Goal: Task Accomplishment & Management: Complete application form

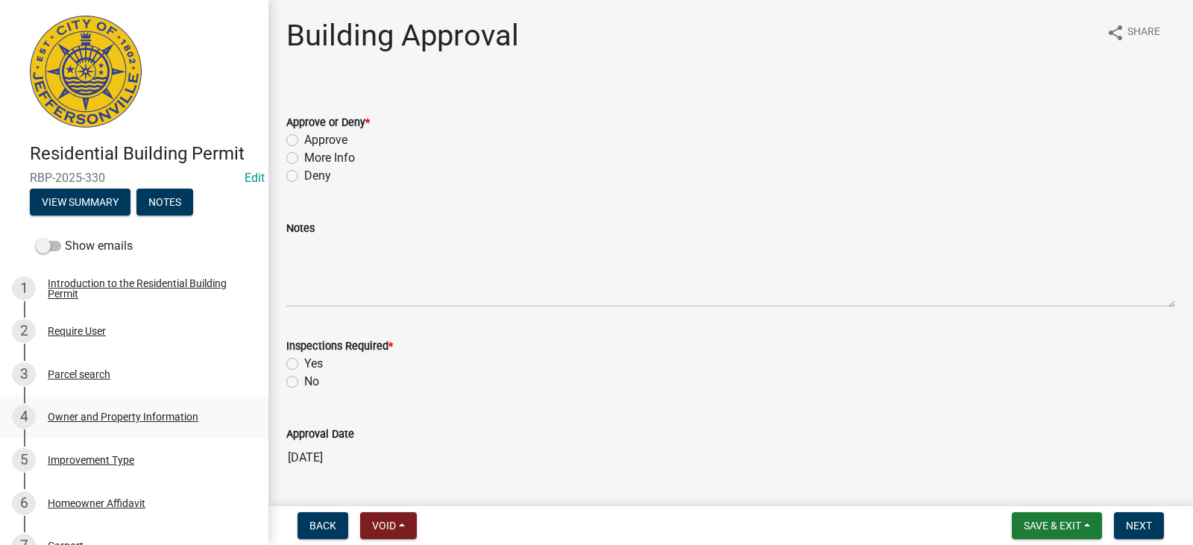
click at [119, 421] on div "Owner and Property Information" at bounding box center [123, 417] width 151 height 10
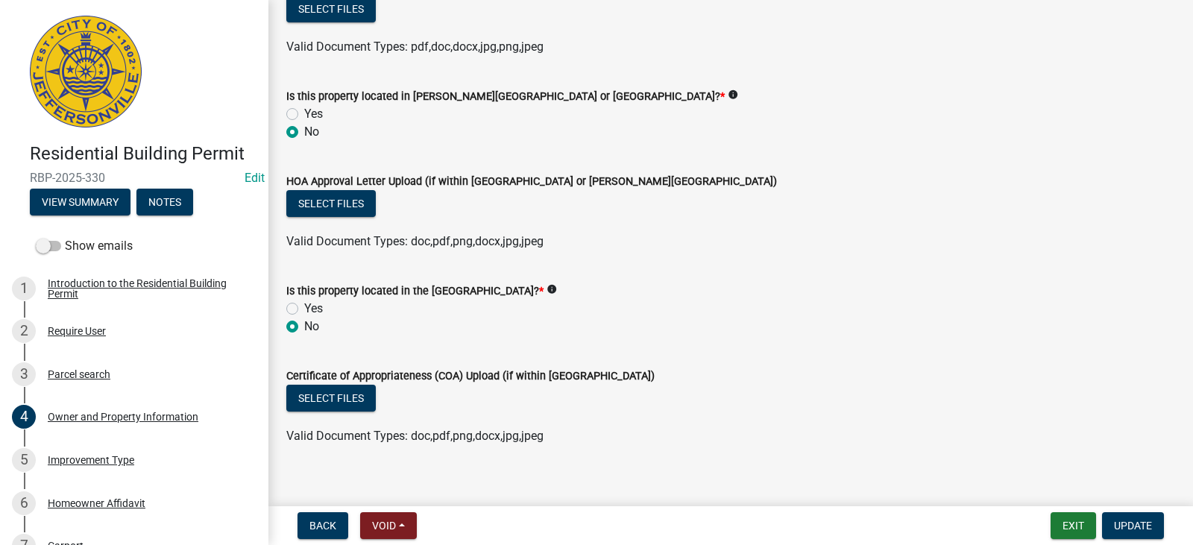
scroll to position [1388, 0]
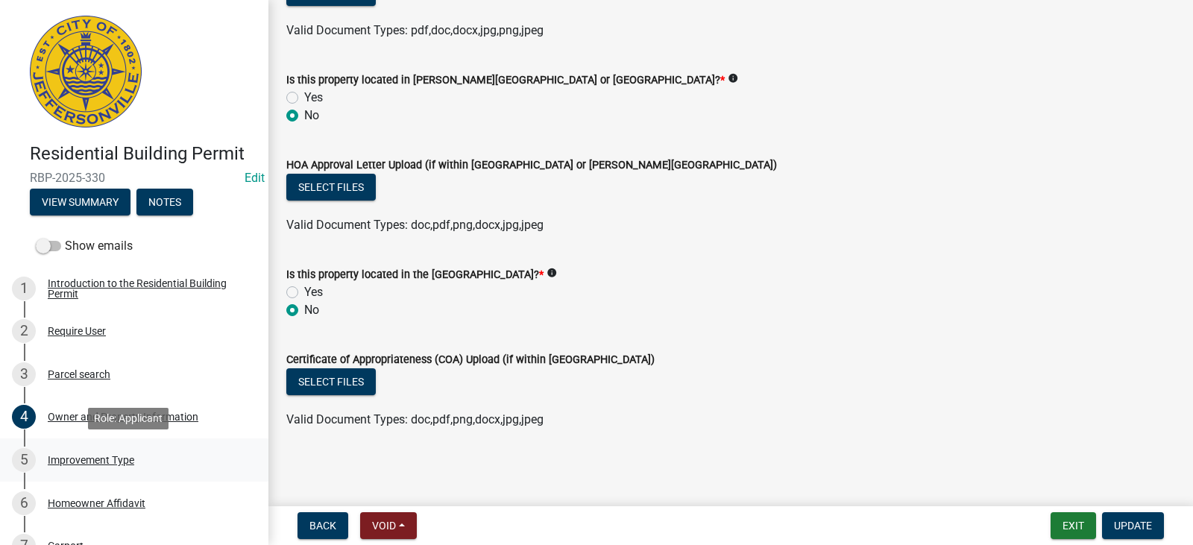
click at [93, 460] on div "Improvement Type" at bounding box center [91, 460] width 86 height 10
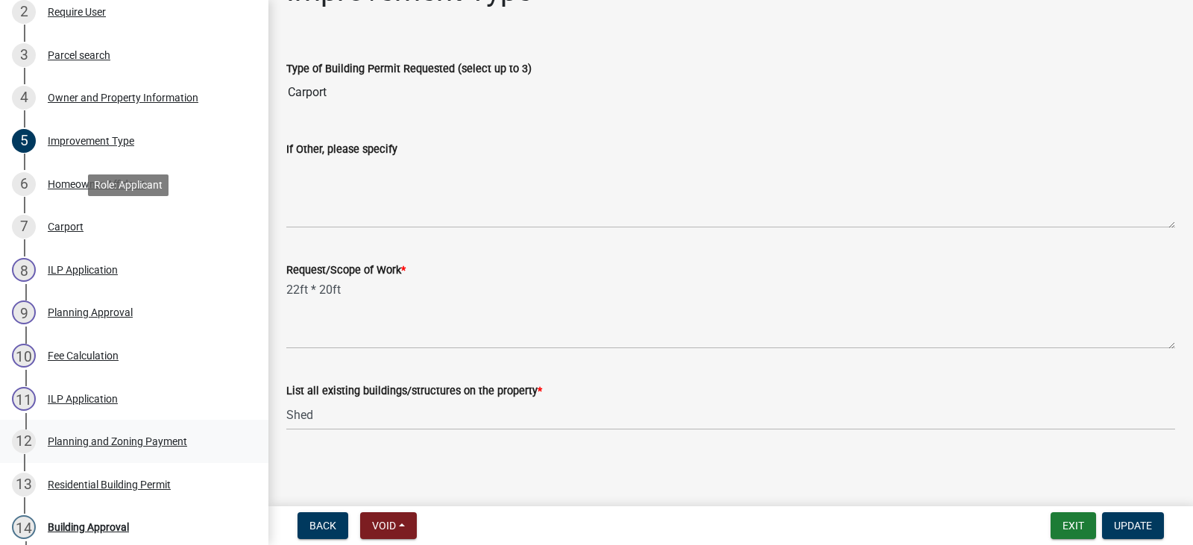
scroll to position [373, 0]
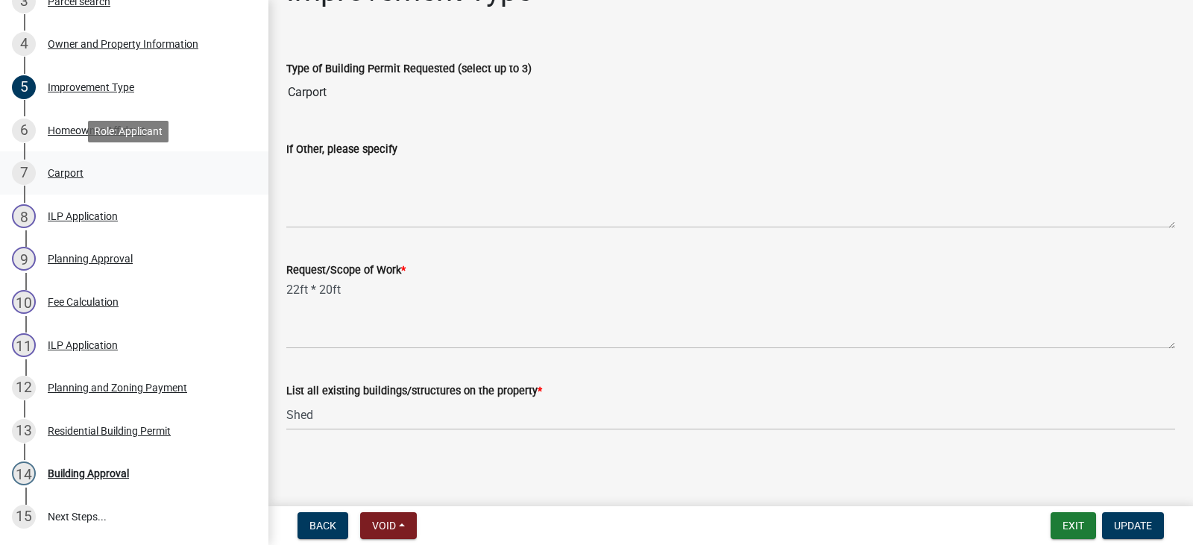
click at [60, 174] on div "Carport" at bounding box center [66, 173] width 36 height 10
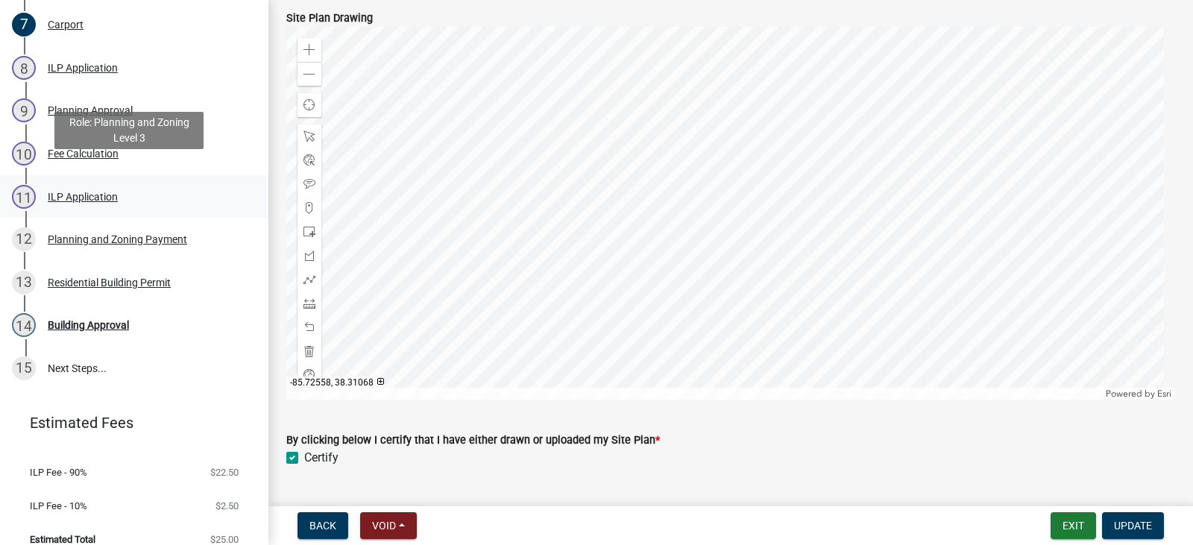
scroll to position [538, 0]
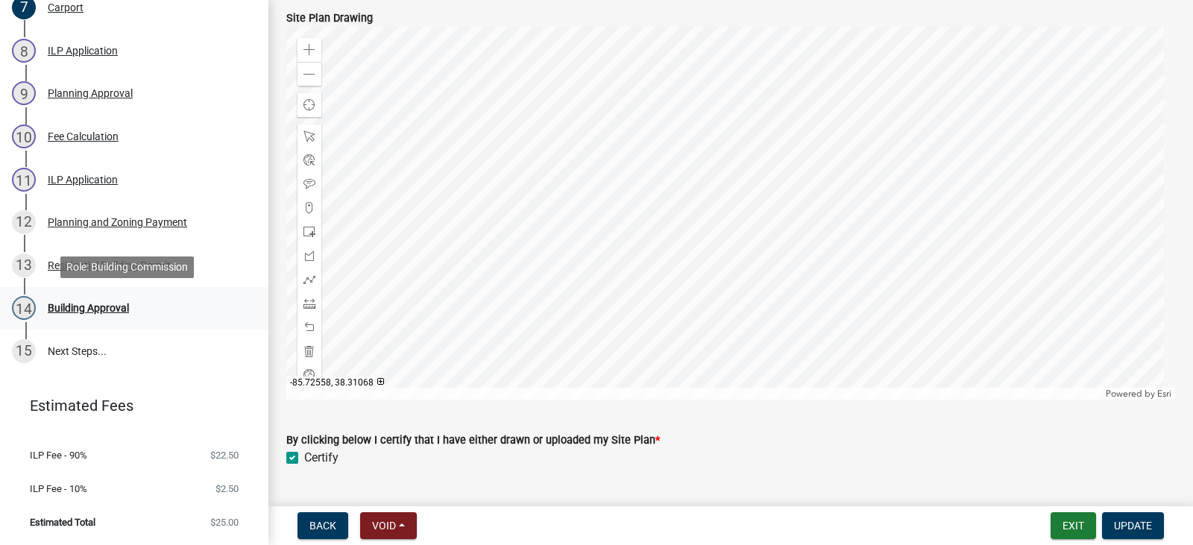
click at [88, 306] on div "Building Approval" at bounding box center [88, 308] width 81 height 10
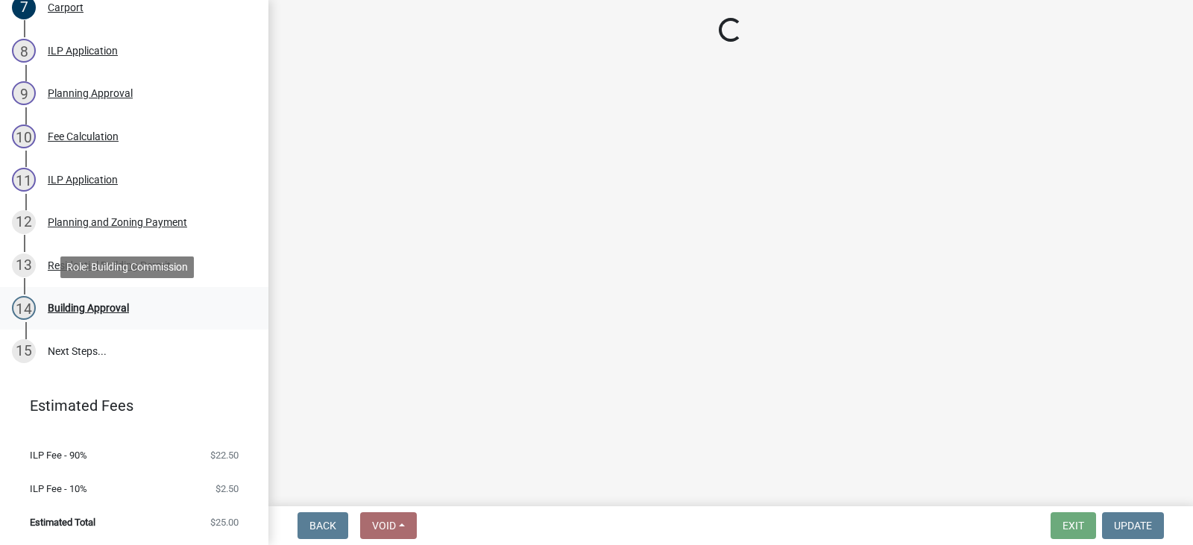
scroll to position [0, 0]
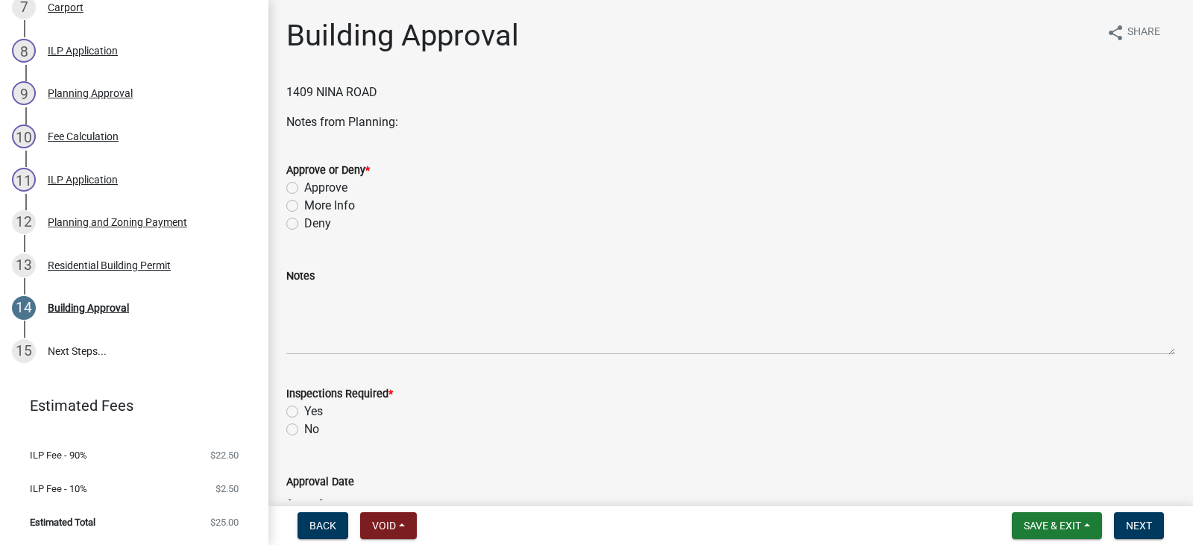
click at [322, 188] on label "Approve" at bounding box center [325, 188] width 43 height 18
click at [314, 188] on input "Approve" at bounding box center [309, 184] width 10 height 10
radio input "true"
click at [319, 416] on label "Yes" at bounding box center [313, 412] width 19 height 18
click at [314, 412] on input "Yes" at bounding box center [309, 408] width 10 height 10
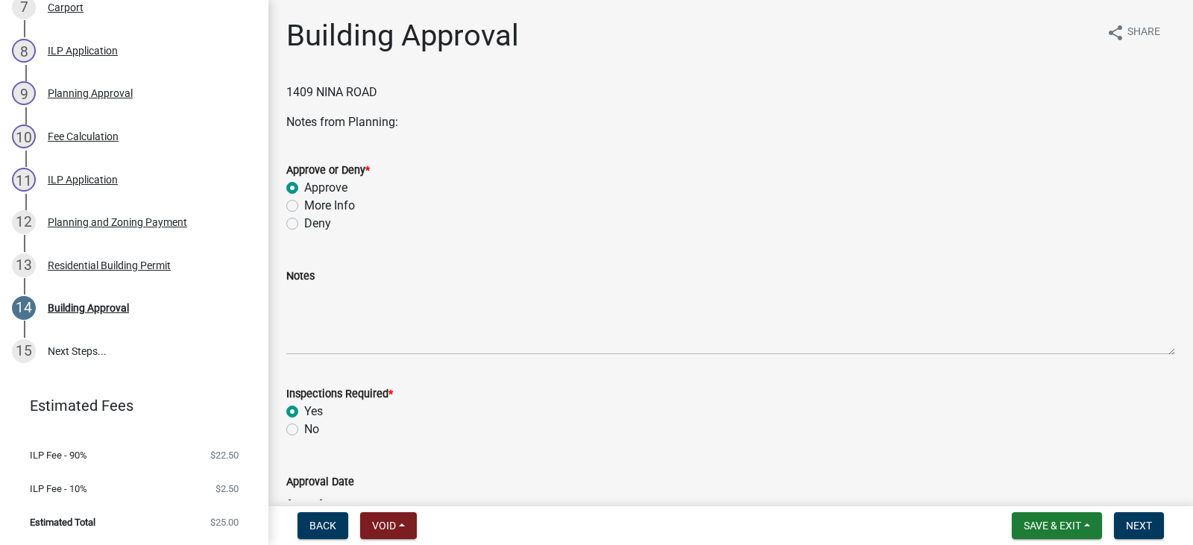
radio input "true"
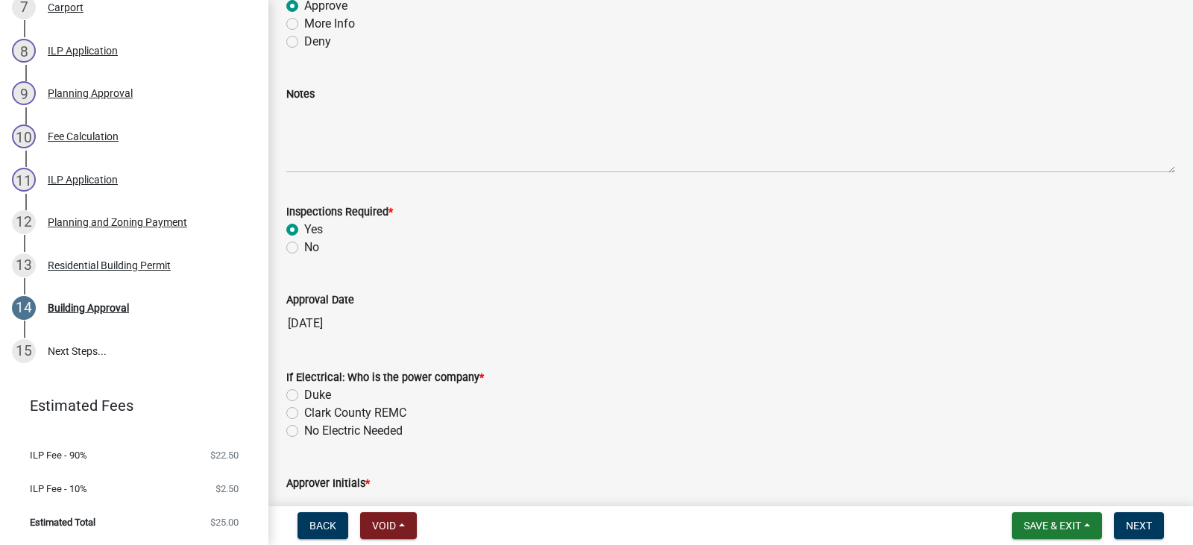
scroll to position [224, 0]
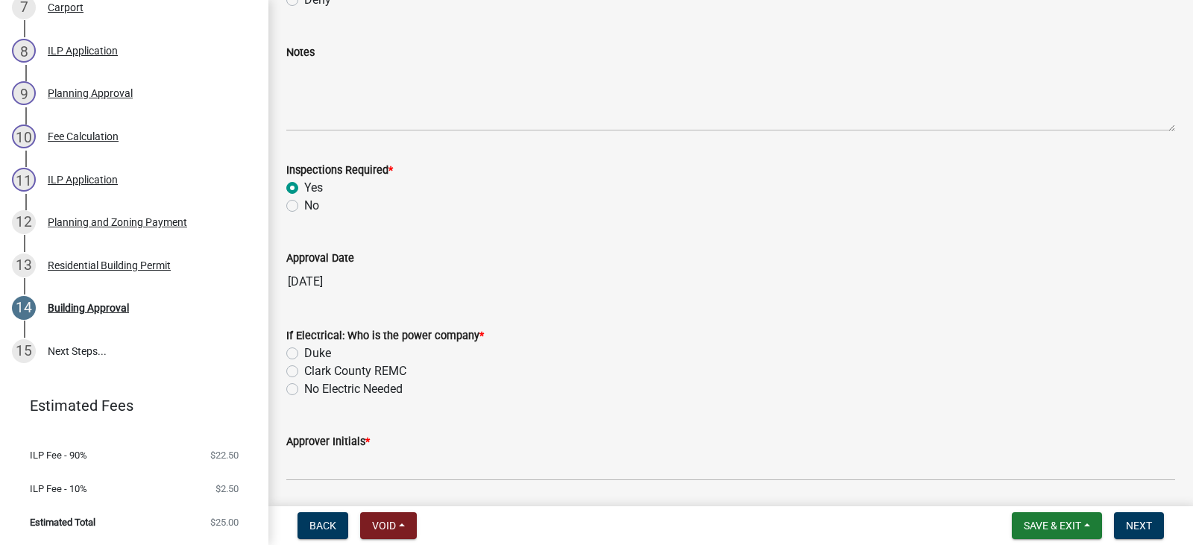
drag, startPoint x: 337, startPoint y: 388, endPoint x: 327, endPoint y: 408, distance: 21.7
click at [337, 388] on label "No Electric Needed" at bounding box center [353, 389] width 98 height 18
click at [314, 388] on input "No Electric Needed" at bounding box center [309, 385] width 10 height 10
radio input "true"
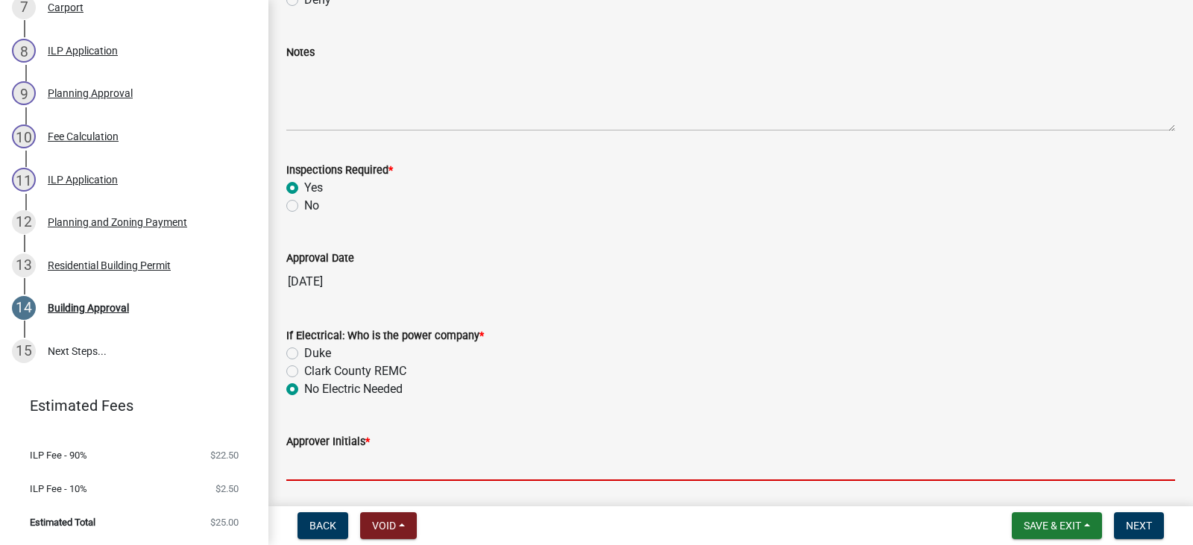
click at [330, 465] on input "Approver Initials *" at bounding box center [730, 465] width 889 height 31
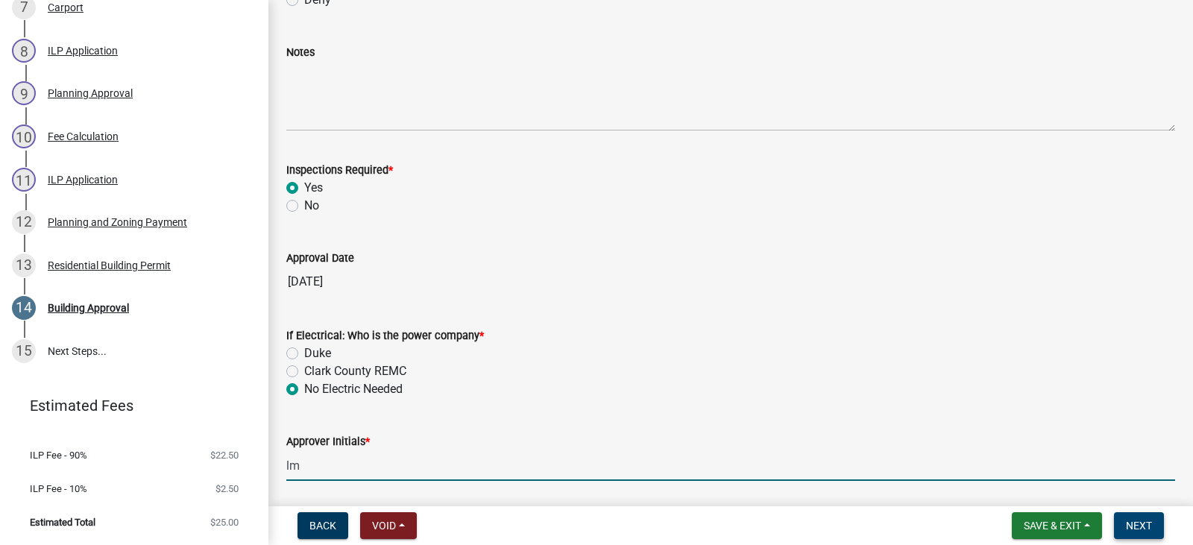
type input "lm"
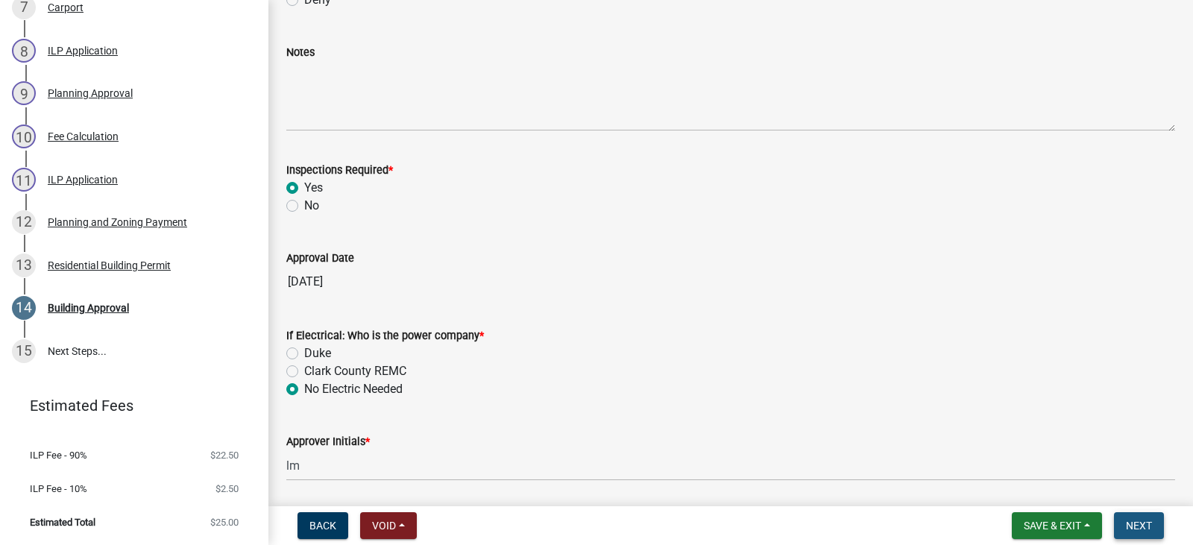
click at [1149, 526] on span "Next" at bounding box center [1139, 526] width 26 height 12
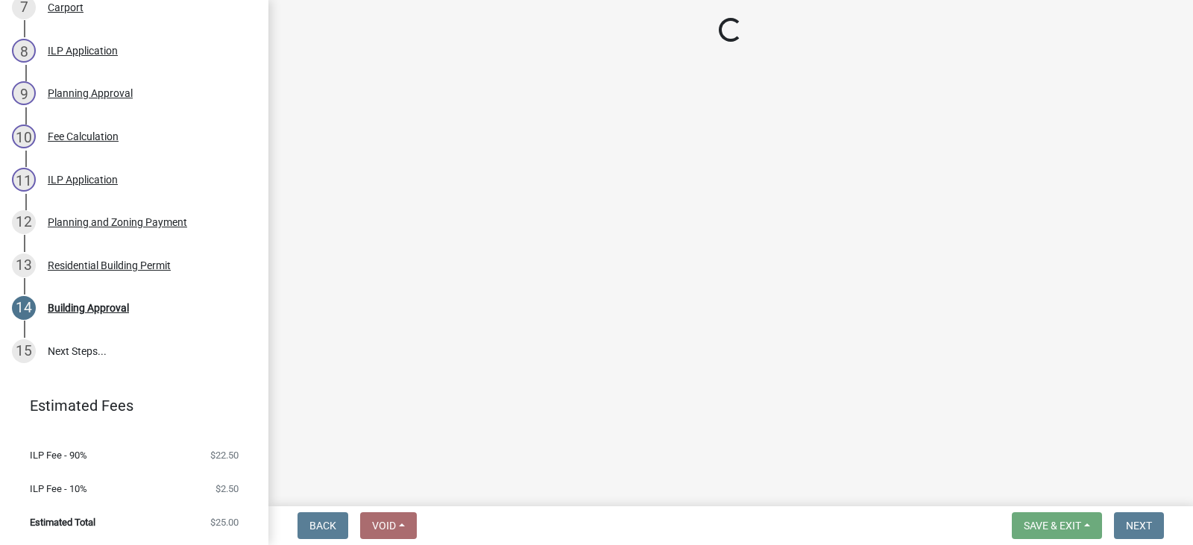
scroll to position [839, 0]
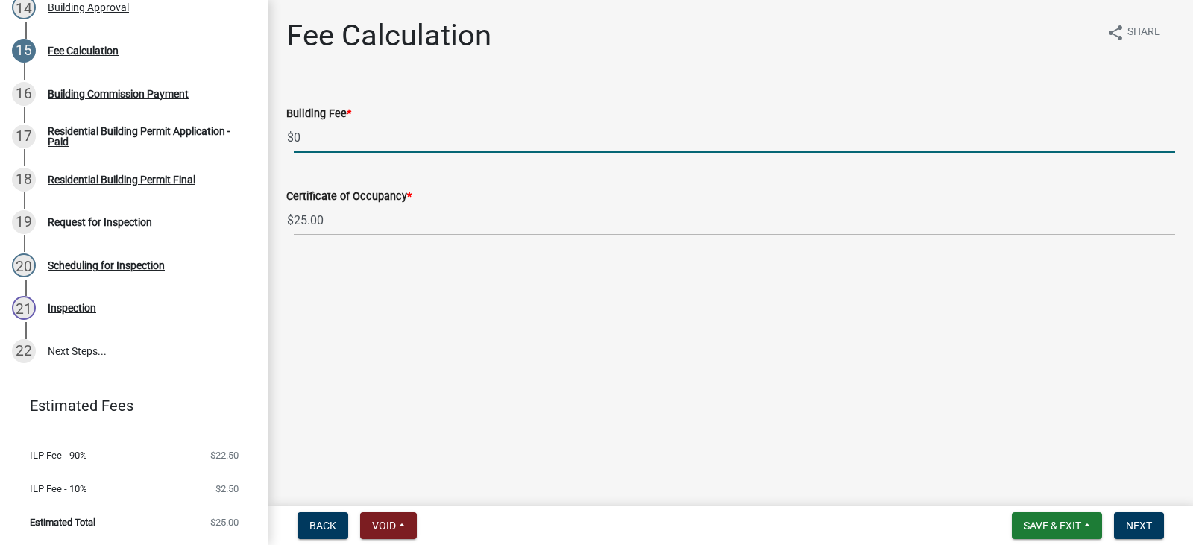
drag, startPoint x: 400, startPoint y: 136, endPoint x: 289, endPoint y: 142, distance: 111.3
click at [289, 142] on div "$ 0" at bounding box center [730, 137] width 889 height 31
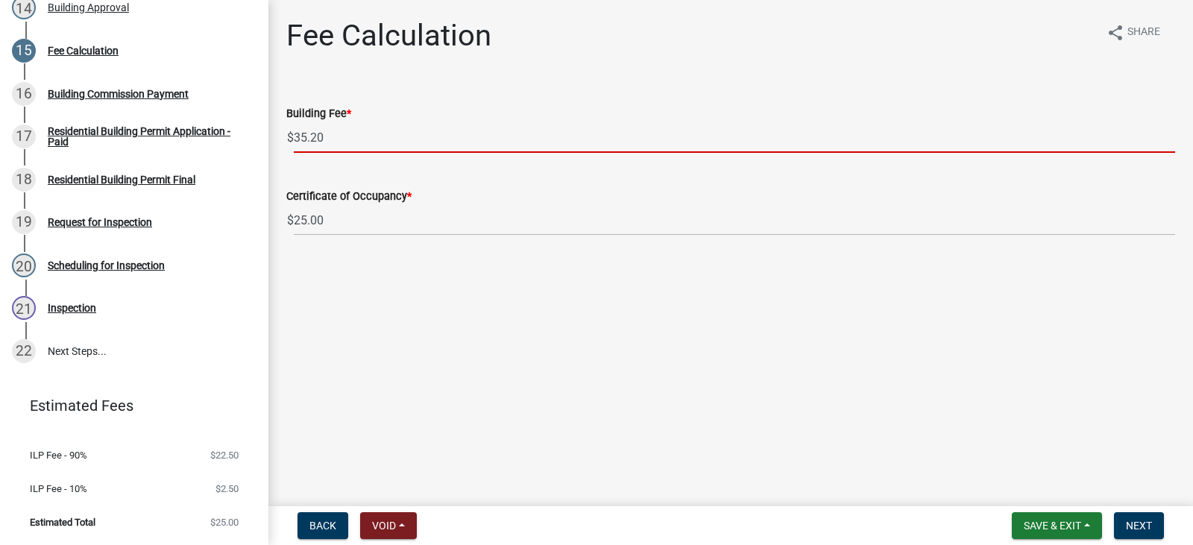
type input "35.20"
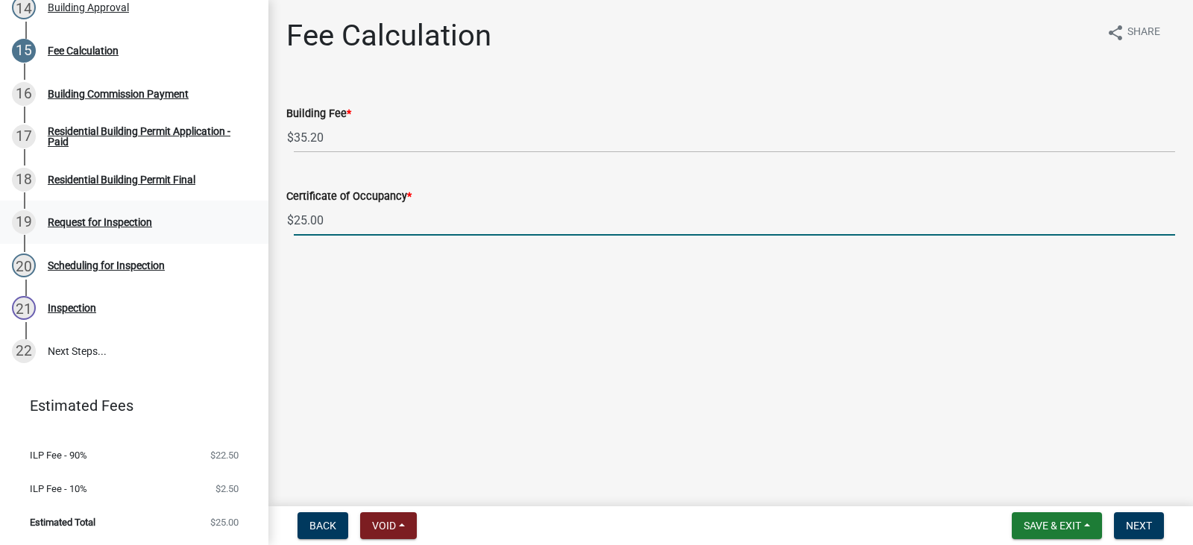
drag, startPoint x: 280, startPoint y: 224, endPoint x: 243, endPoint y: 222, distance: 37.3
click at [243, 222] on div "Residential Building Permit RBP-2025-330 Edit View Summary Notes Show emails 1 …" at bounding box center [596, 272] width 1193 height 545
click at [243, 222] on link "19 Request for Inspection" at bounding box center [134, 222] width 268 height 43
click at [309, 227] on input "25.00" at bounding box center [734, 220] width 881 height 31
drag, startPoint x: 292, startPoint y: 229, endPoint x: 261, endPoint y: 229, distance: 30.6
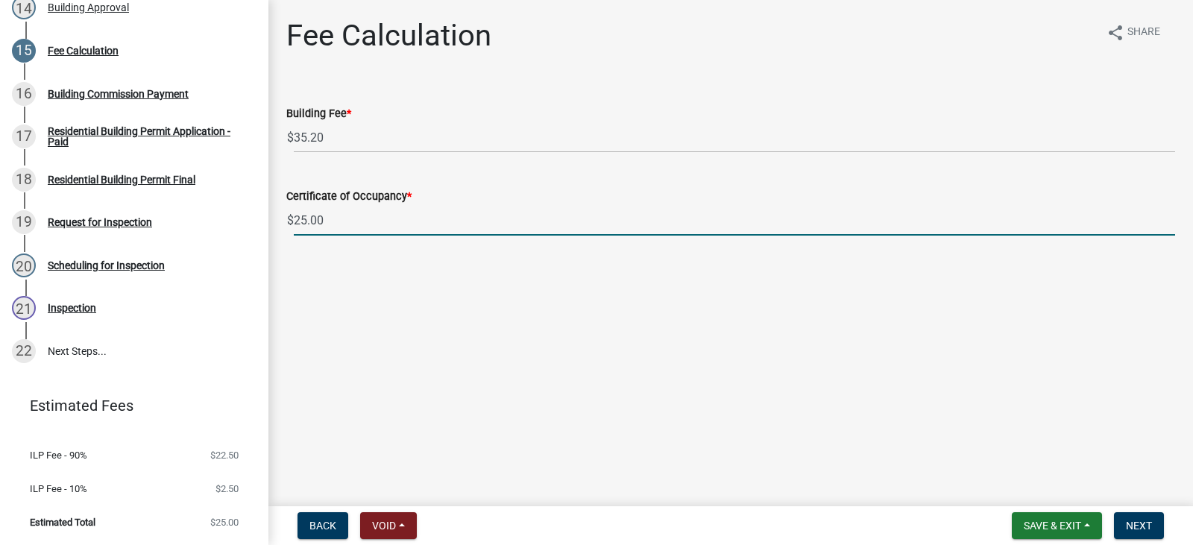
click at [261, 229] on div "Residential Building Permit RBP-2025-330 Edit View Summary Notes Show emails 1 …" at bounding box center [596, 272] width 1193 height 545
type input "0"
type input "0.00"
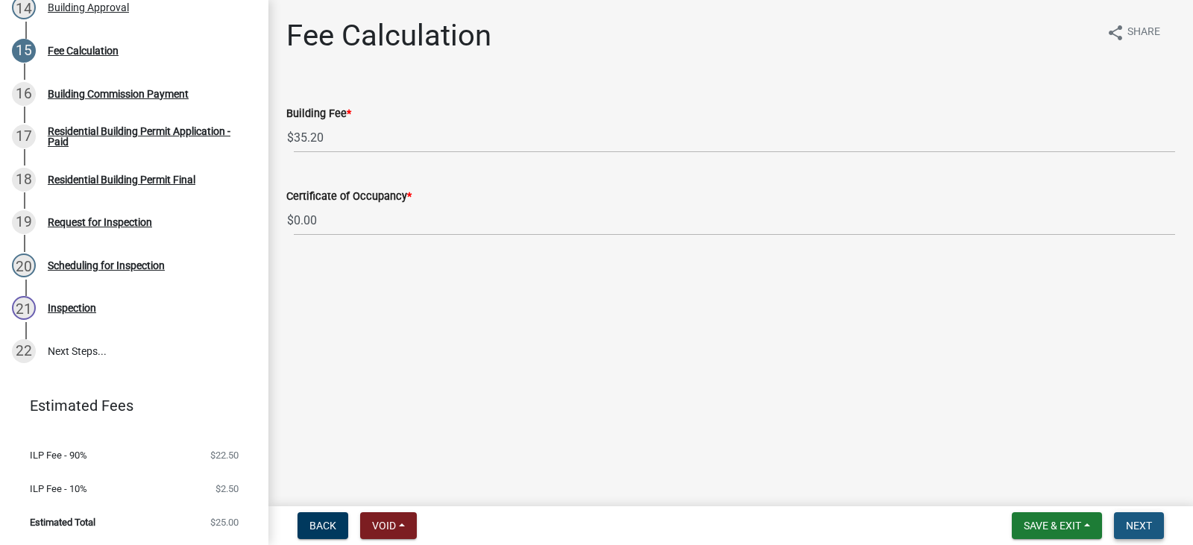
click at [1154, 526] on button "Next" at bounding box center [1139, 525] width 50 height 27
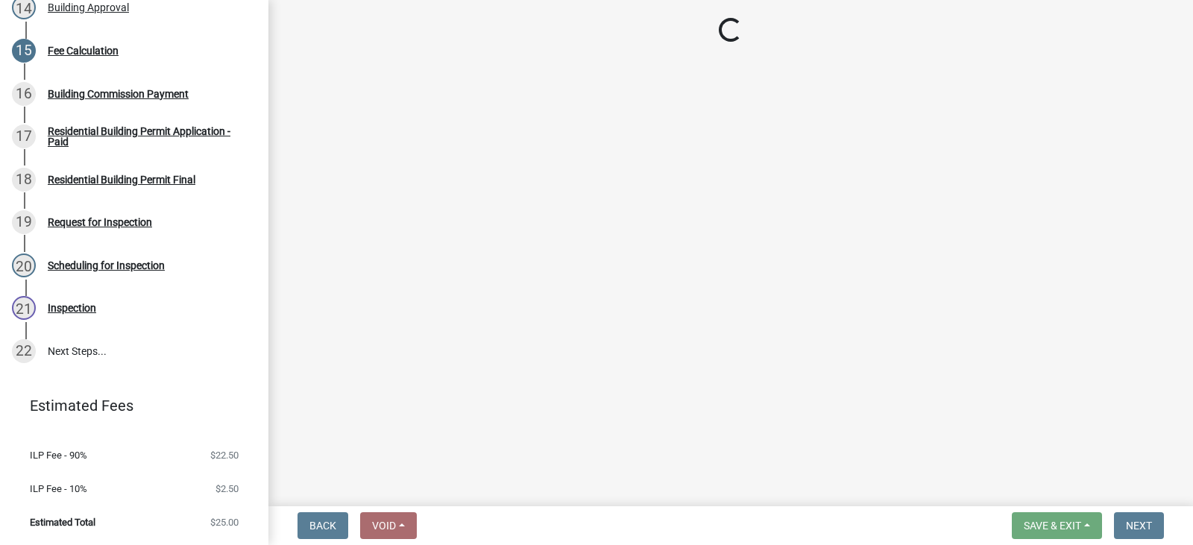
select select "3: 3"
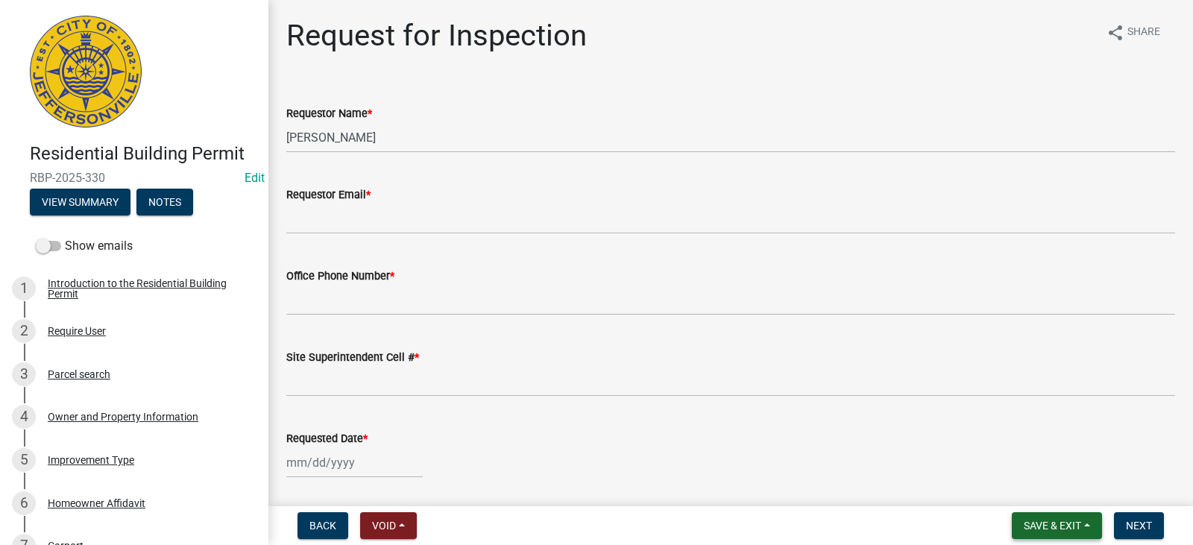
click at [1053, 525] on span "Save & Exit" at bounding box center [1052, 526] width 57 height 12
click at [1043, 484] on button "Save & Exit" at bounding box center [1042, 487] width 119 height 36
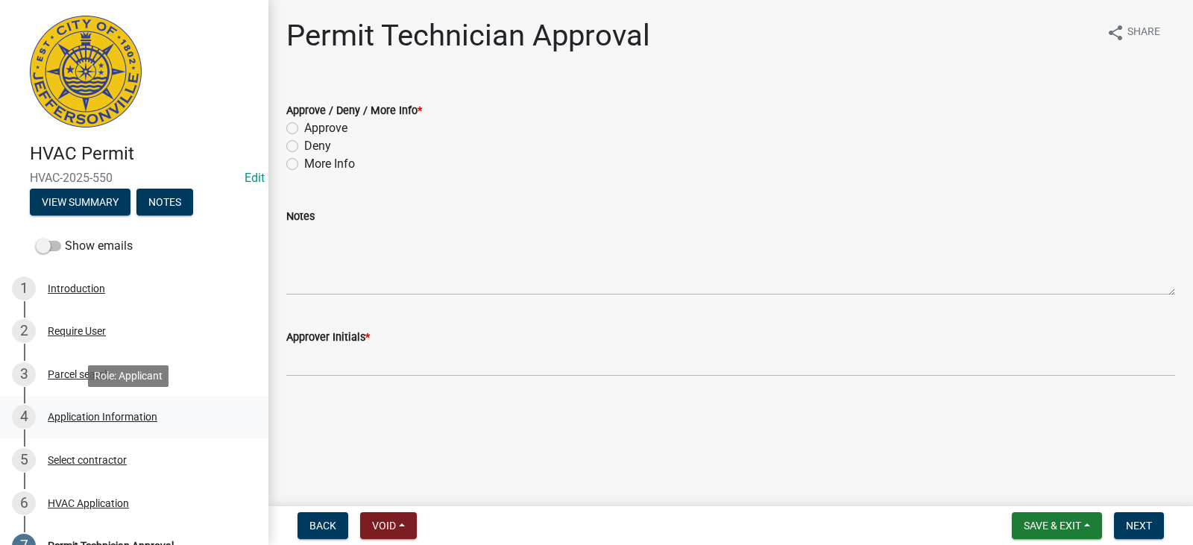
click at [77, 419] on div "Application Information" at bounding box center [103, 417] width 110 height 10
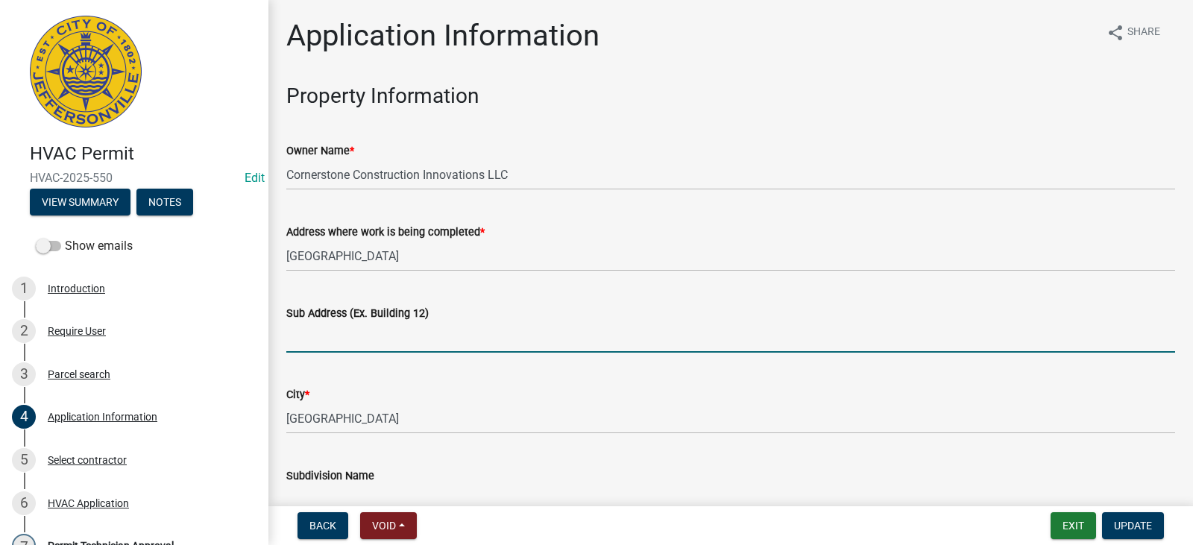
click at [331, 344] on input "Sub Address (Ex. Building 12)" at bounding box center [730, 337] width 889 height 31
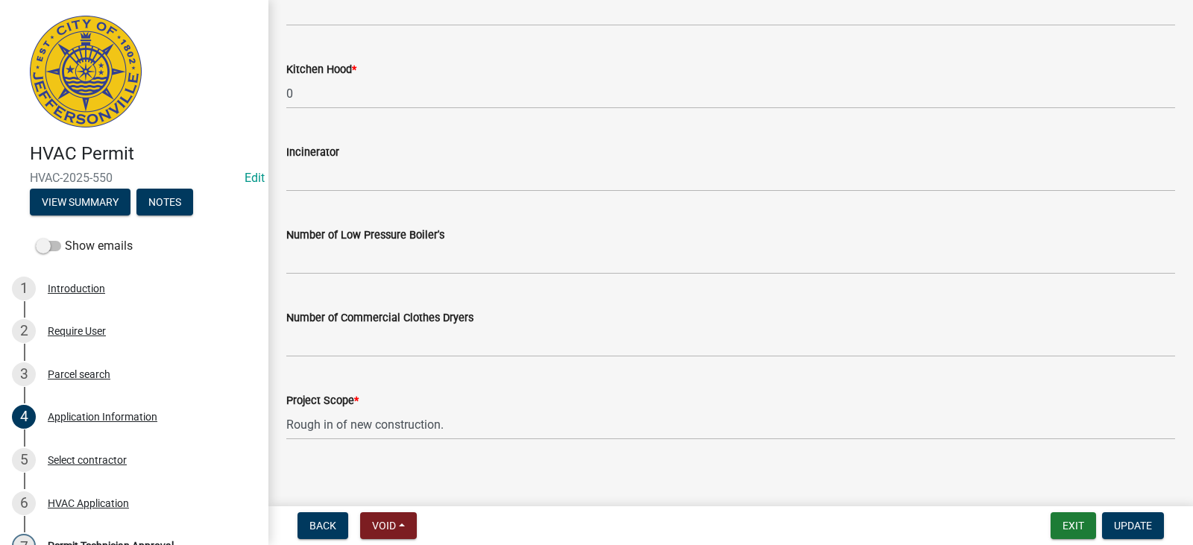
scroll to position [1138, 0]
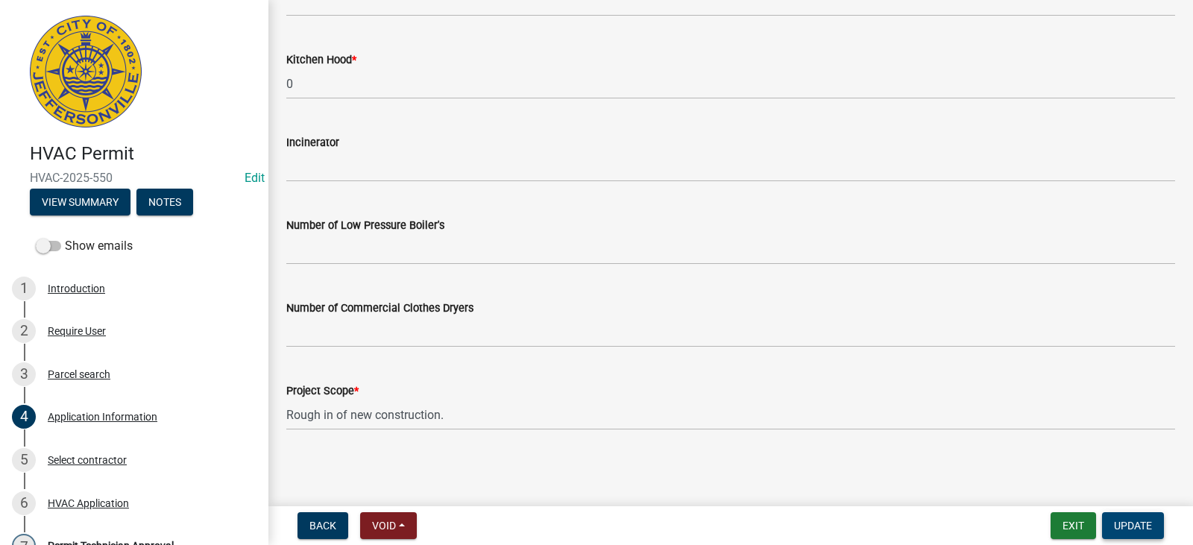
type input "3719 Hamburg Pike"
click at [1125, 524] on span "Update" at bounding box center [1133, 526] width 38 height 12
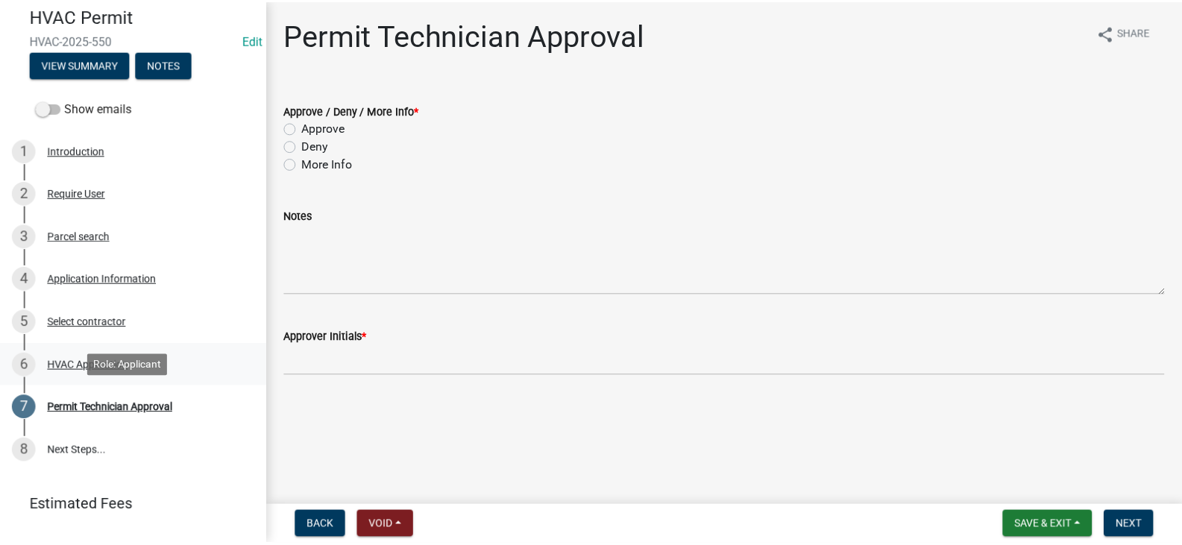
scroll to position [171, 0]
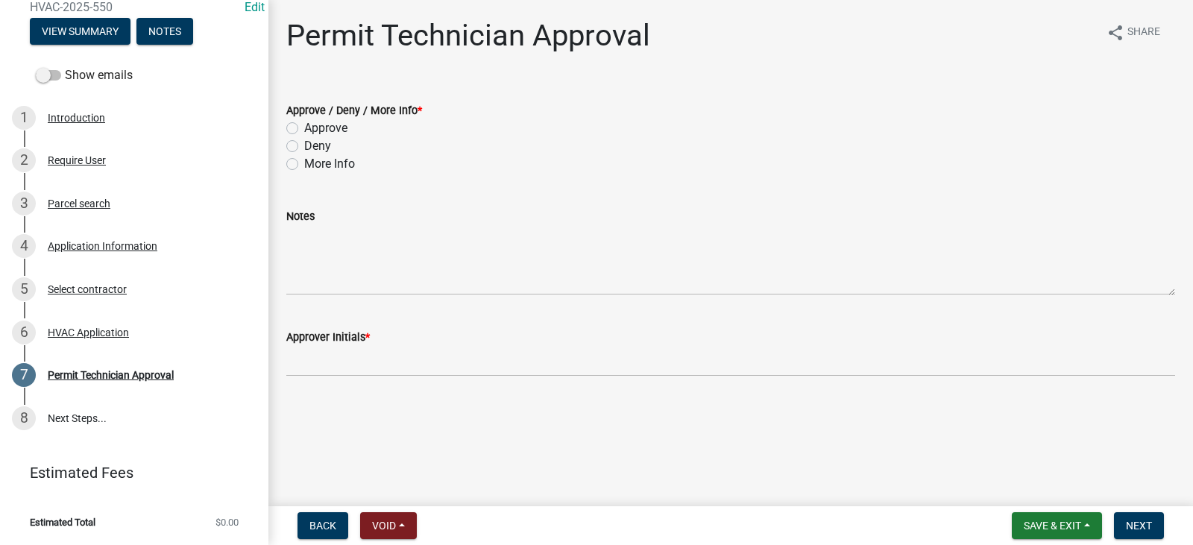
click at [333, 134] on label "Approve" at bounding box center [325, 128] width 43 height 18
click at [314, 129] on input "Approve" at bounding box center [309, 124] width 10 height 10
radio input "true"
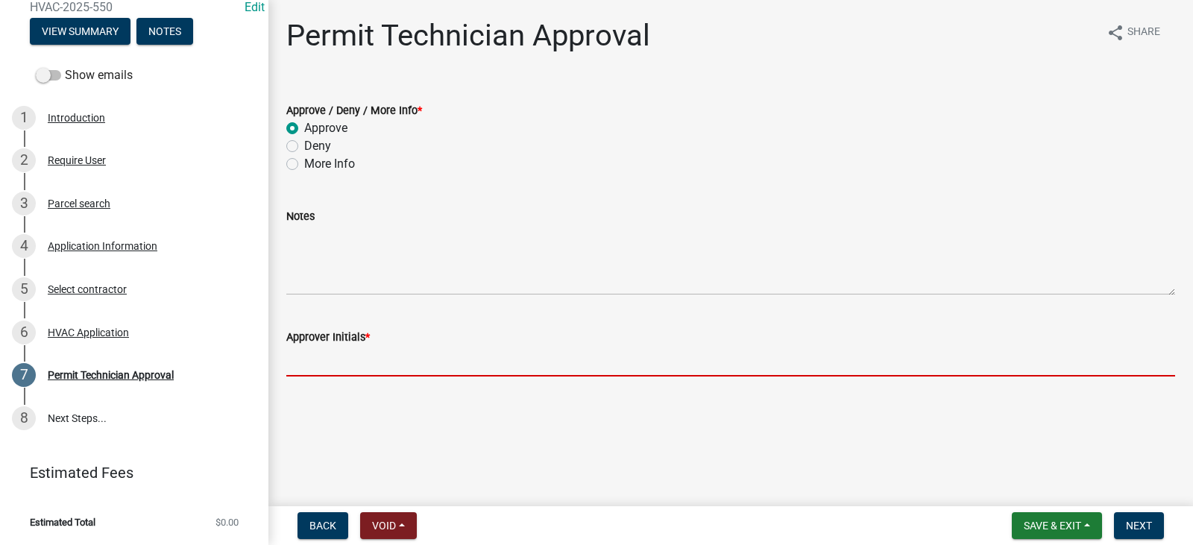
click at [318, 356] on input "Approver Initials *" at bounding box center [730, 361] width 889 height 31
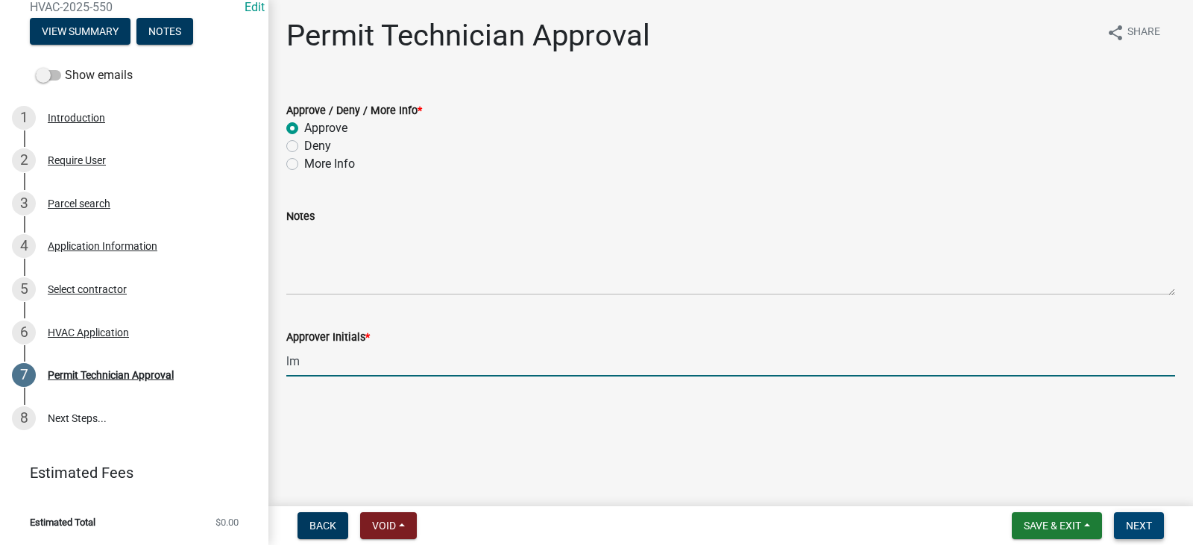
type input "lm"
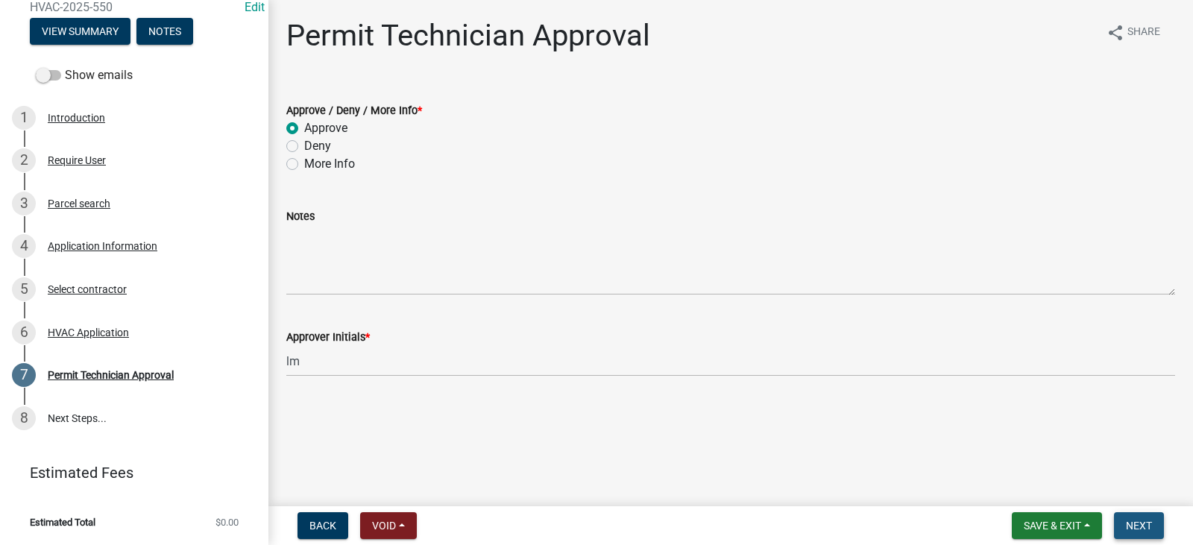
click at [1142, 525] on span "Next" at bounding box center [1139, 526] width 26 height 12
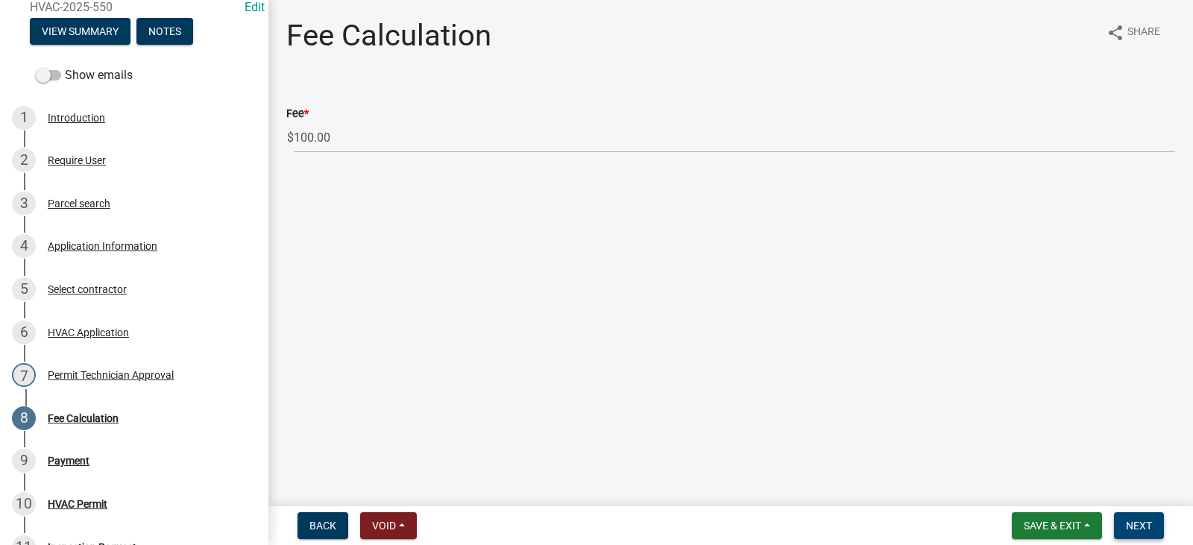
click at [1133, 522] on span "Next" at bounding box center [1139, 526] width 26 height 12
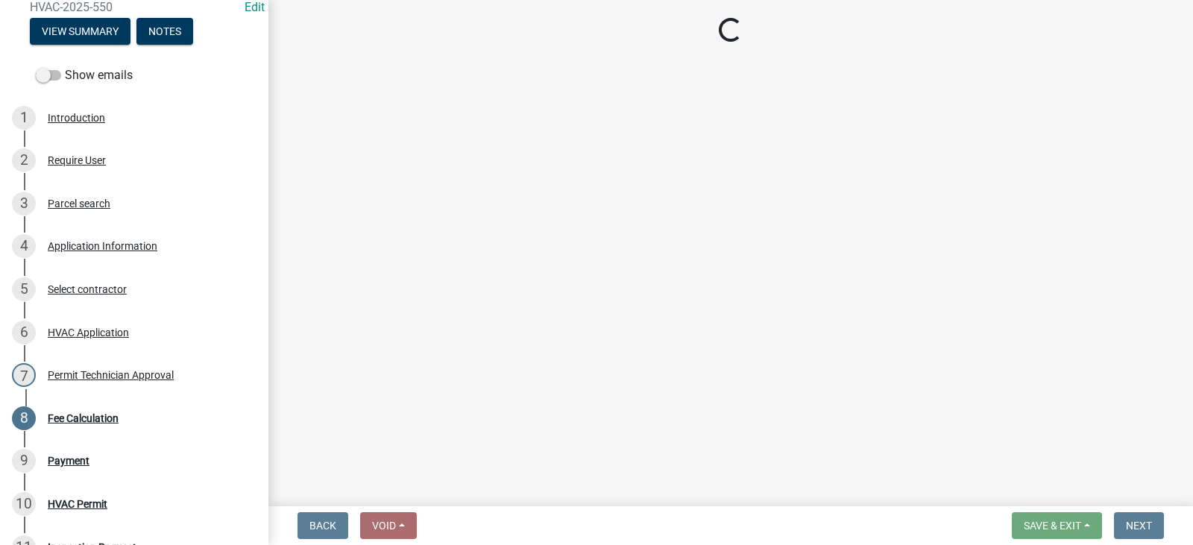
select select "3: 3"
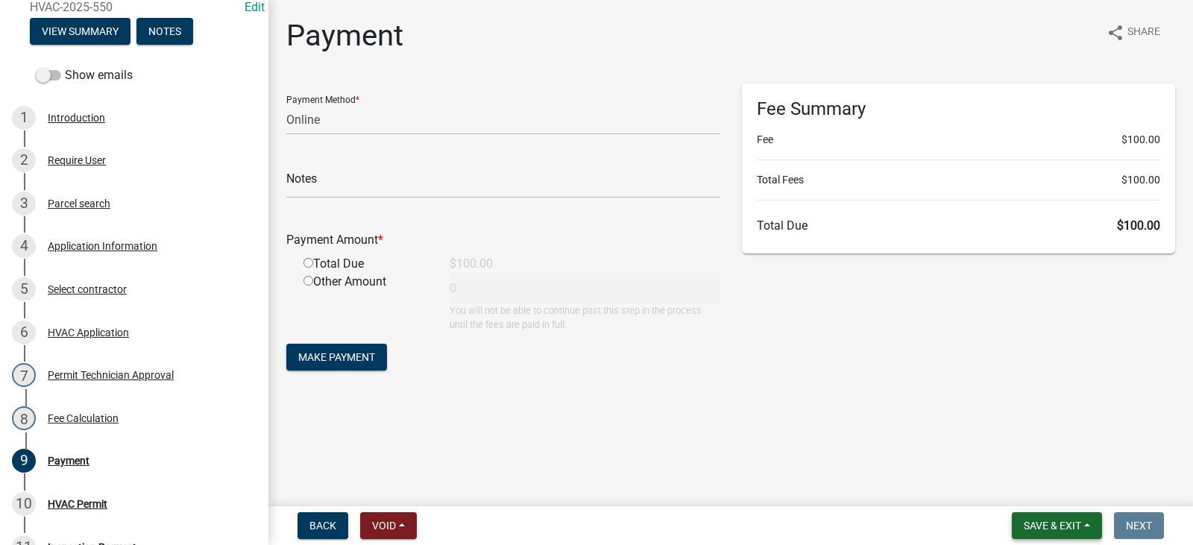
click at [1093, 528] on button "Save & Exit" at bounding box center [1057, 525] width 90 height 27
click at [1074, 484] on button "Save & Exit" at bounding box center [1042, 487] width 119 height 36
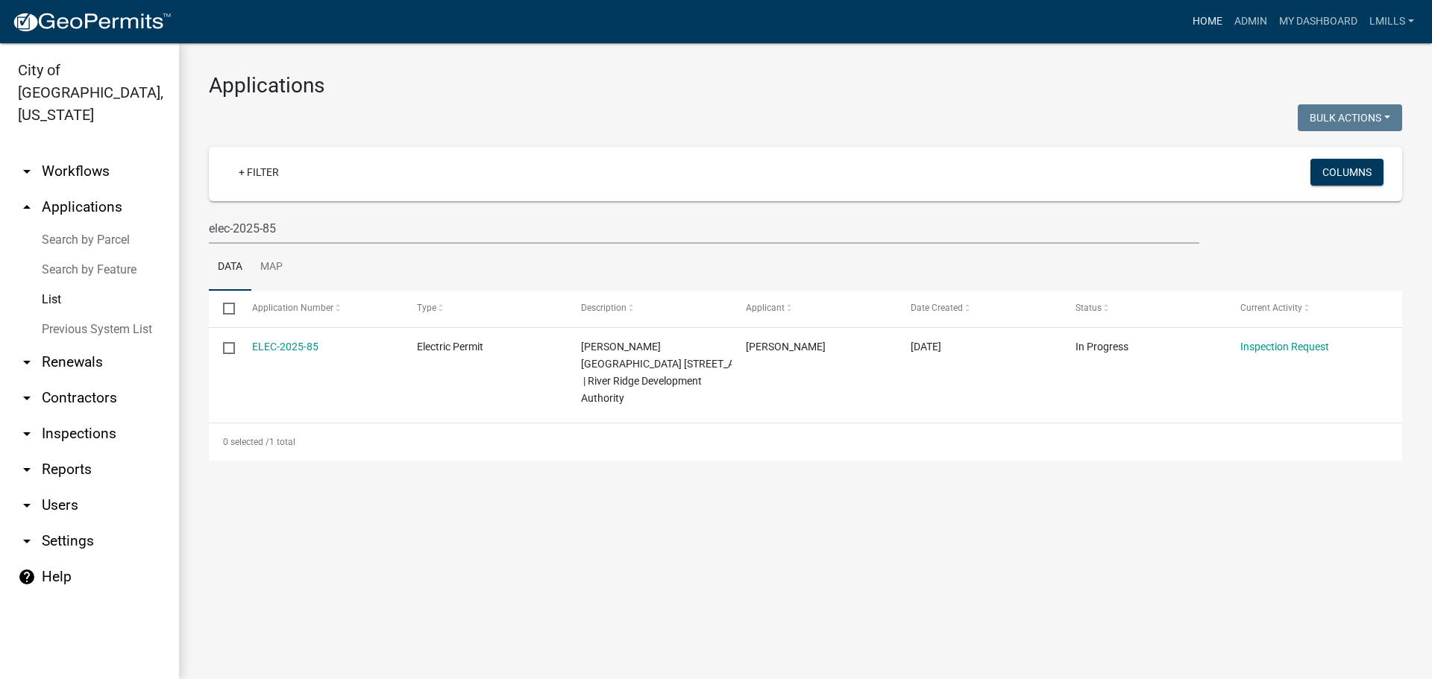
click at [1202, 19] on link "Home" at bounding box center [1207, 21] width 42 height 28
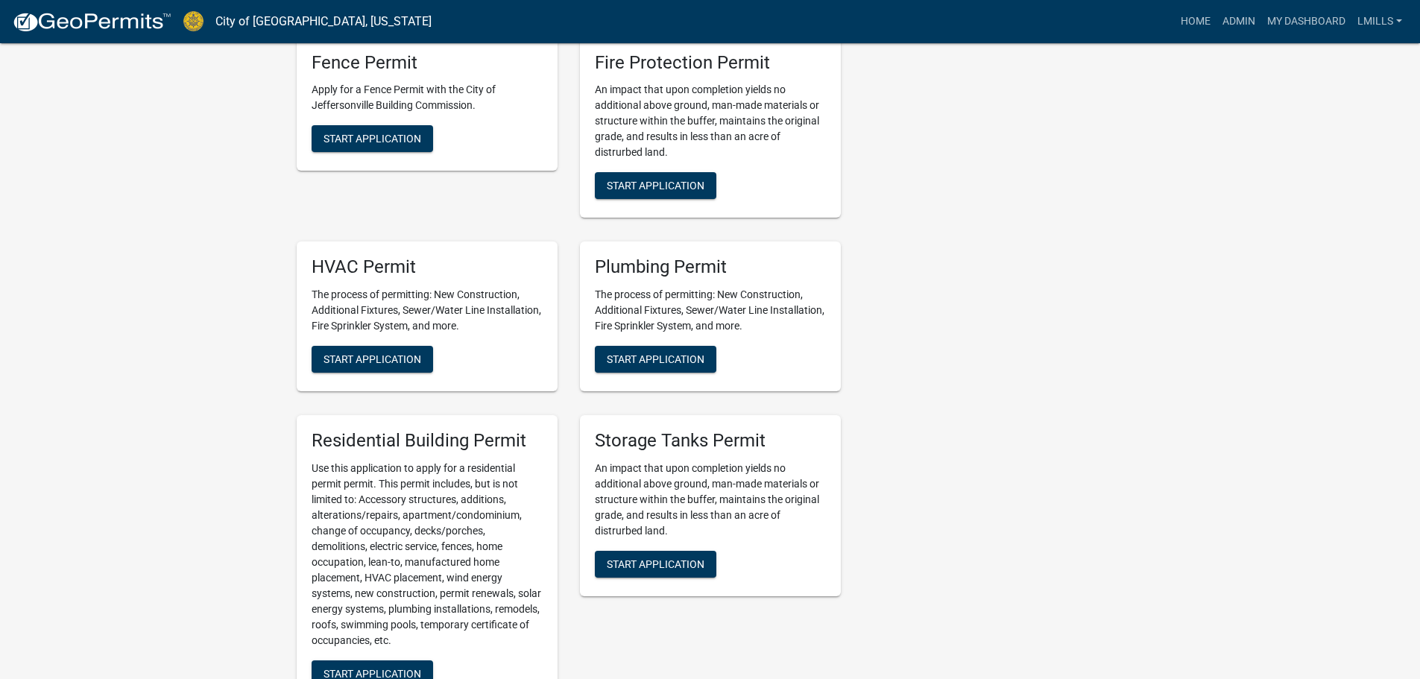
scroll to position [969, 0]
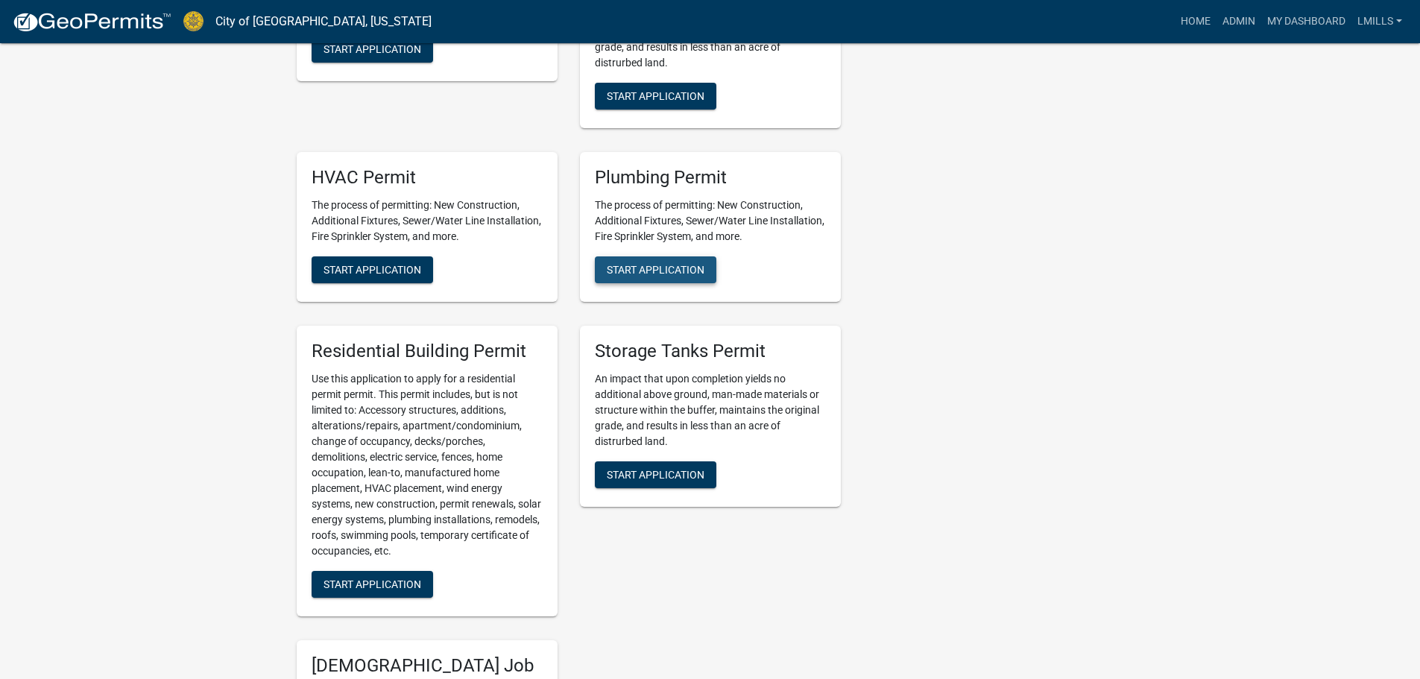
click at [665, 273] on span "Start Application" at bounding box center [656, 270] width 98 height 12
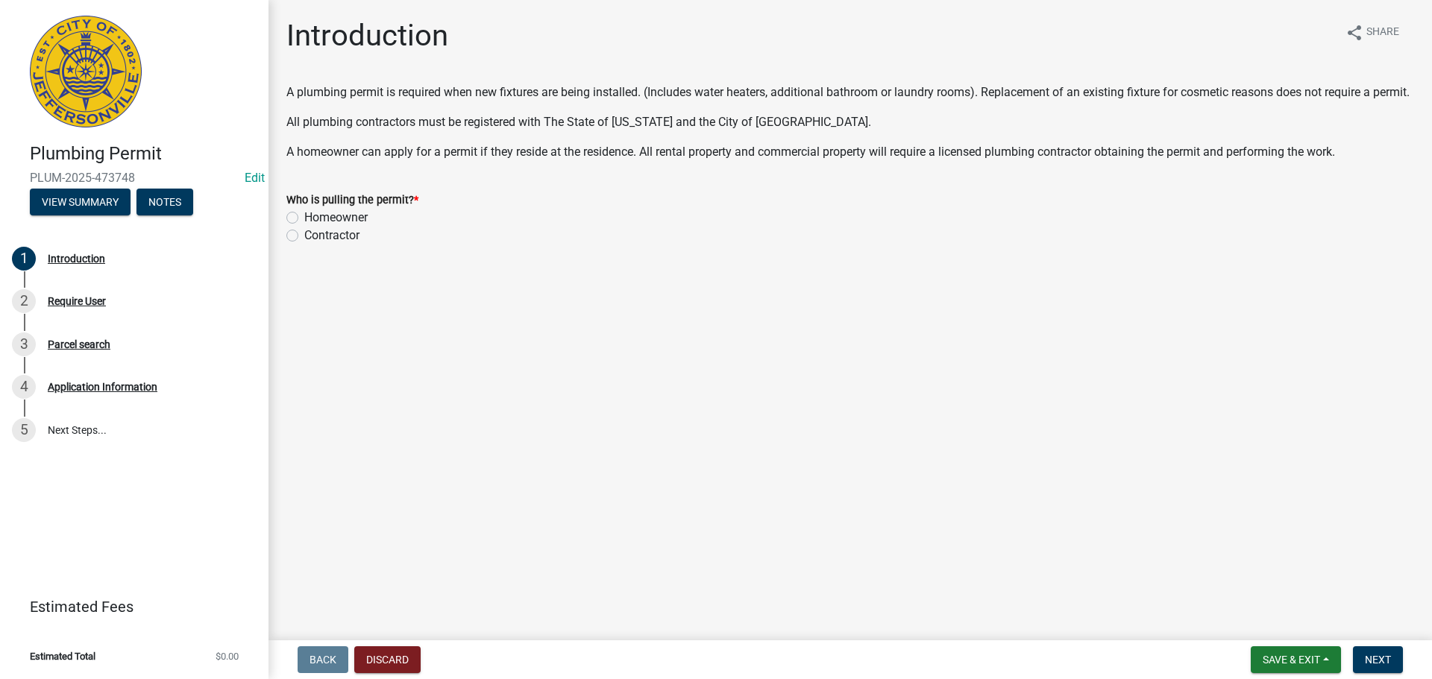
click at [314, 245] on label "Contractor" at bounding box center [331, 236] width 55 height 18
click at [314, 236] on input "Contractor" at bounding box center [309, 232] width 10 height 10
radio input "true"
click at [1388, 661] on span "Next" at bounding box center [1378, 660] width 26 height 12
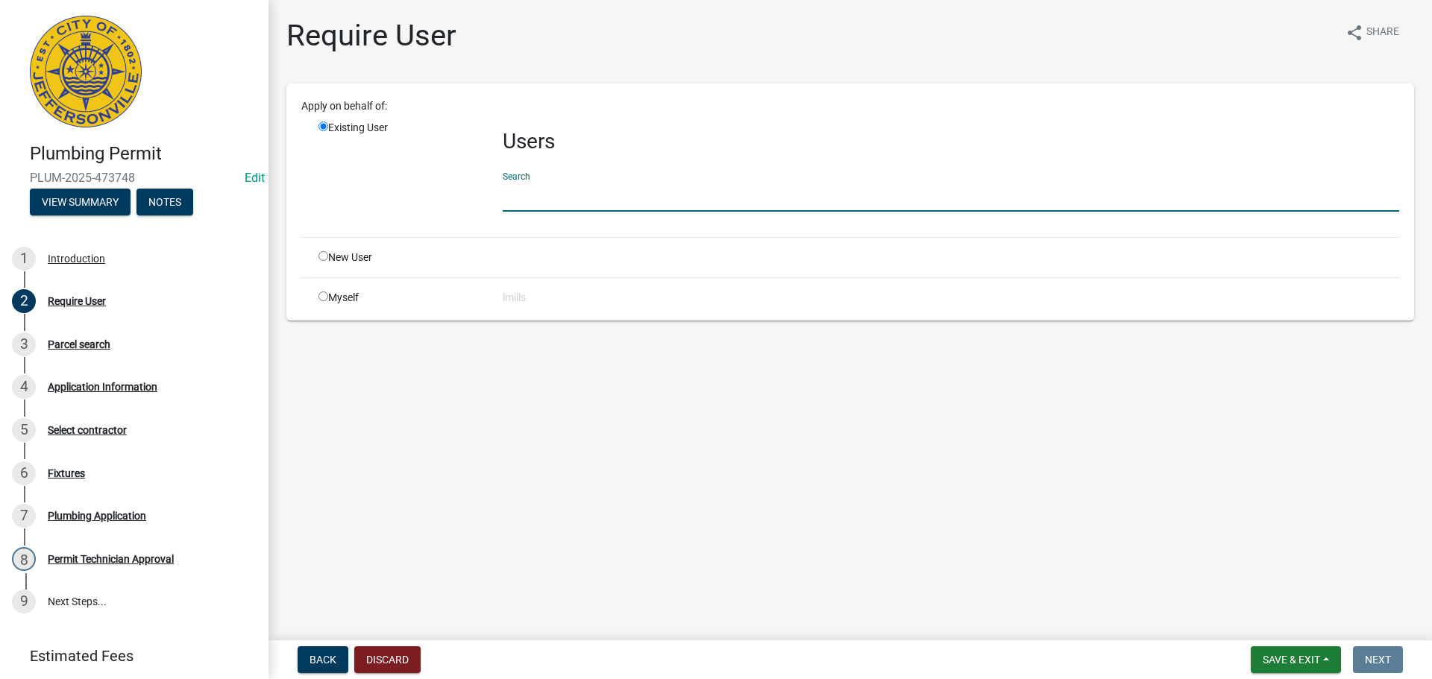
click at [557, 198] on input "text" at bounding box center [951, 196] width 896 height 31
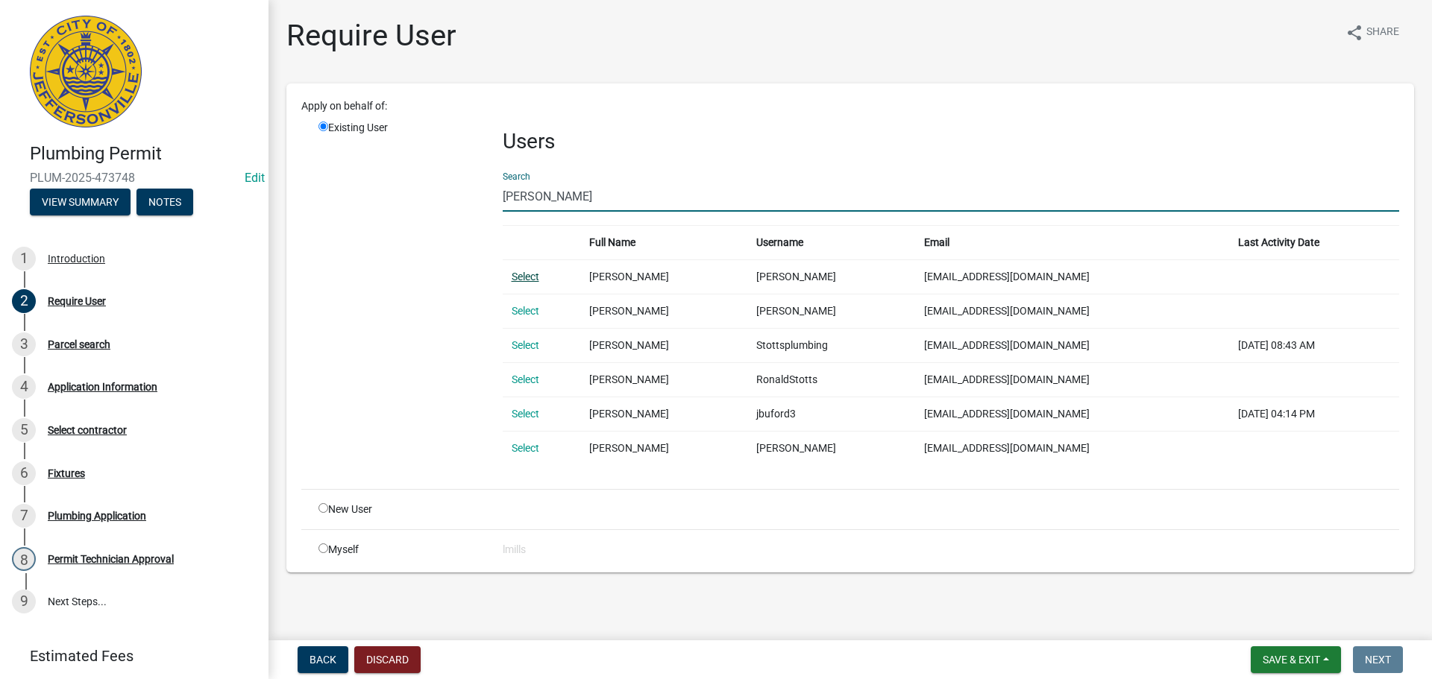
type input "stotts"
click at [529, 277] on link "Select" at bounding box center [526, 277] width 28 height 12
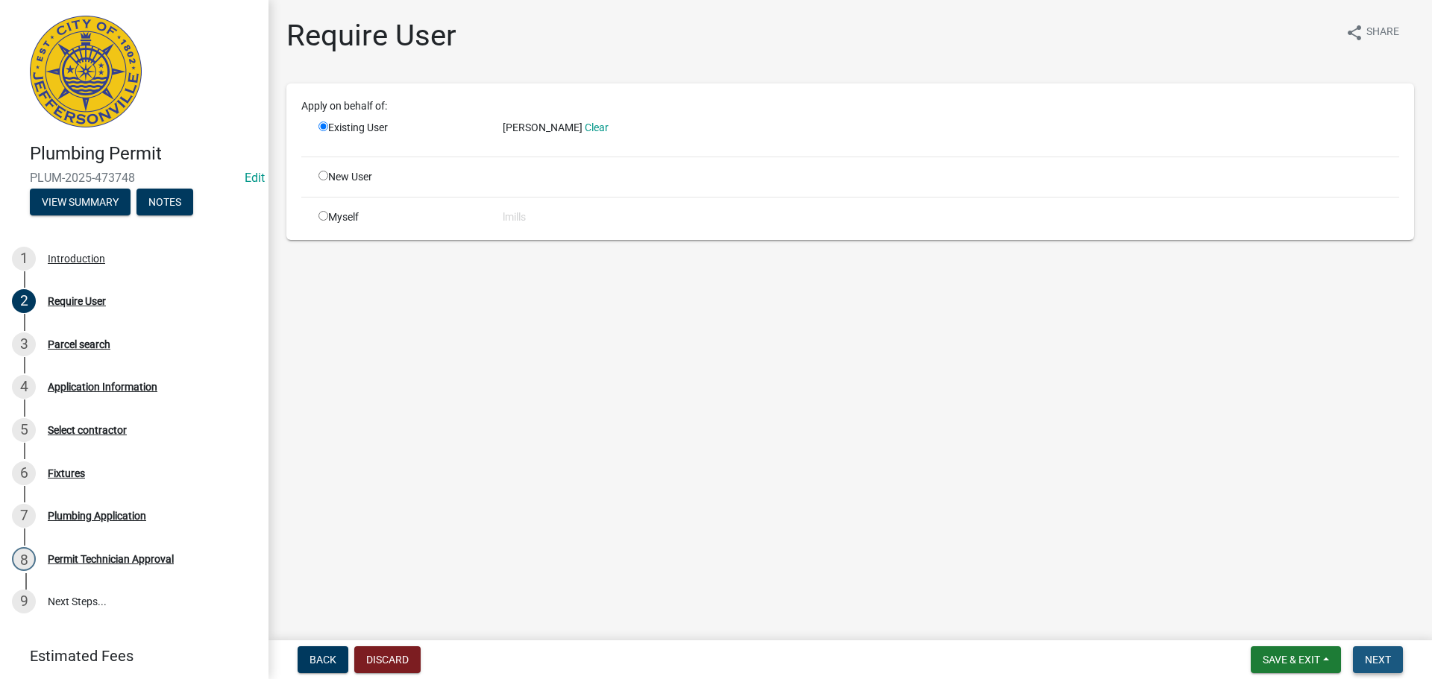
click at [1388, 661] on span "Next" at bounding box center [1378, 660] width 26 height 12
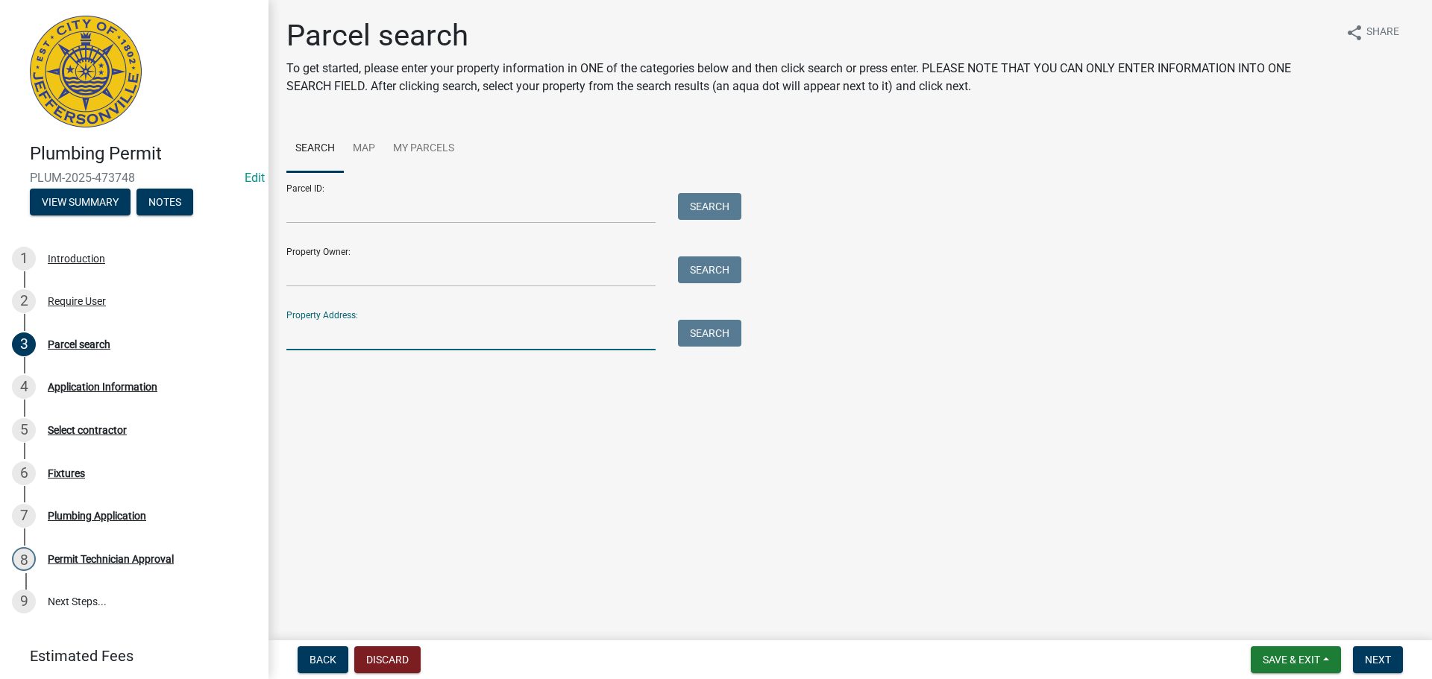
click at [330, 333] on input "Property Address:" at bounding box center [470, 335] width 369 height 31
type input "2763 Abby Woods"
click at [714, 328] on button "Search" at bounding box center [709, 333] width 63 height 27
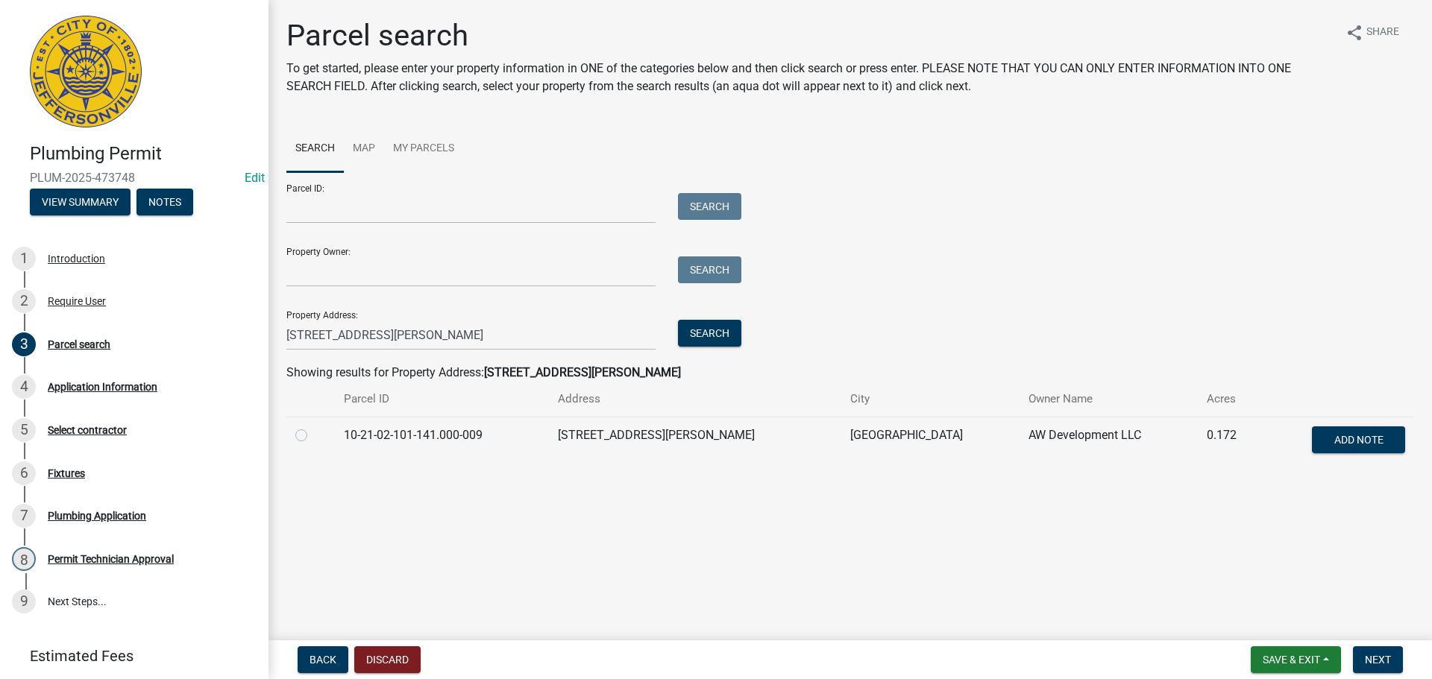
click at [307, 439] on div at bounding box center [310, 436] width 31 height 18
click at [313, 427] on label at bounding box center [313, 427] width 0 height 0
click at [313, 432] on input "radio" at bounding box center [318, 432] width 10 height 10
radio input "true"
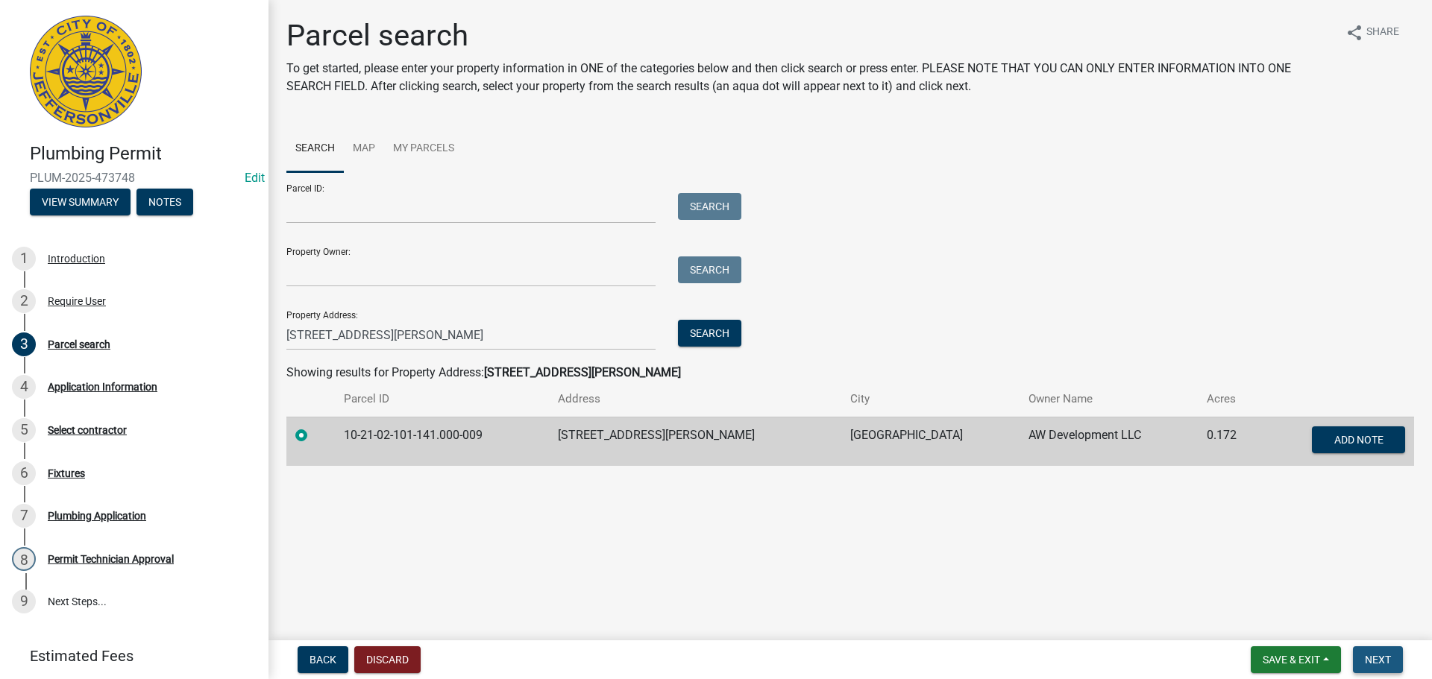
click at [1379, 659] on span "Next" at bounding box center [1378, 660] width 26 height 12
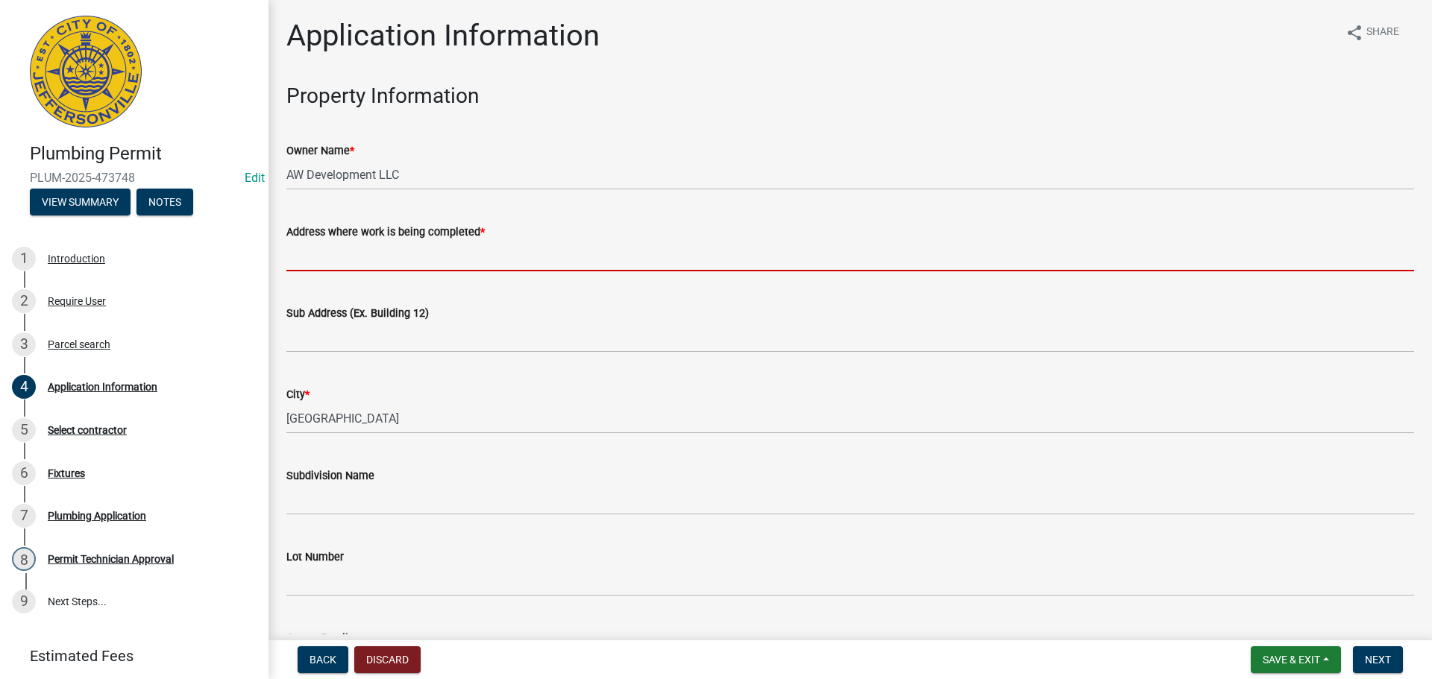
click at [395, 255] on input "Address where work is being completed *" at bounding box center [849, 256] width 1127 height 31
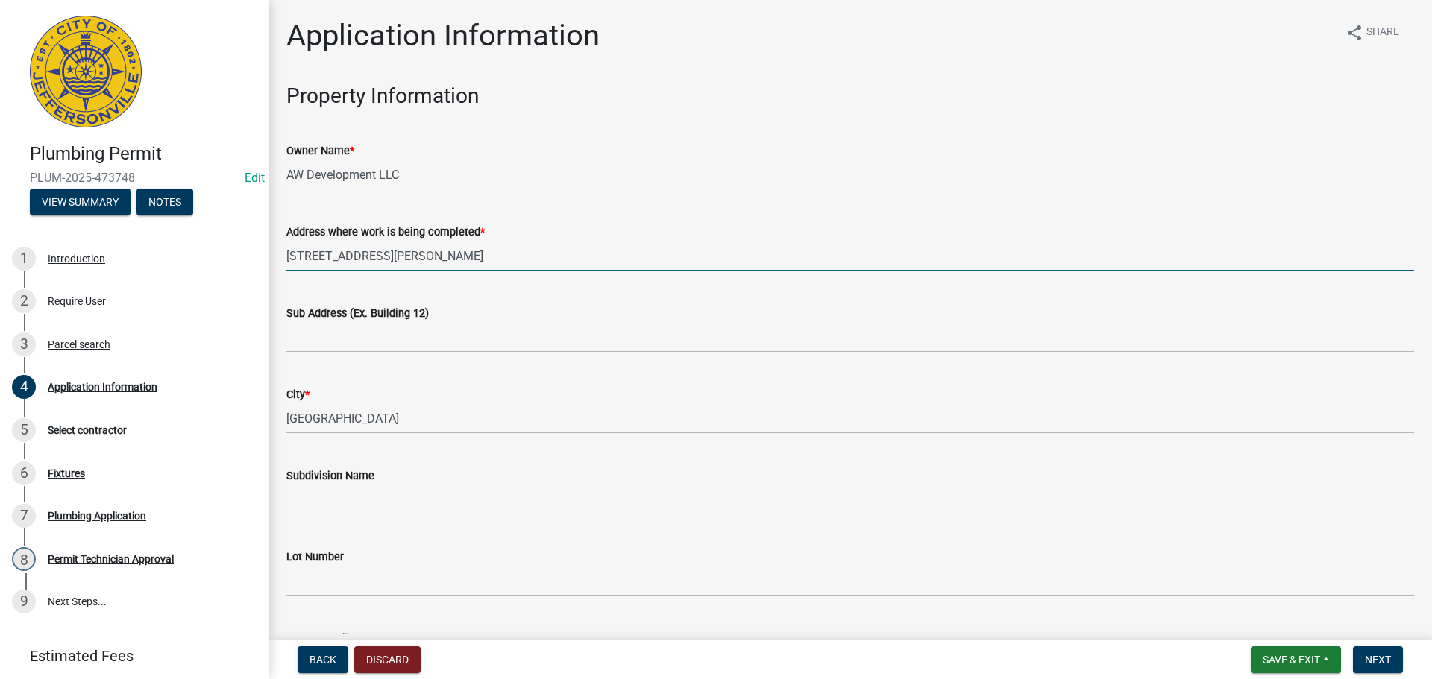
type input "2763 Abby Woods Drive"
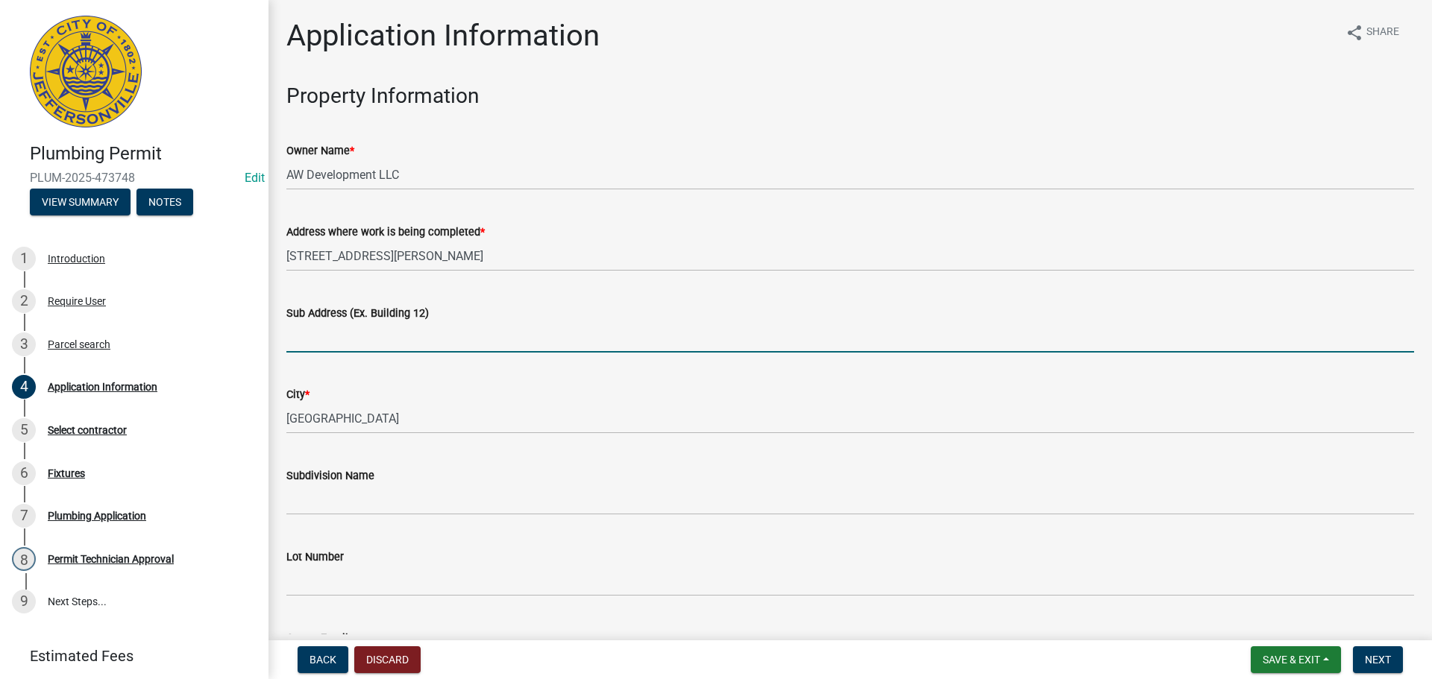
click at [425, 330] on input "Sub Address (Ex. Building 12)" at bounding box center [849, 337] width 1127 height 31
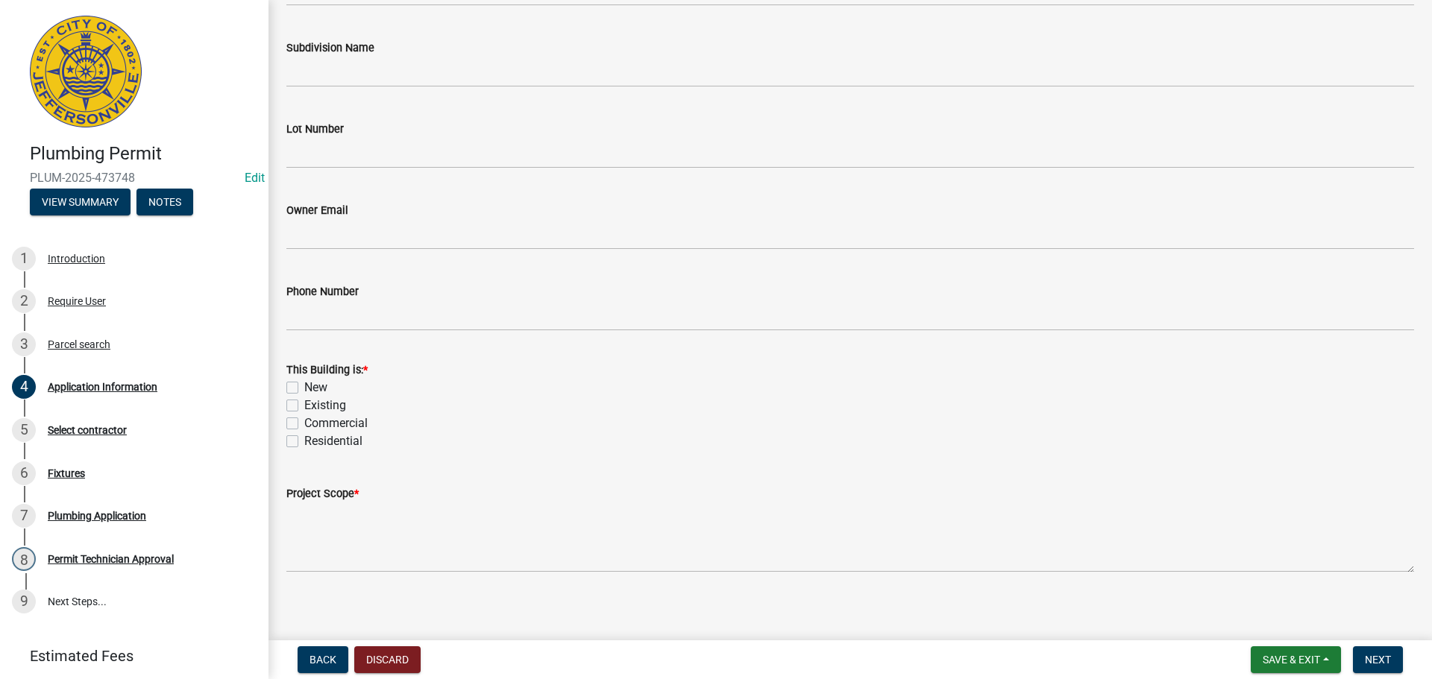
scroll to position [436, 0]
type input "2763 Abby Woods Drive"
click at [320, 380] on label "New" at bounding box center [315, 380] width 23 height 18
click at [314, 380] on input "New" at bounding box center [309, 376] width 10 height 10
checkbox input "true"
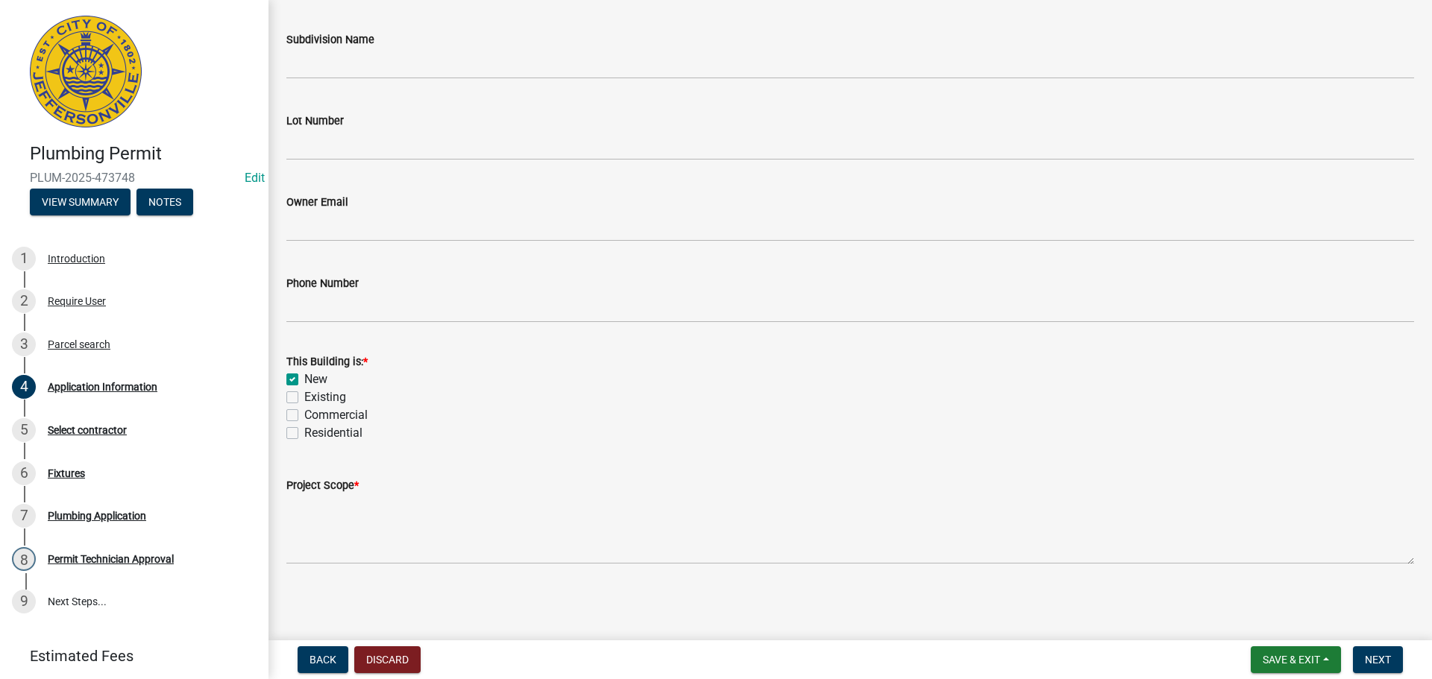
checkbox input "false"
click at [317, 428] on label "Residential" at bounding box center [333, 433] width 58 height 18
click at [314, 428] on input "Residential" at bounding box center [309, 429] width 10 height 10
checkbox input "true"
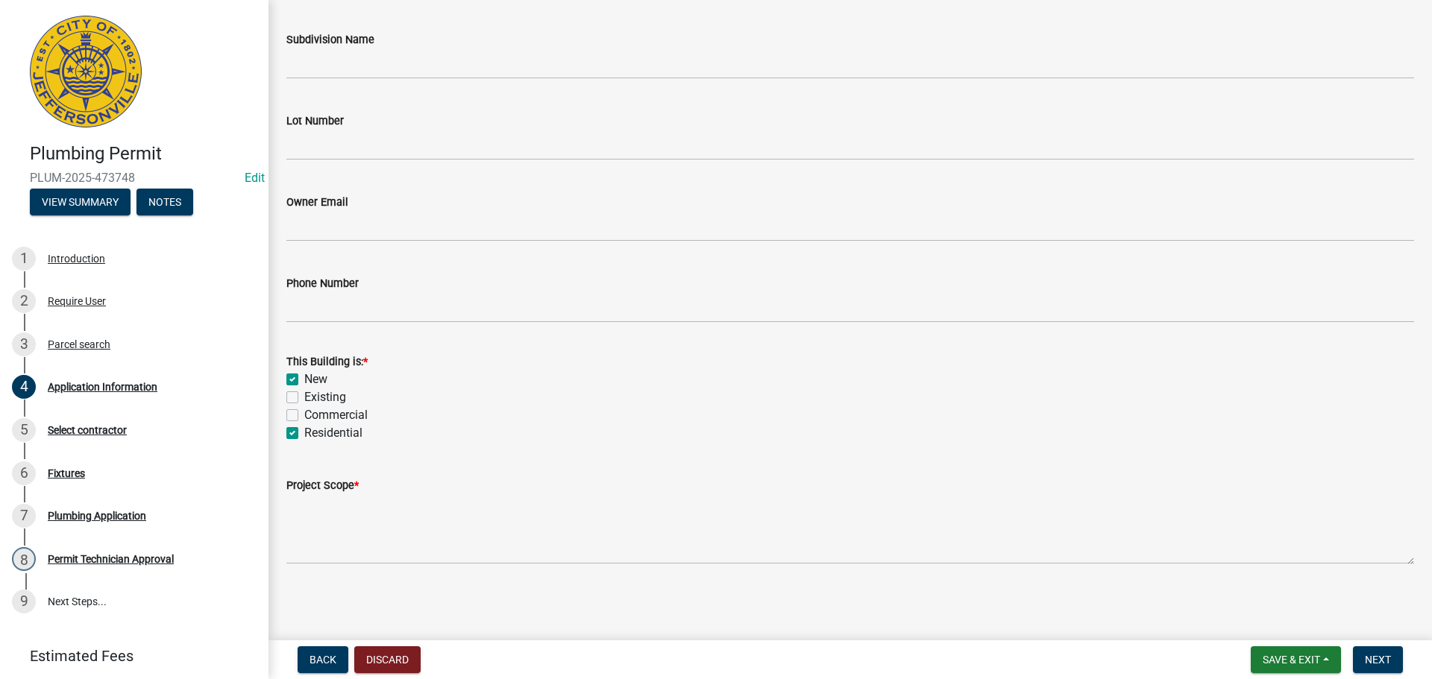
checkbox input "true"
checkbox input "false"
checkbox input "true"
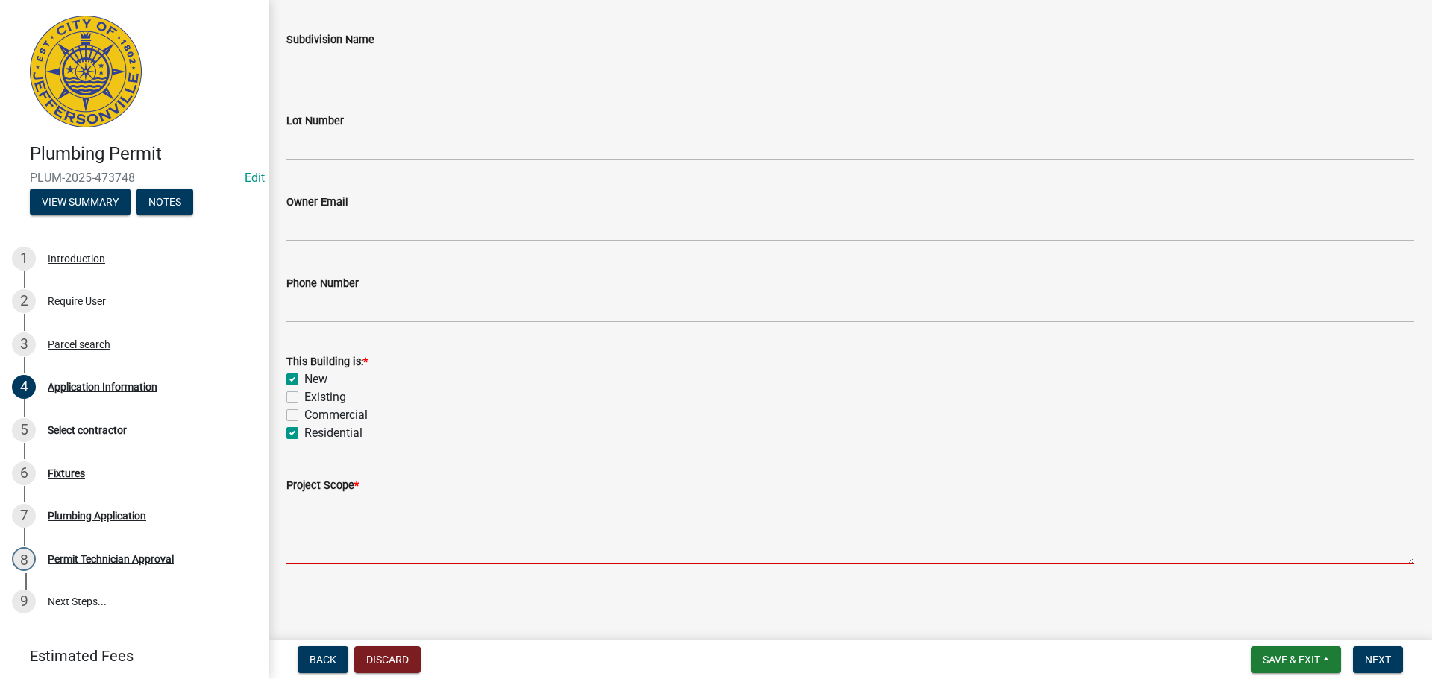
click at [330, 544] on textarea "Project Scope *" at bounding box center [849, 529] width 1127 height 70
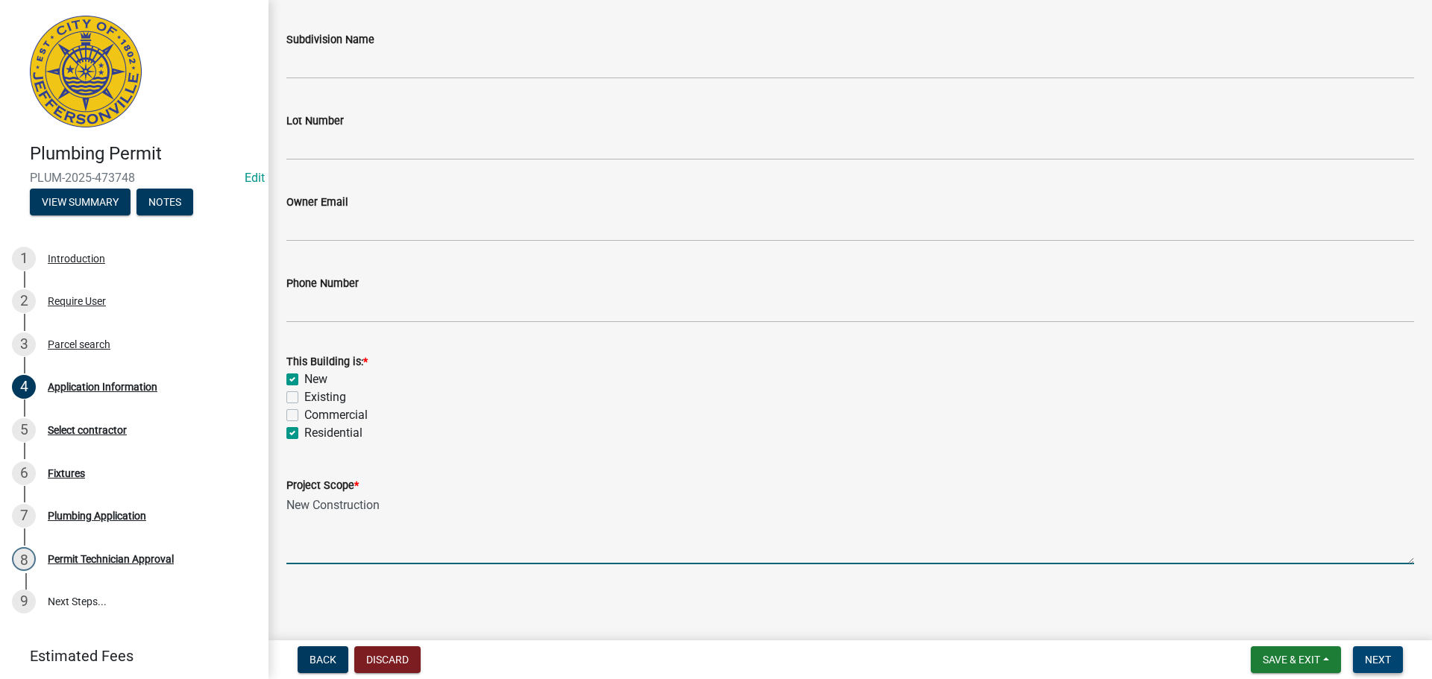
type textarea "New Construction"
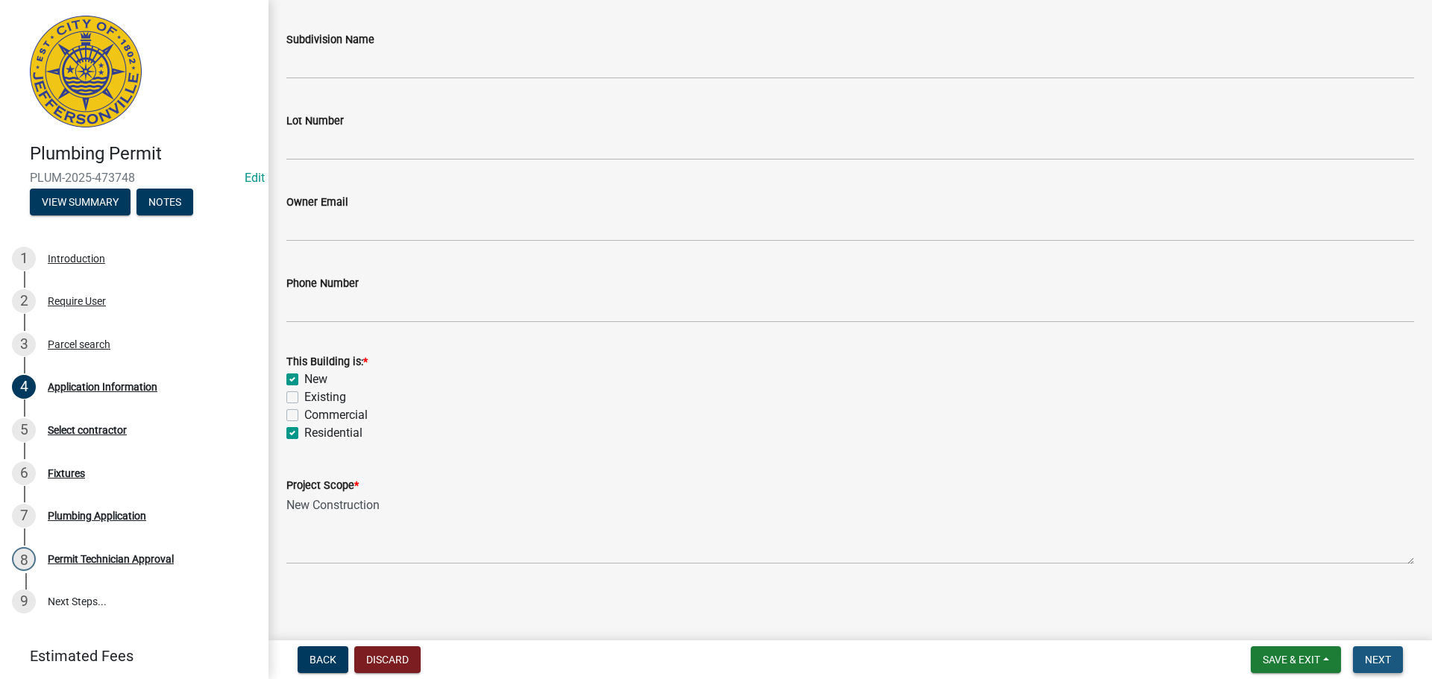
click at [1371, 658] on span "Next" at bounding box center [1378, 660] width 26 height 12
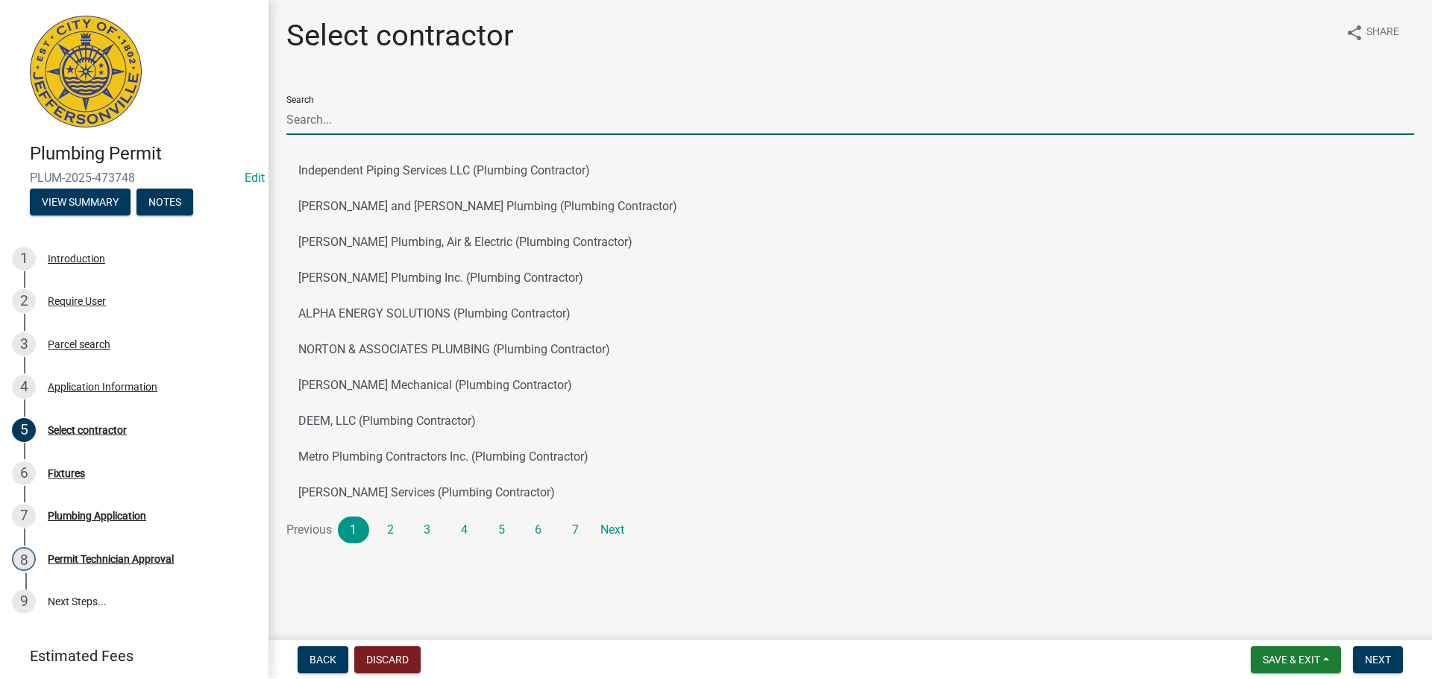
click at [436, 127] on input "Search" at bounding box center [849, 119] width 1127 height 31
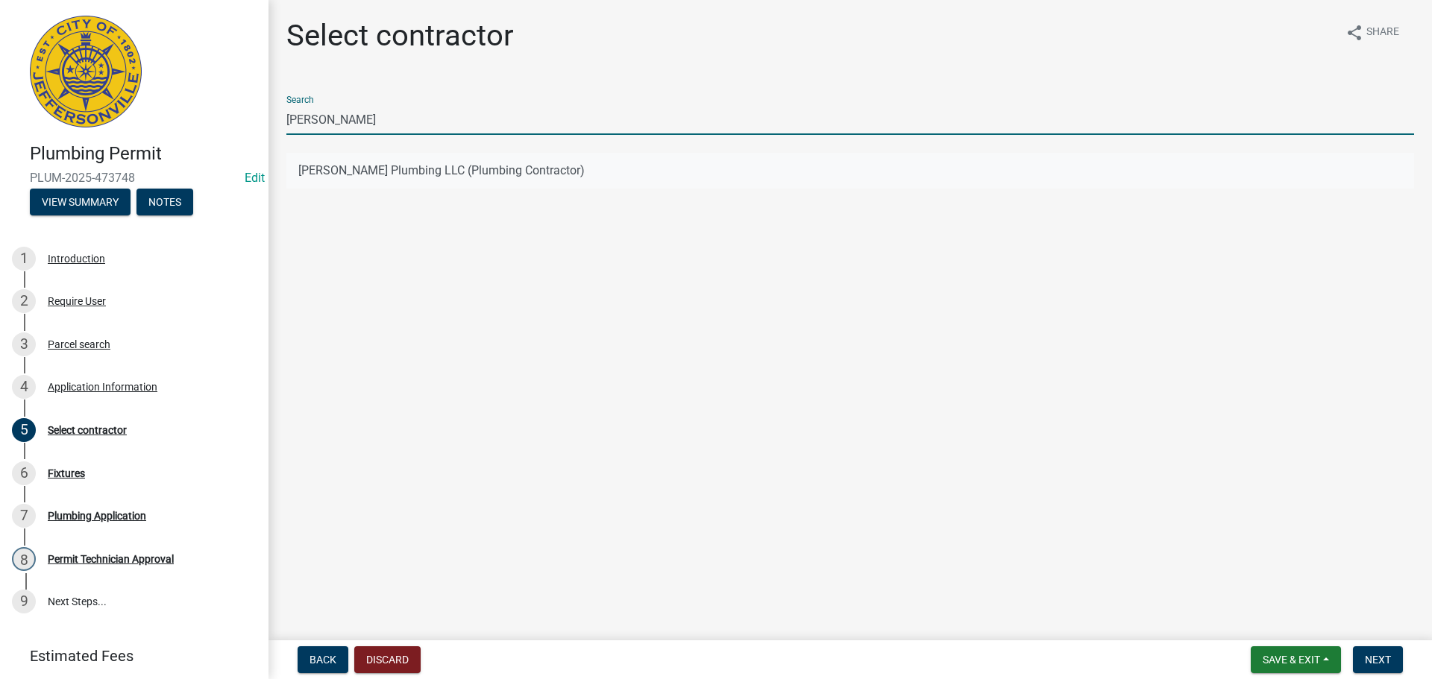
type input "Stotts"
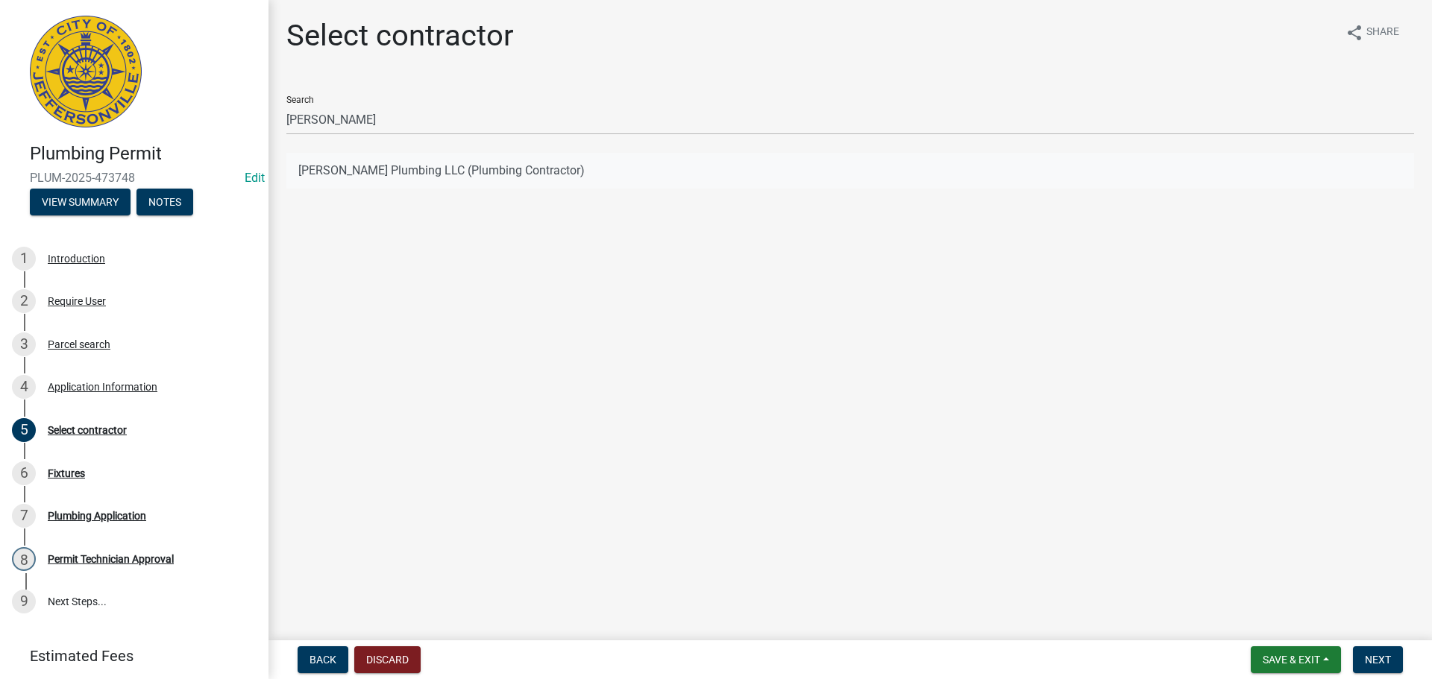
click at [406, 170] on button "Stotts Plumbing LLC (Plumbing Contractor)" at bounding box center [849, 171] width 1127 height 36
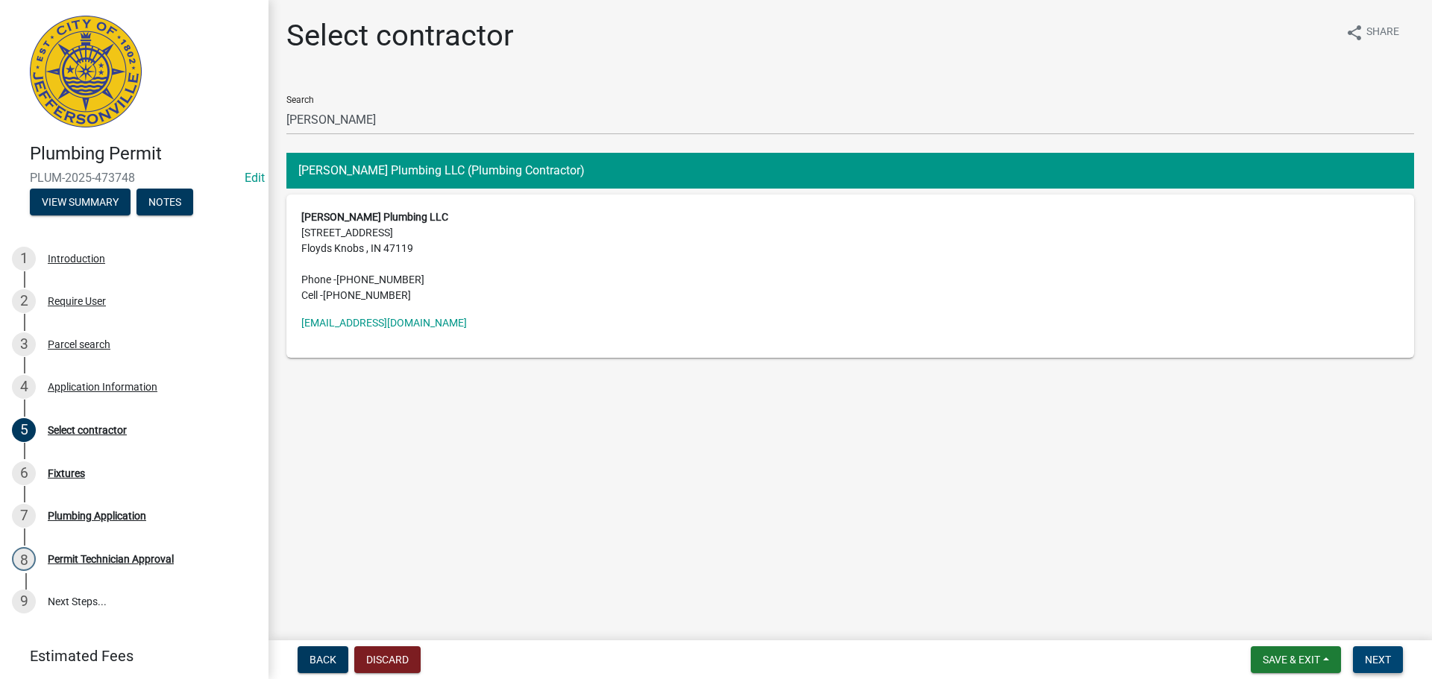
click at [1367, 657] on span "Next" at bounding box center [1378, 660] width 26 height 12
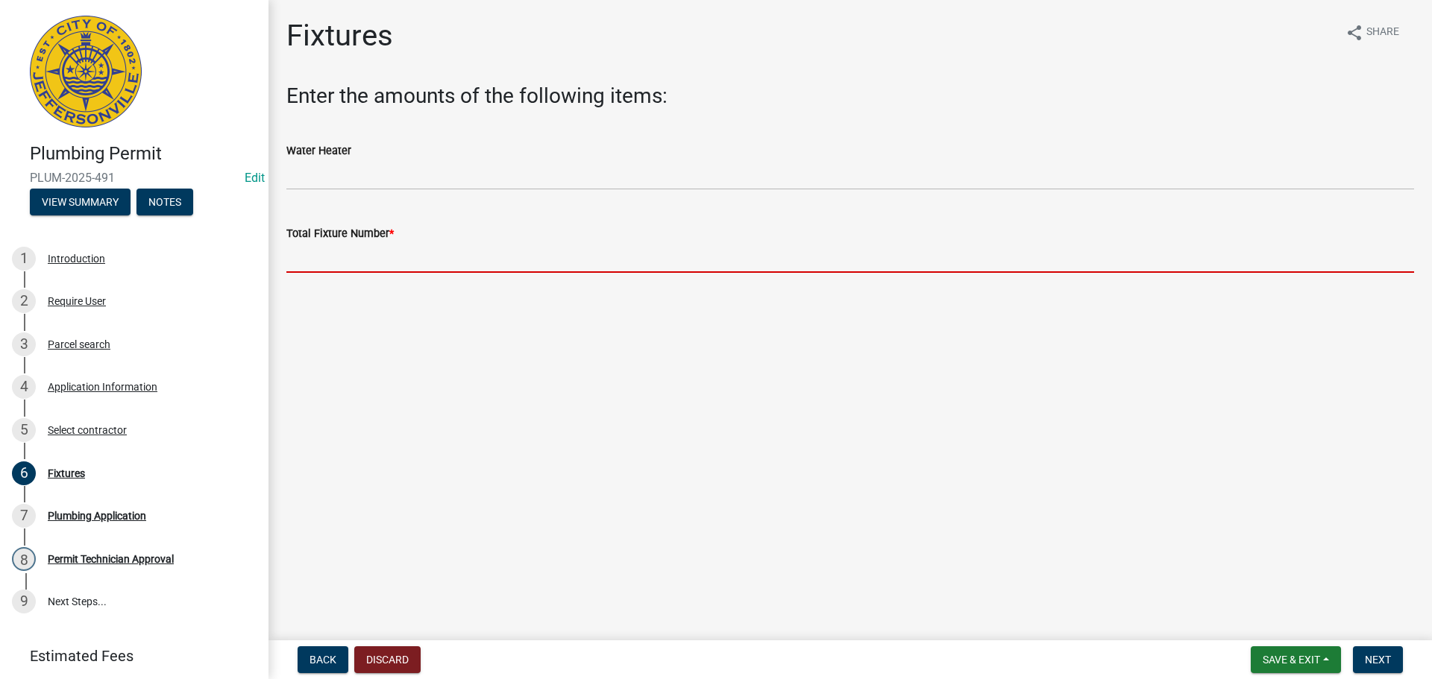
click at [335, 257] on input "text" at bounding box center [849, 257] width 1127 height 31
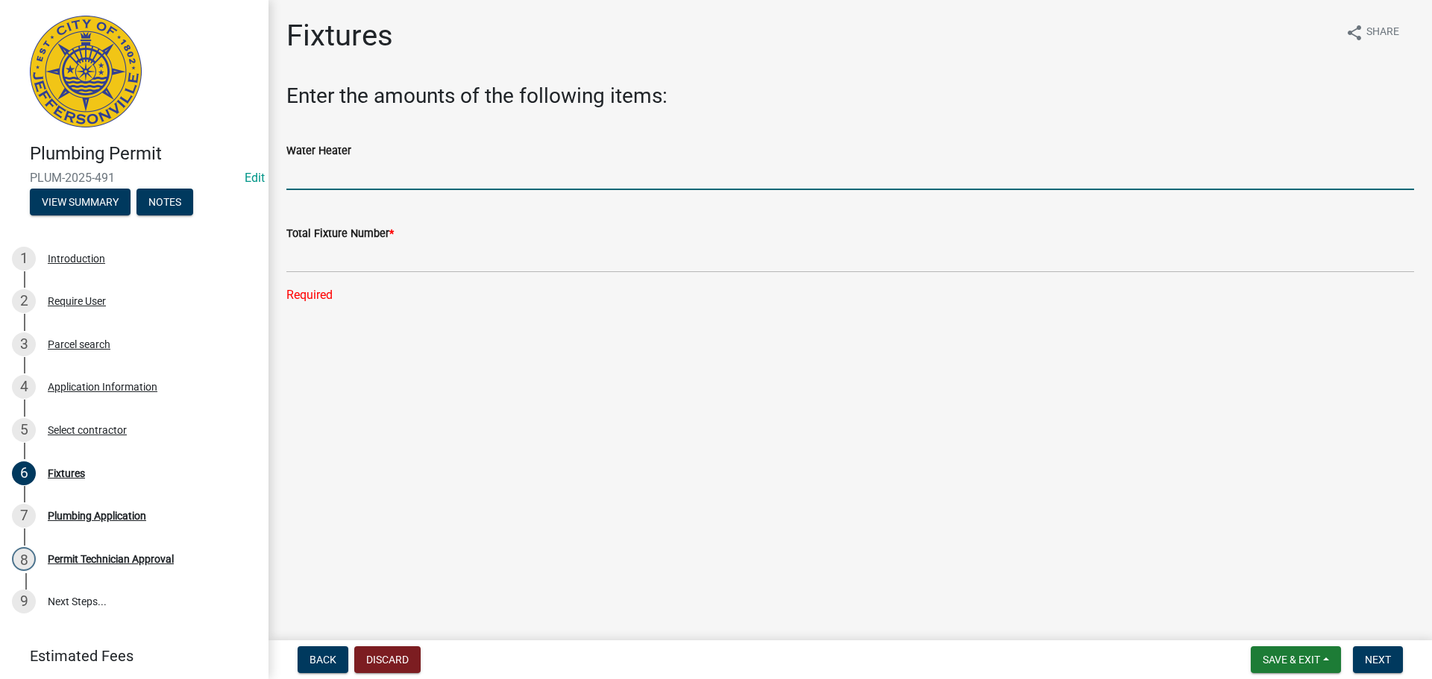
click at [330, 169] on input "text" at bounding box center [849, 175] width 1127 height 31
type input "1"
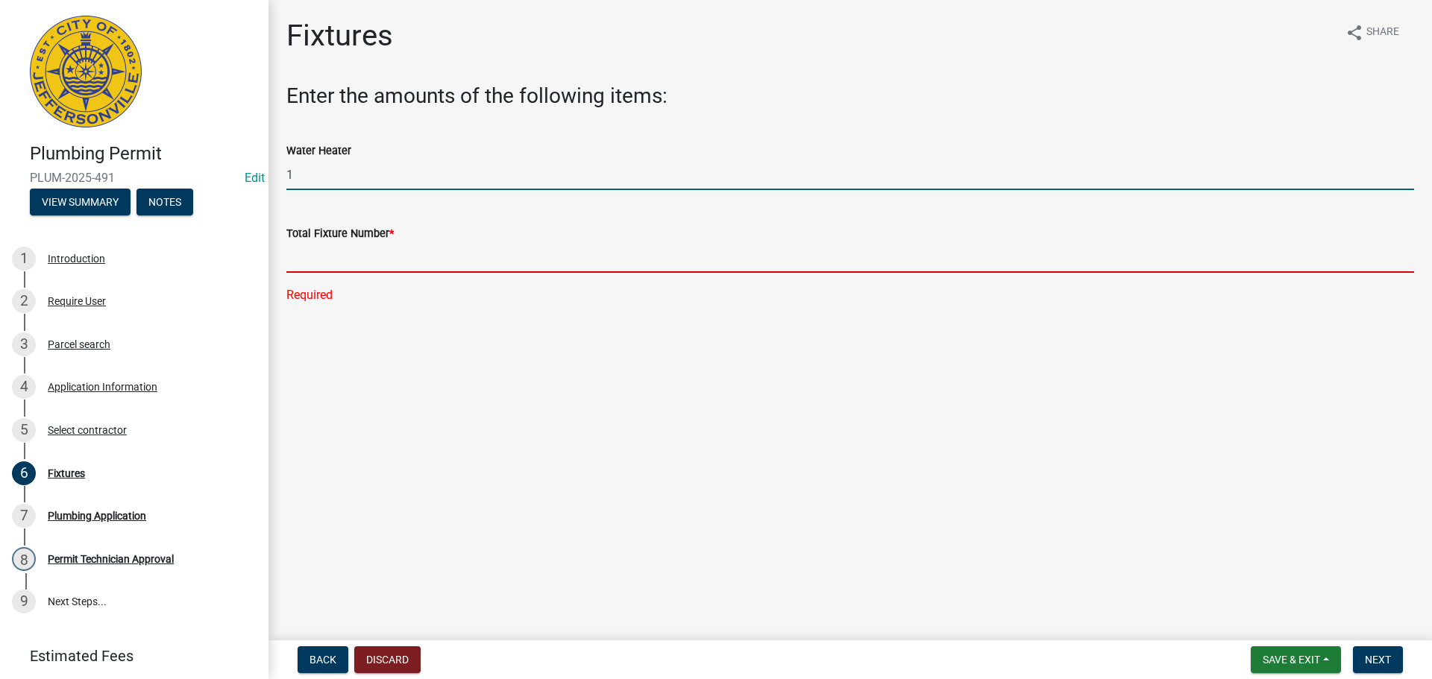
click at [367, 263] on input "text" at bounding box center [849, 257] width 1127 height 31
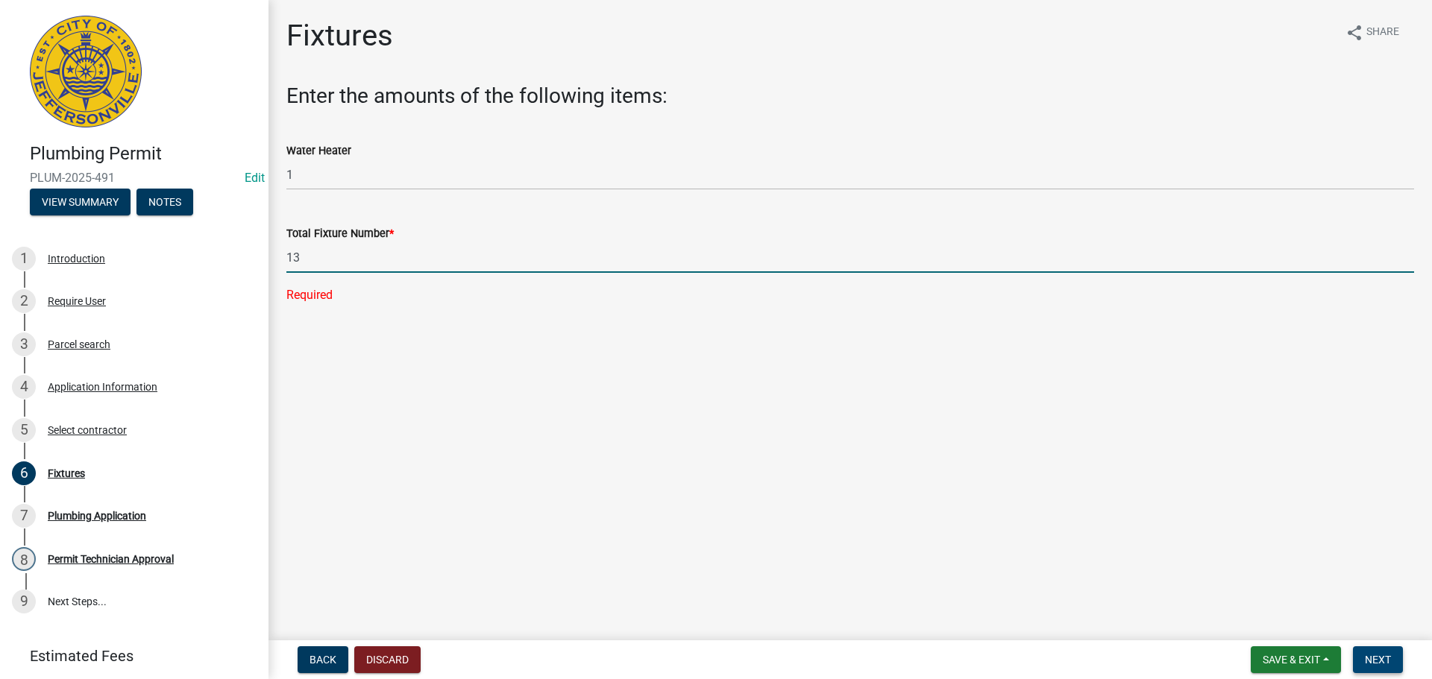
type input "13"
click at [1394, 658] on button "Next" at bounding box center [1378, 659] width 50 height 27
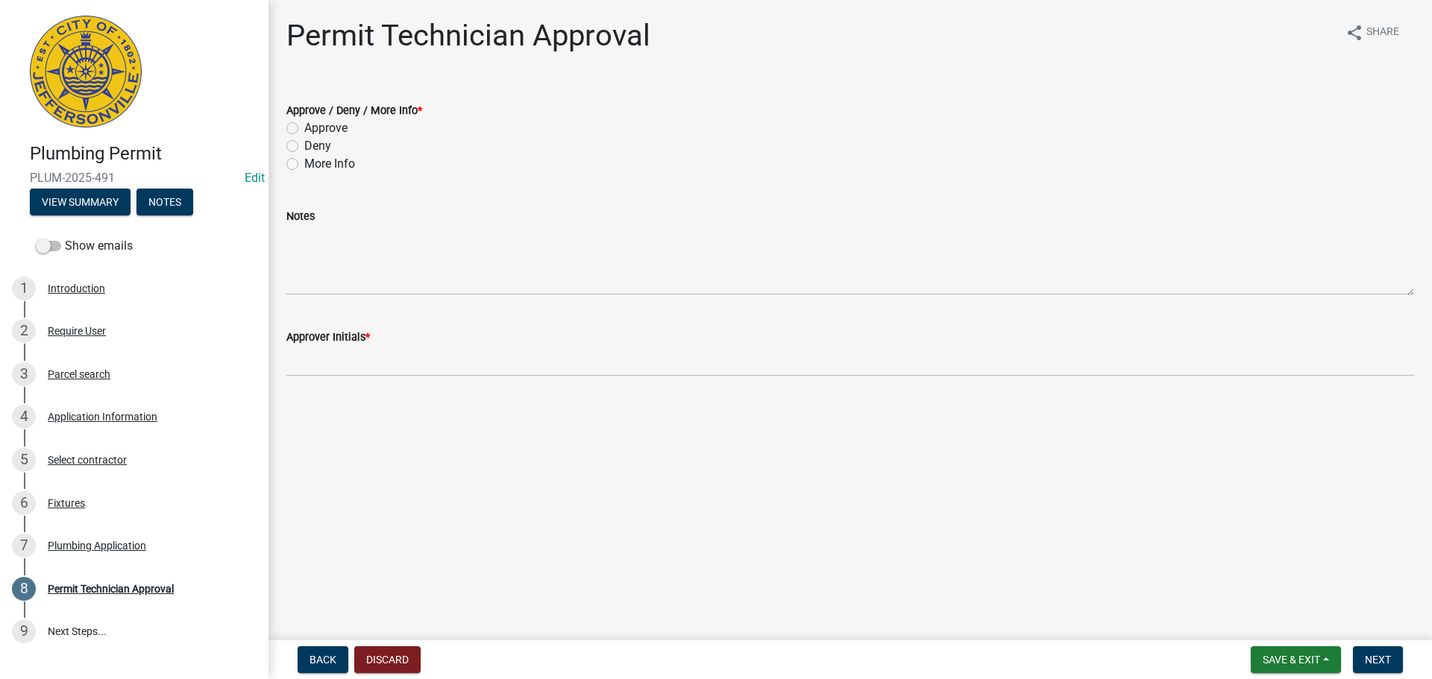
click at [328, 132] on label "Approve" at bounding box center [325, 128] width 43 height 18
click at [314, 129] on input "Approve" at bounding box center [309, 124] width 10 height 10
radio input "true"
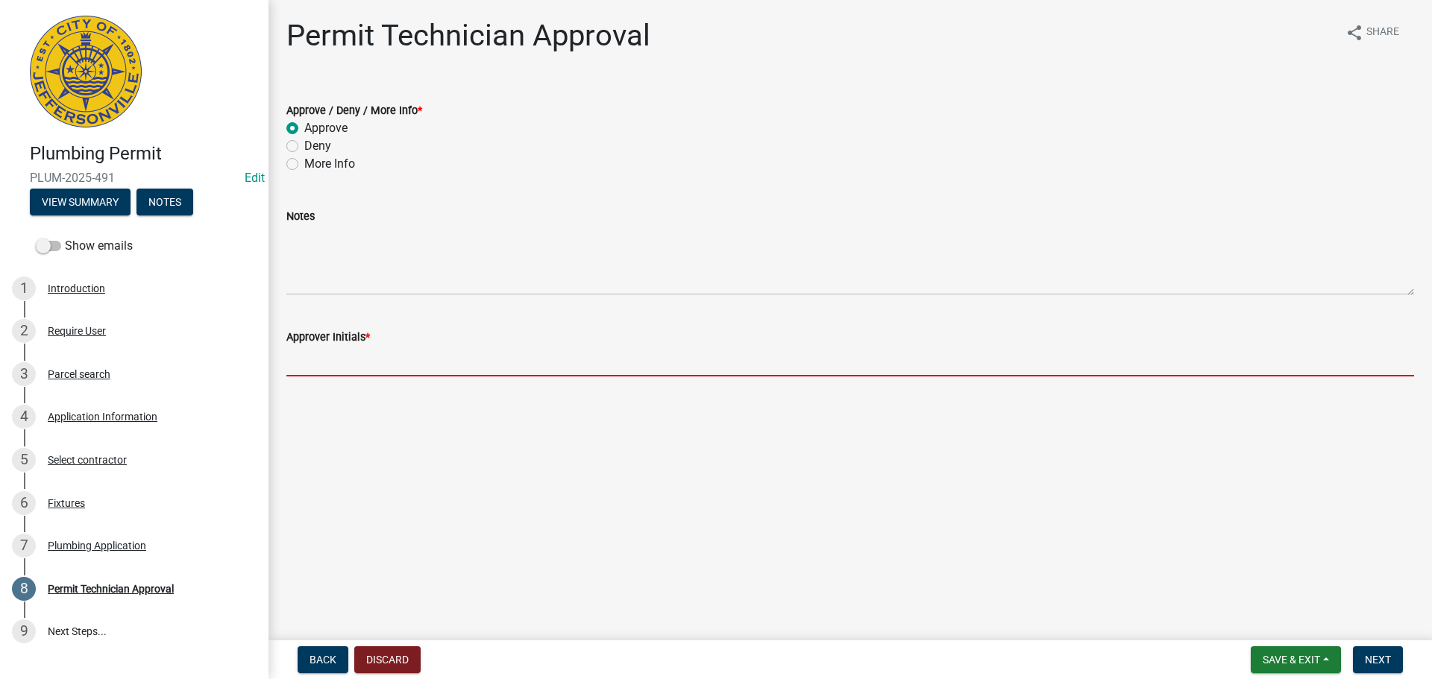
click at [377, 354] on input "Approver Initials *" at bounding box center [849, 361] width 1127 height 31
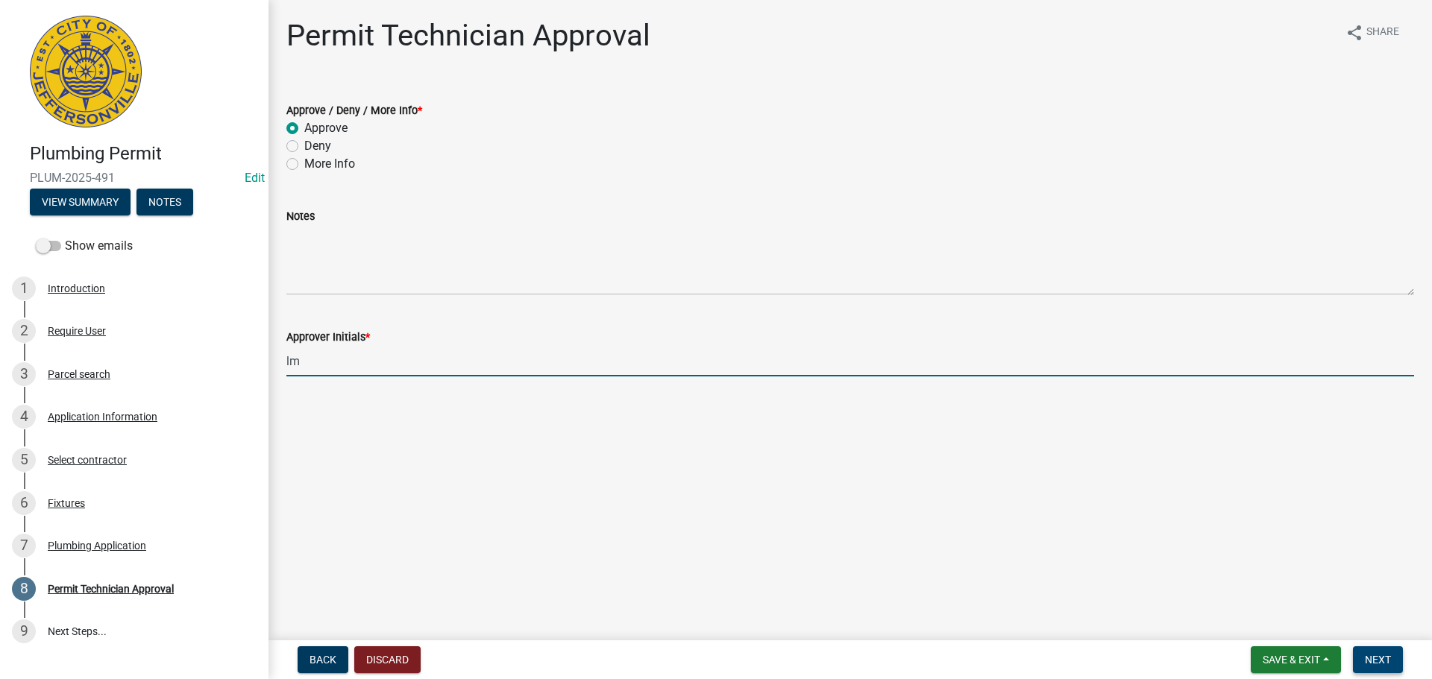
type input "lm"
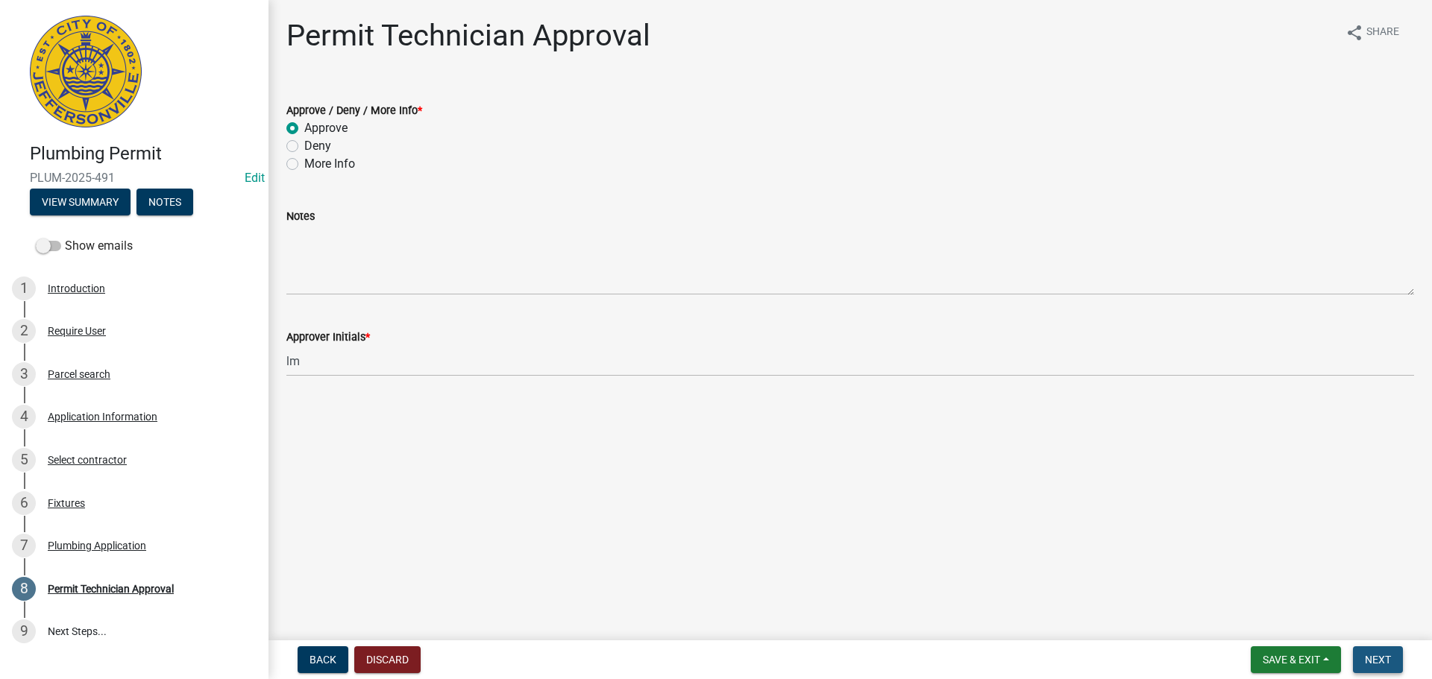
click at [1371, 656] on span "Next" at bounding box center [1378, 660] width 26 height 12
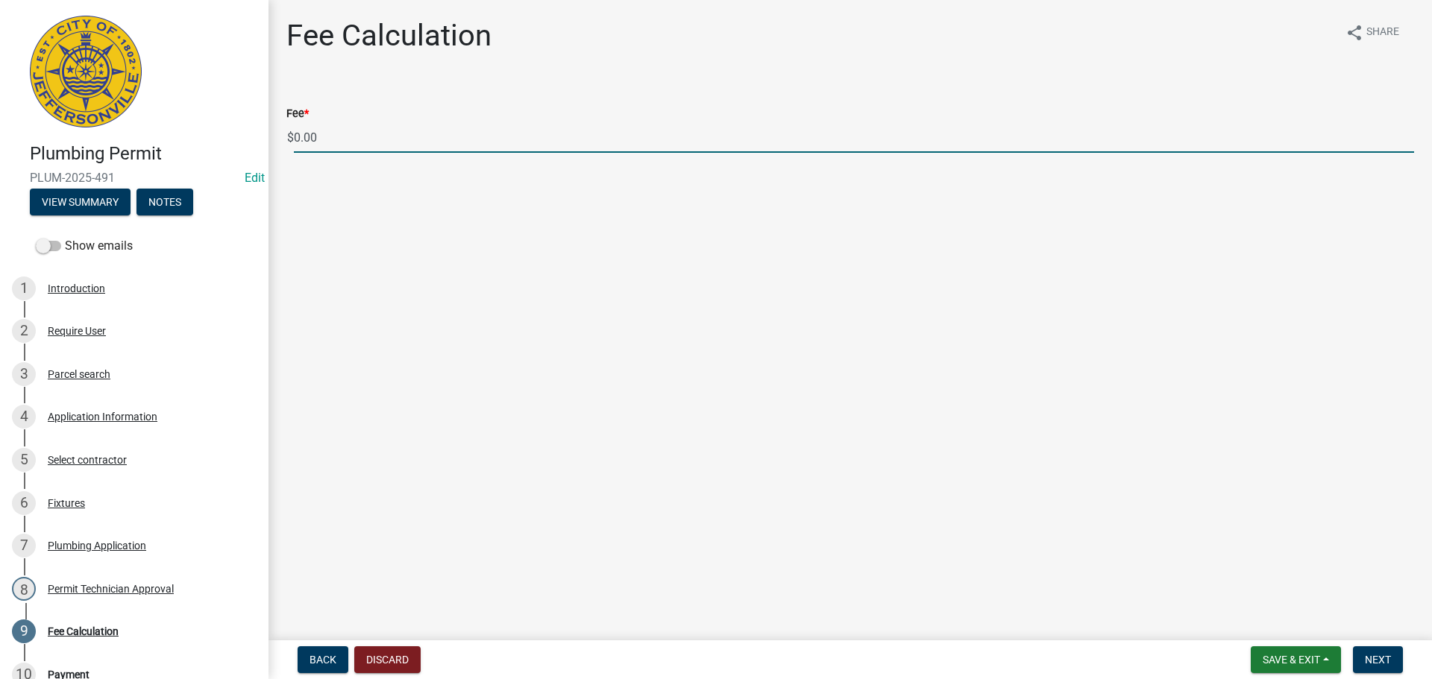
drag, startPoint x: 285, startPoint y: 128, endPoint x: 224, endPoint y: 128, distance: 60.4
click at [224, 128] on div "Plumbing Permit PLUM-2025-491 Edit View Summary Notes Show emails 1 Introductio…" at bounding box center [716, 339] width 1432 height 679
type input "86.00"
click at [1387, 655] on span "Next" at bounding box center [1378, 660] width 26 height 12
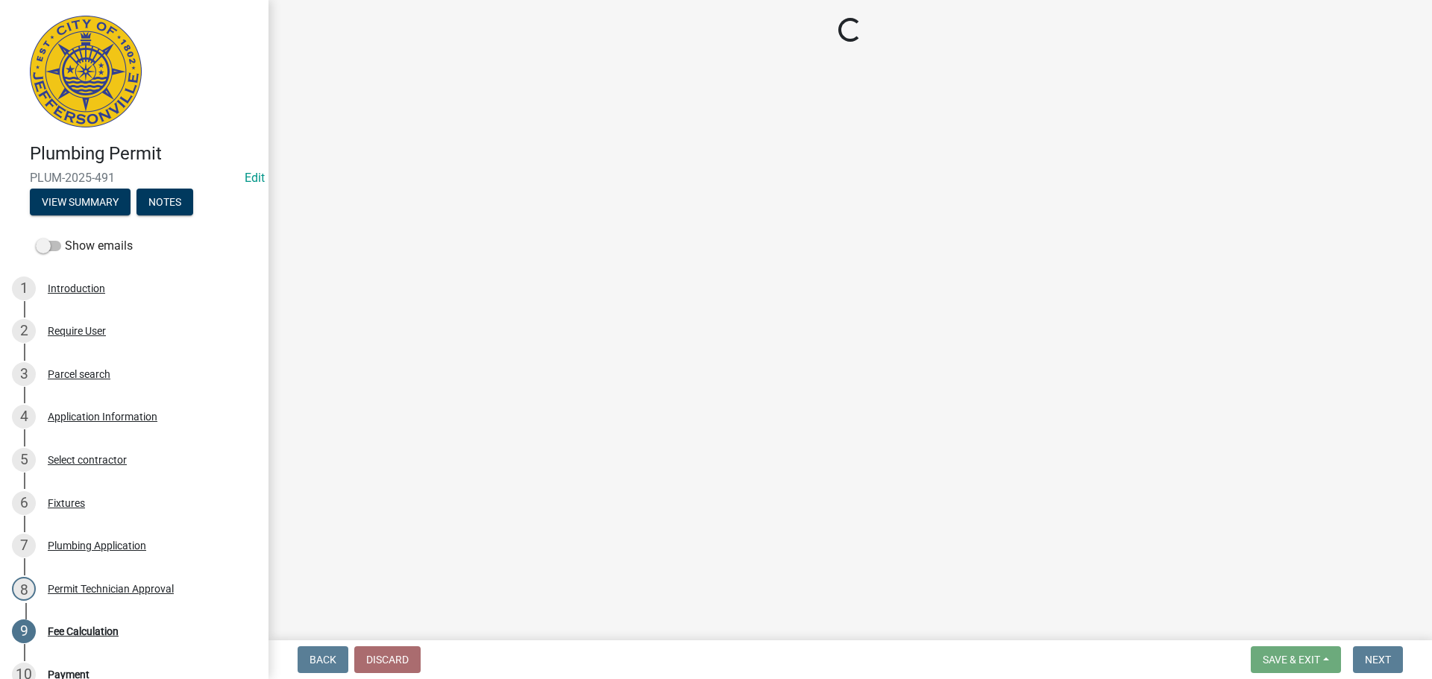
select select "3: 3"
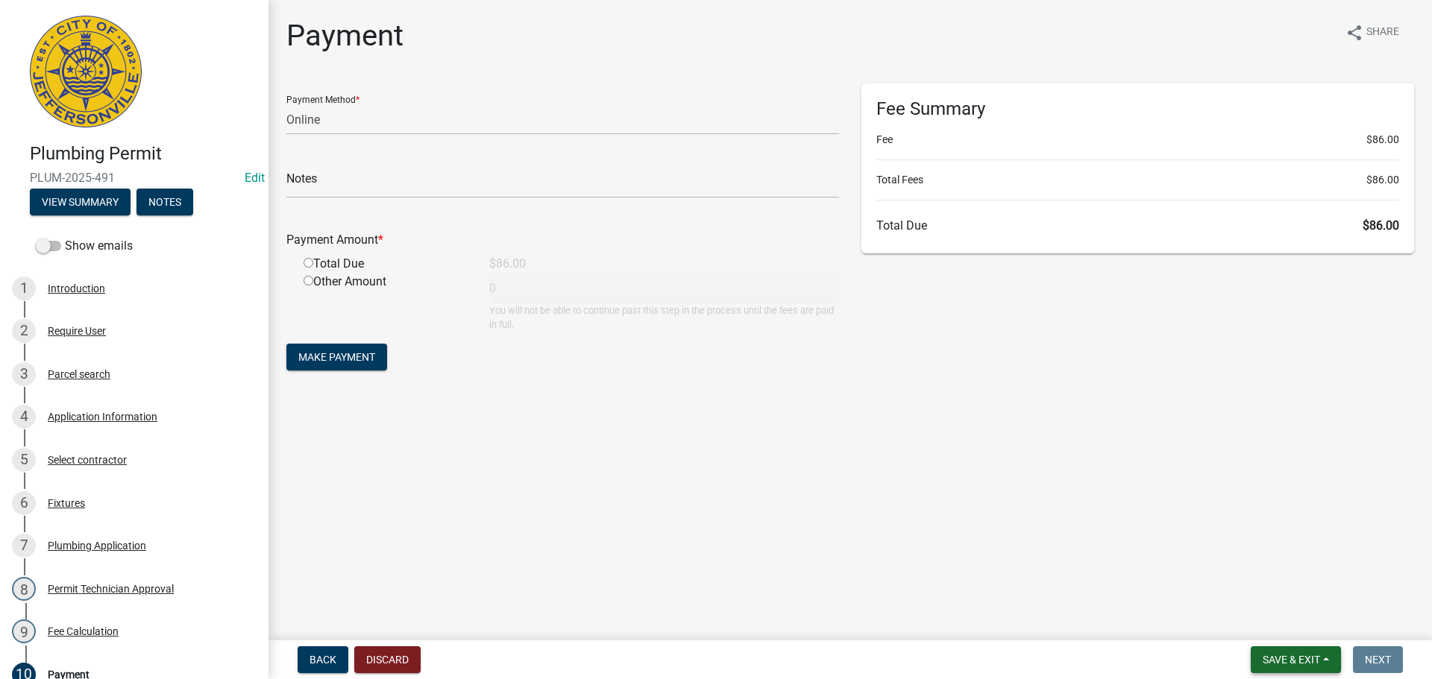
click at [1300, 649] on button "Save & Exit" at bounding box center [1295, 659] width 90 height 27
click at [1307, 610] on button "Save & Exit" at bounding box center [1280, 621] width 119 height 36
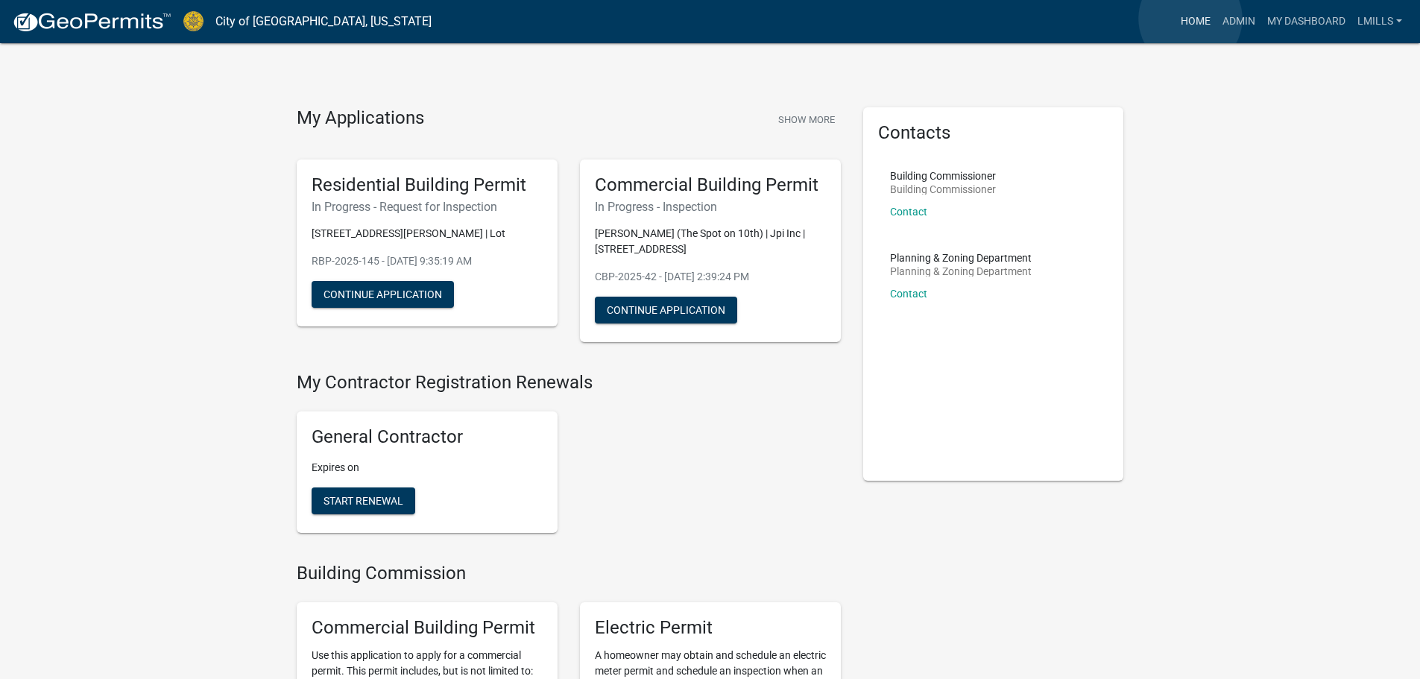
drag, startPoint x: 1191, startPoint y: 19, endPoint x: 1137, endPoint y: 11, distance: 54.2
click at [1191, 19] on link "Home" at bounding box center [1196, 21] width 42 height 28
click at [1197, 22] on link "Home" at bounding box center [1196, 21] width 42 height 28
click at [1242, 19] on link "Admin" at bounding box center [1239, 21] width 45 height 28
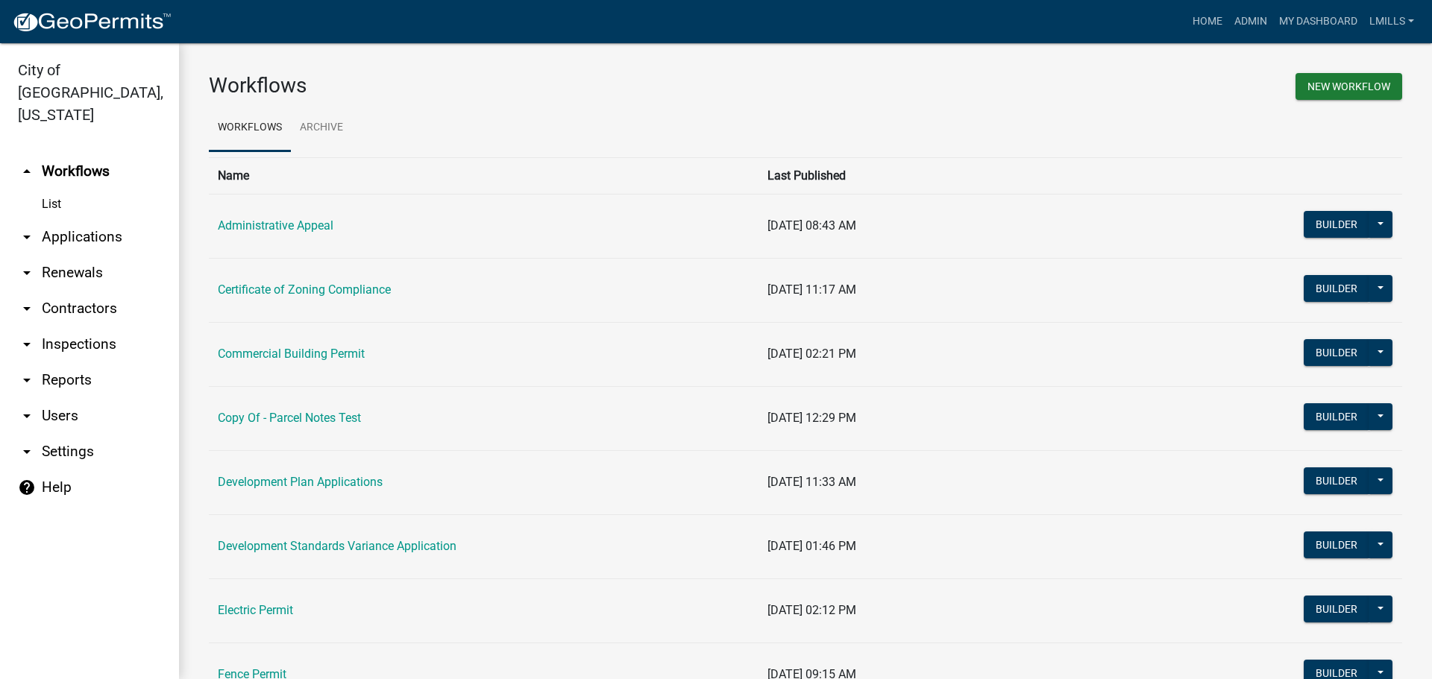
click at [82, 219] on link "arrow_drop_down Applications" at bounding box center [89, 237] width 179 height 36
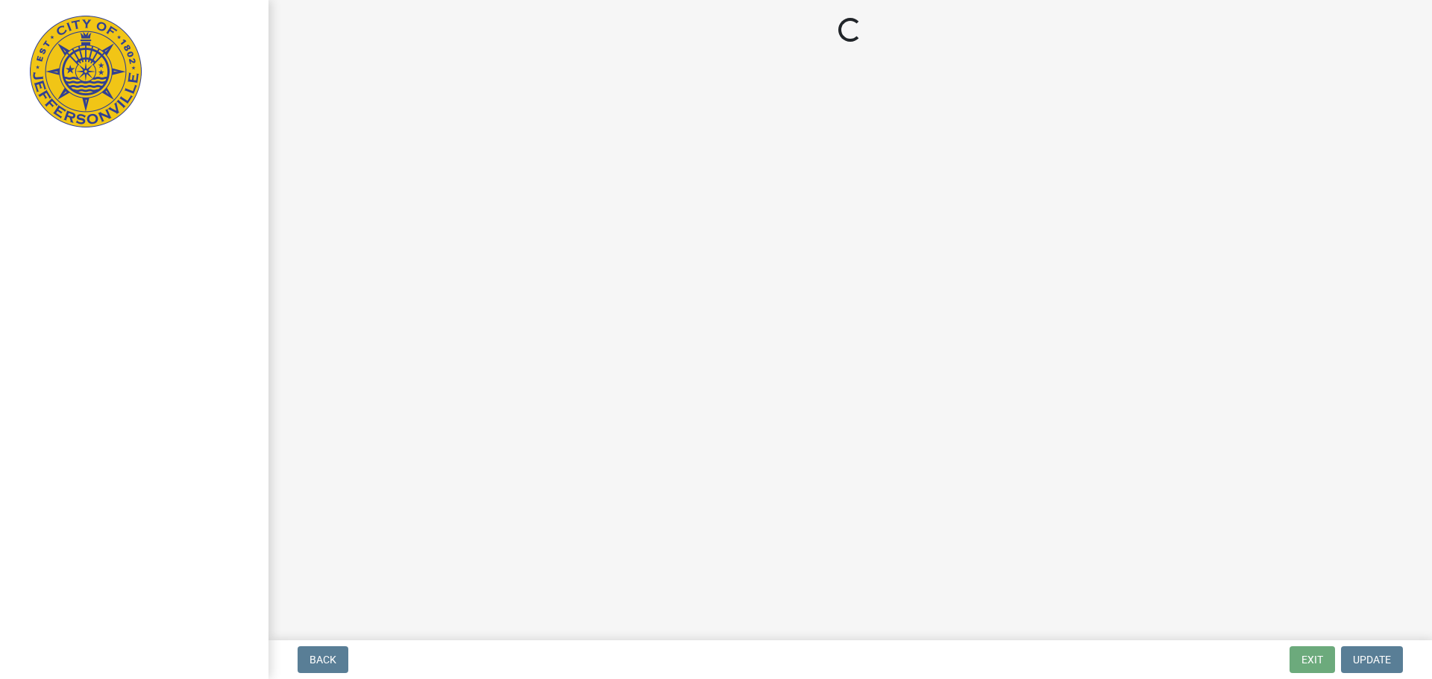
select select "3: 3"
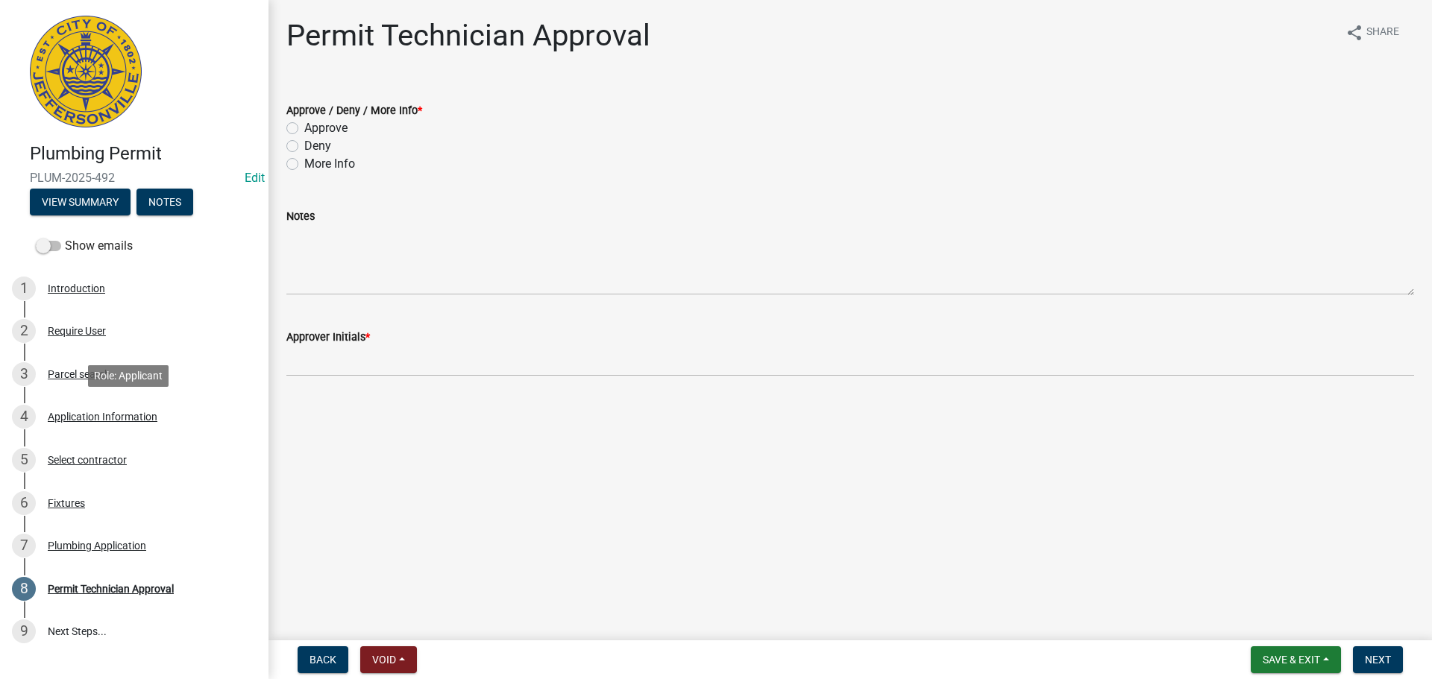
click at [104, 415] on div "Application Information" at bounding box center [103, 417] width 110 height 10
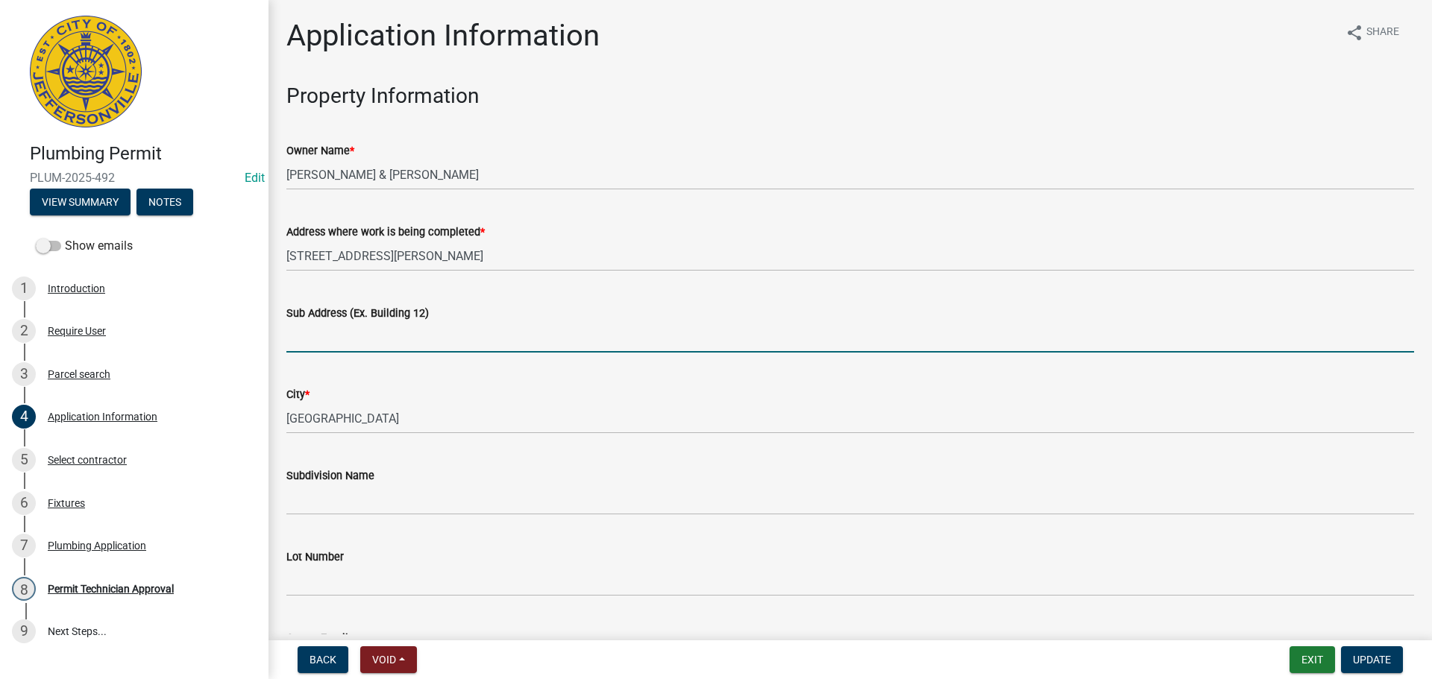
click at [426, 343] on input "Sub Address (Ex. Building 12)" at bounding box center [849, 337] width 1127 height 31
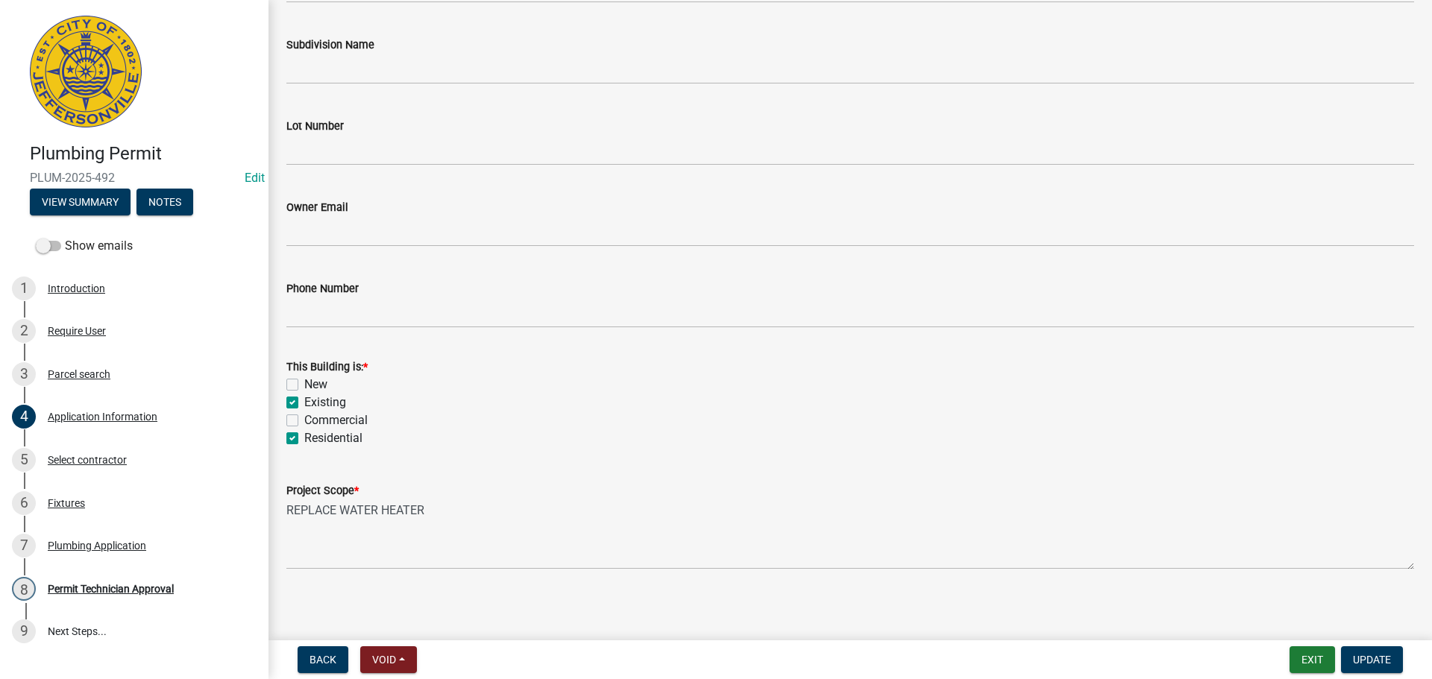
scroll to position [436, 0]
type input "[STREET_ADDRESS][PERSON_NAME]"
click at [1372, 657] on span "Update" at bounding box center [1372, 660] width 38 height 12
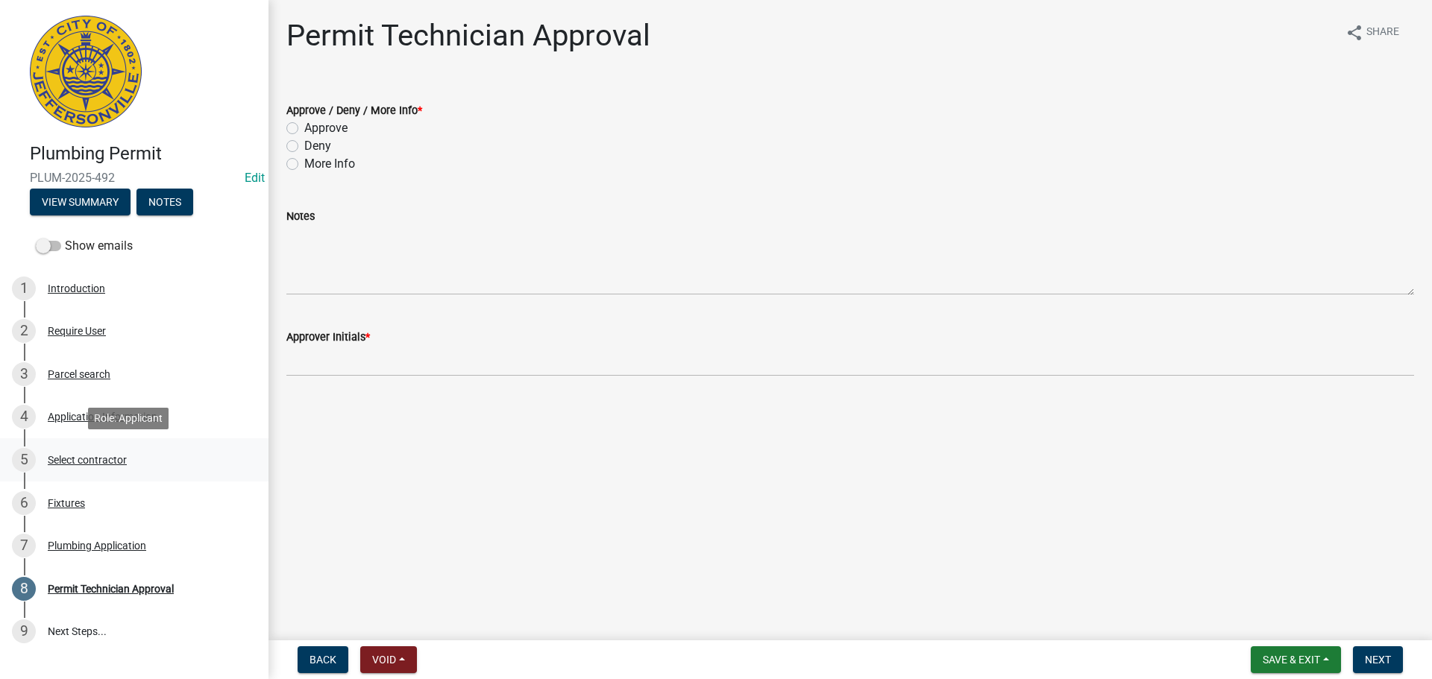
click at [77, 460] on div "Select contractor" at bounding box center [87, 460] width 79 height 10
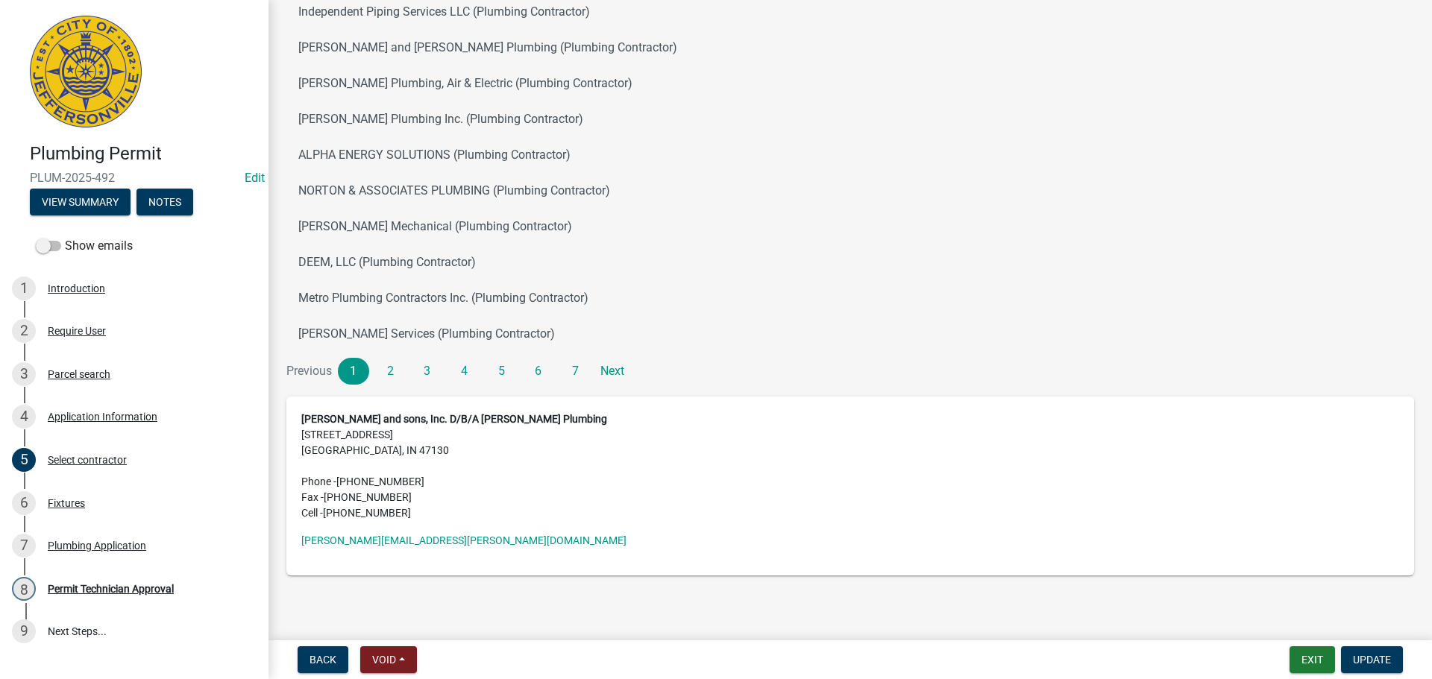
scroll to position [170, 0]
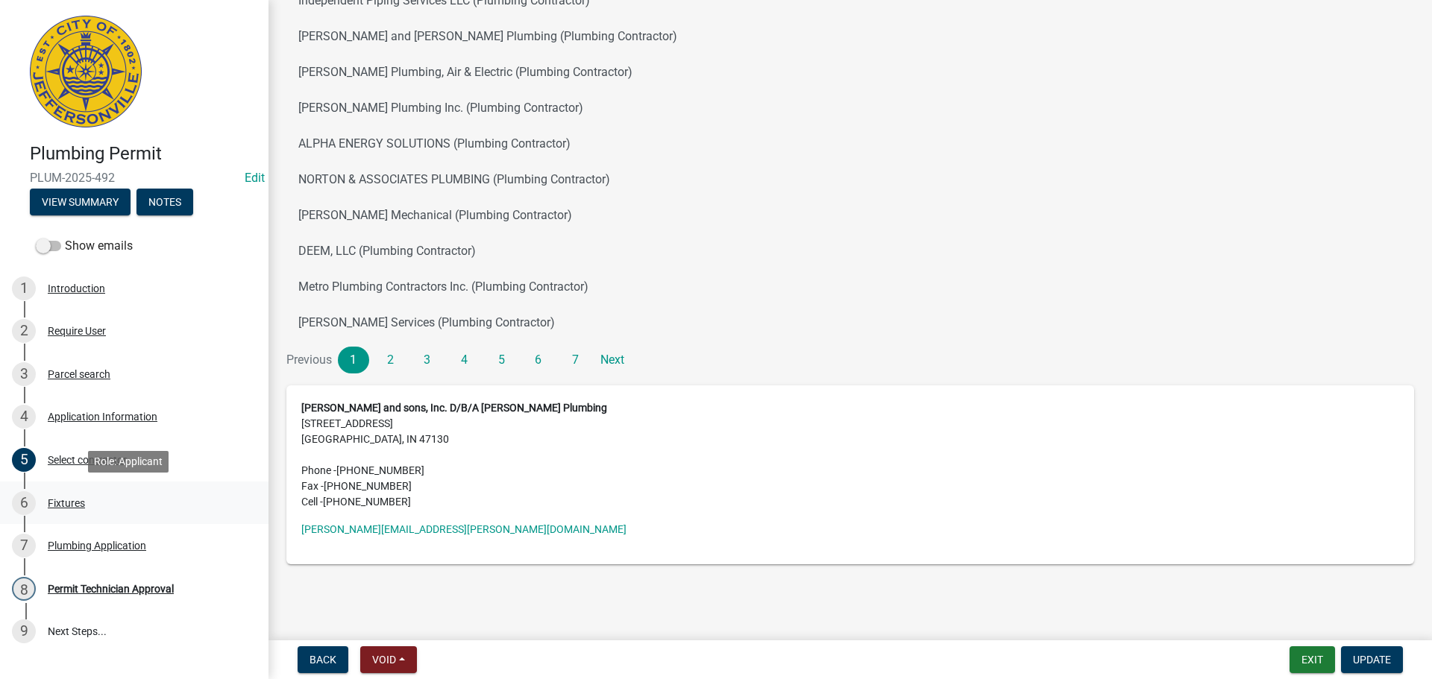
click at [51, 506] on div "Fixtures" at bounding box center [66, 503] width 37 height 10
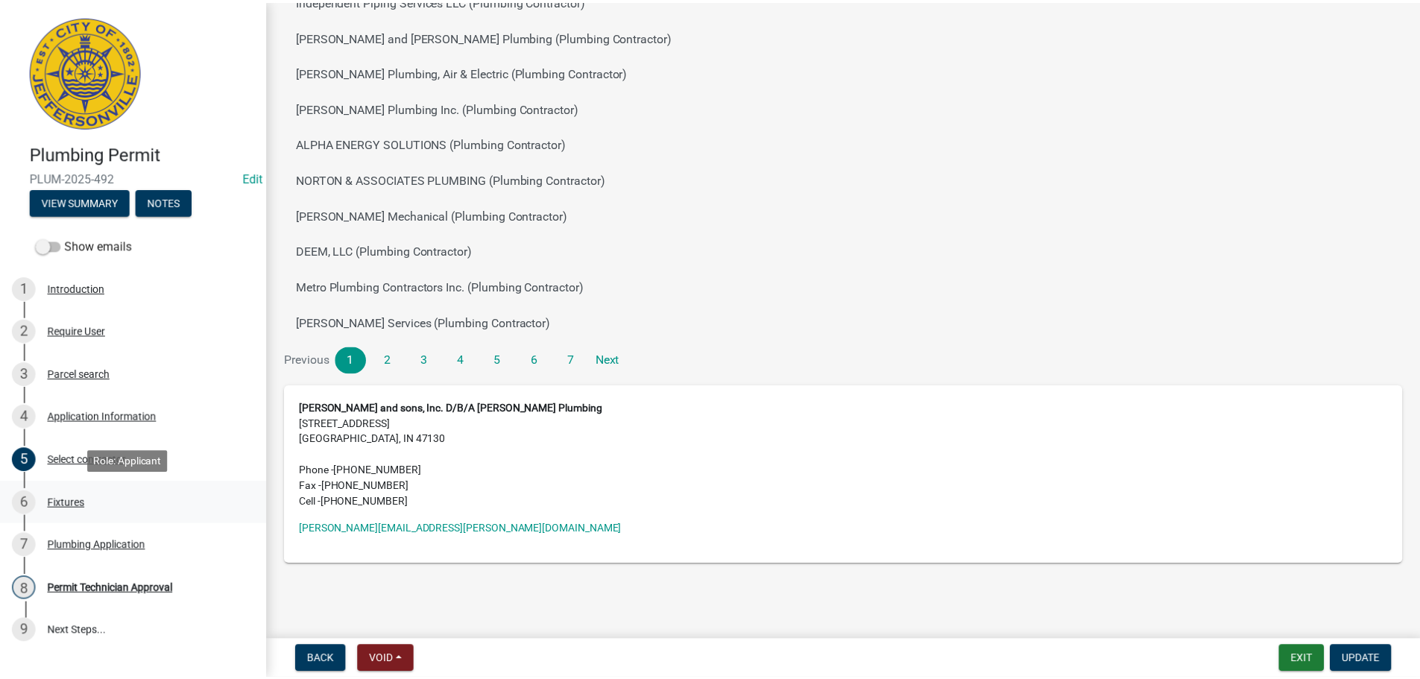
scroll to position [0, 0]
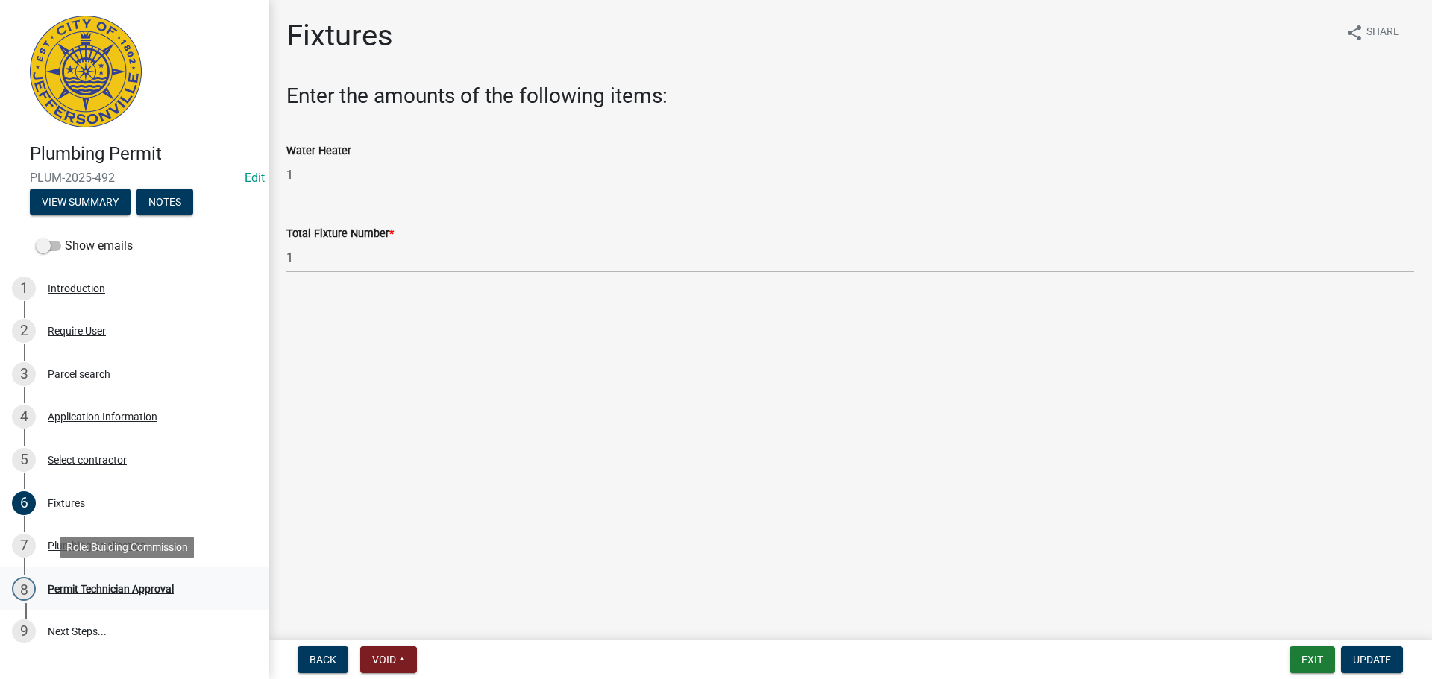
click at [75, 585] on div "Permit Technician Approval" at bounding box center [111, 589] width 126 height 10
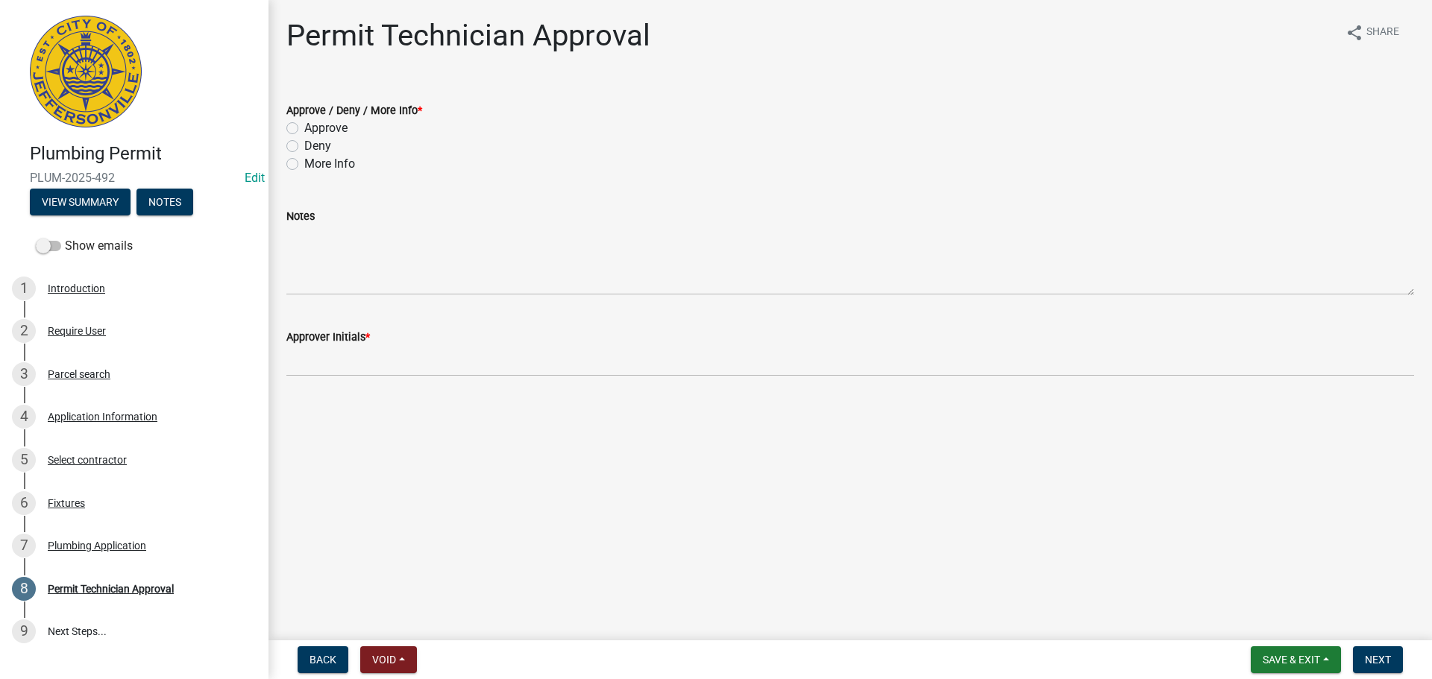
click at [313, 130] on label "Approve" at bounding box center [325, 128] width 43 height 18
click at [313, 129] on input "Approve" at bounding box center [309, 124] width 10 height 10
radio input "true"
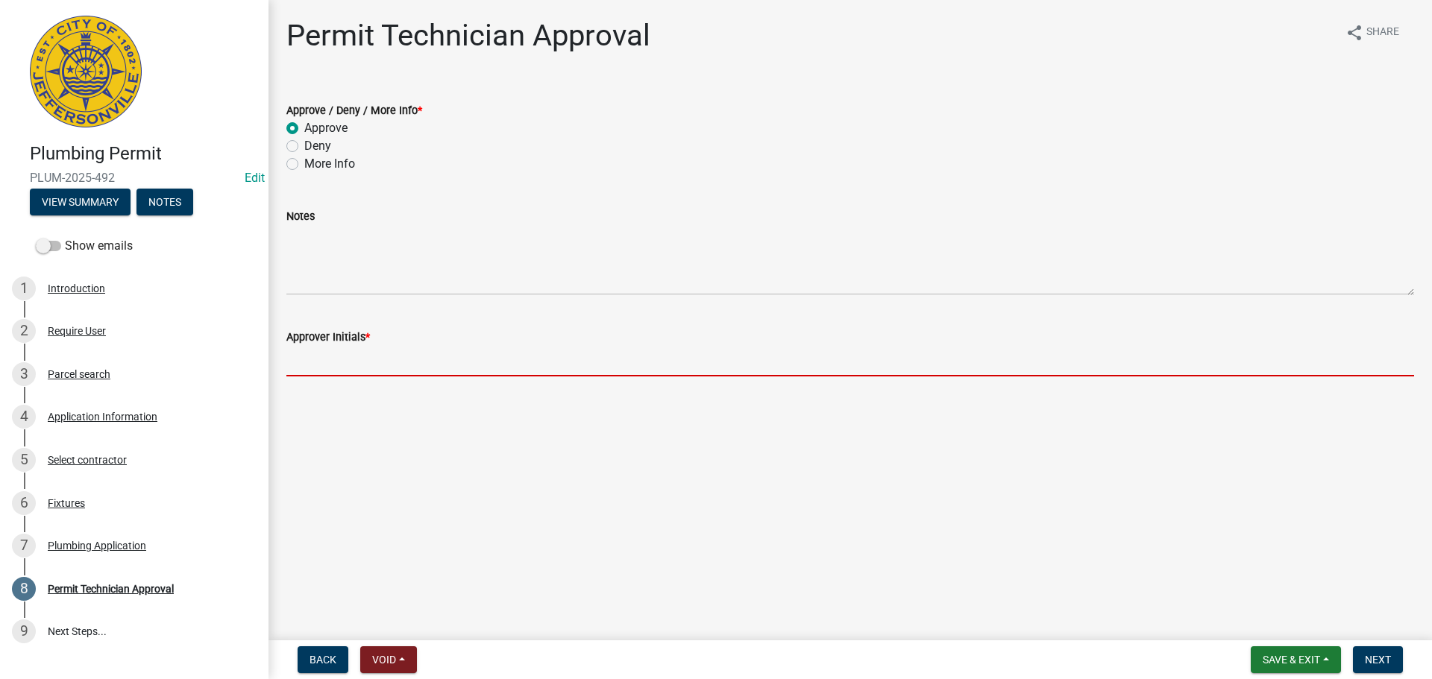
click at [371, 358] on input "Approver Initials *" at bounding box center [849, 361] width 1127 height 31
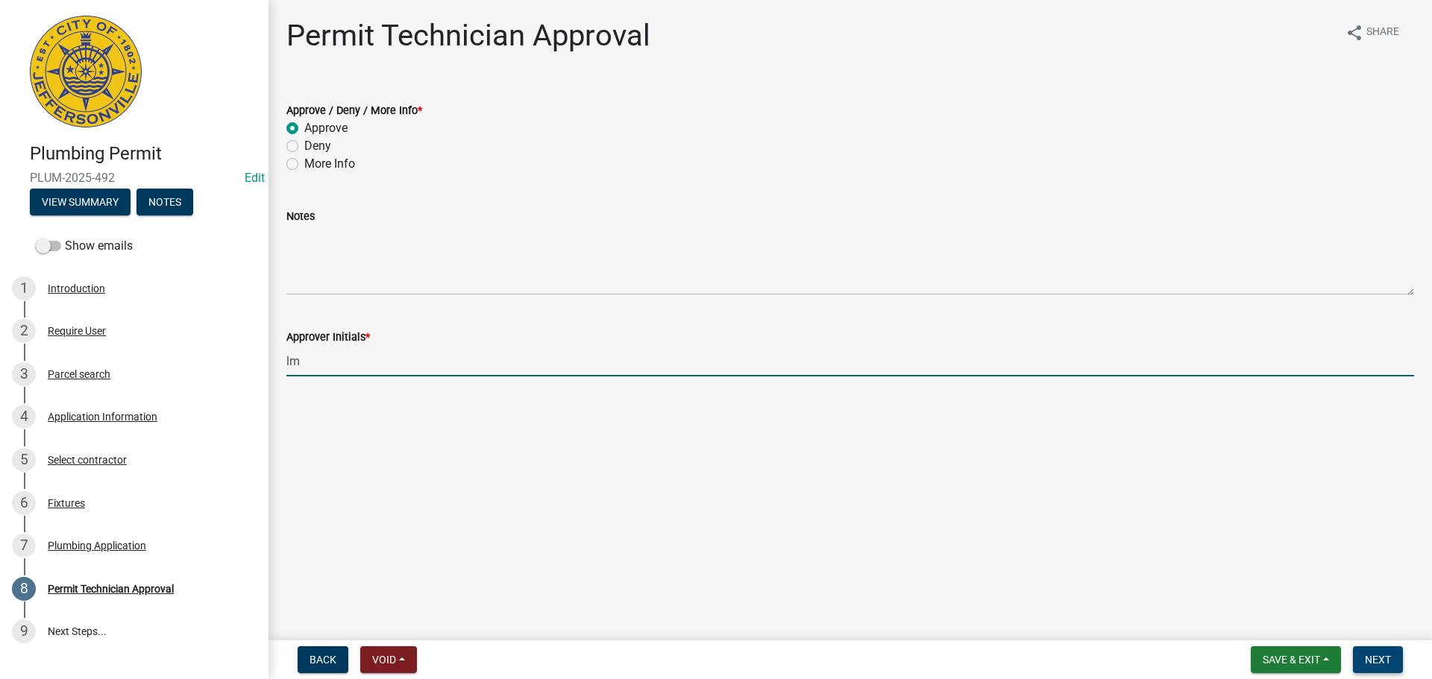
type input "lm"
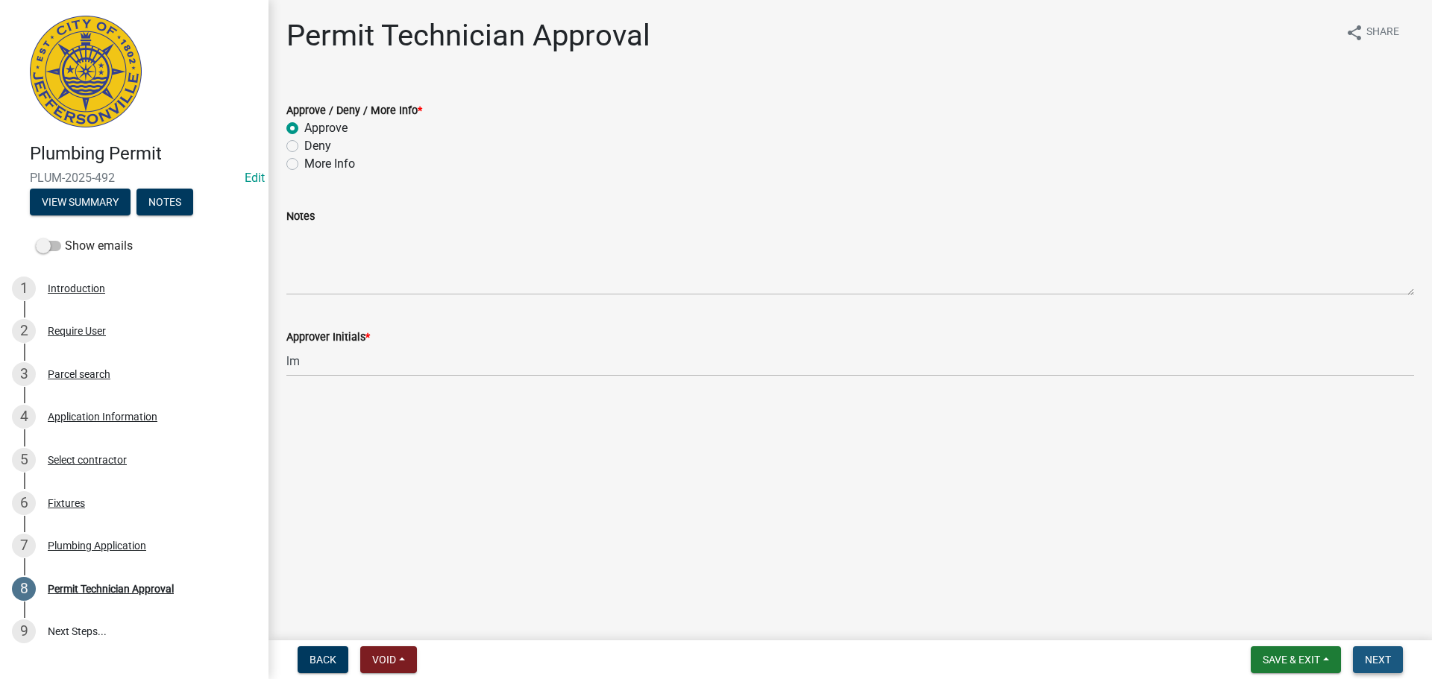
click at [1383, 658] on span "Next" at bounding box center [1378, 660] width 26 height 12
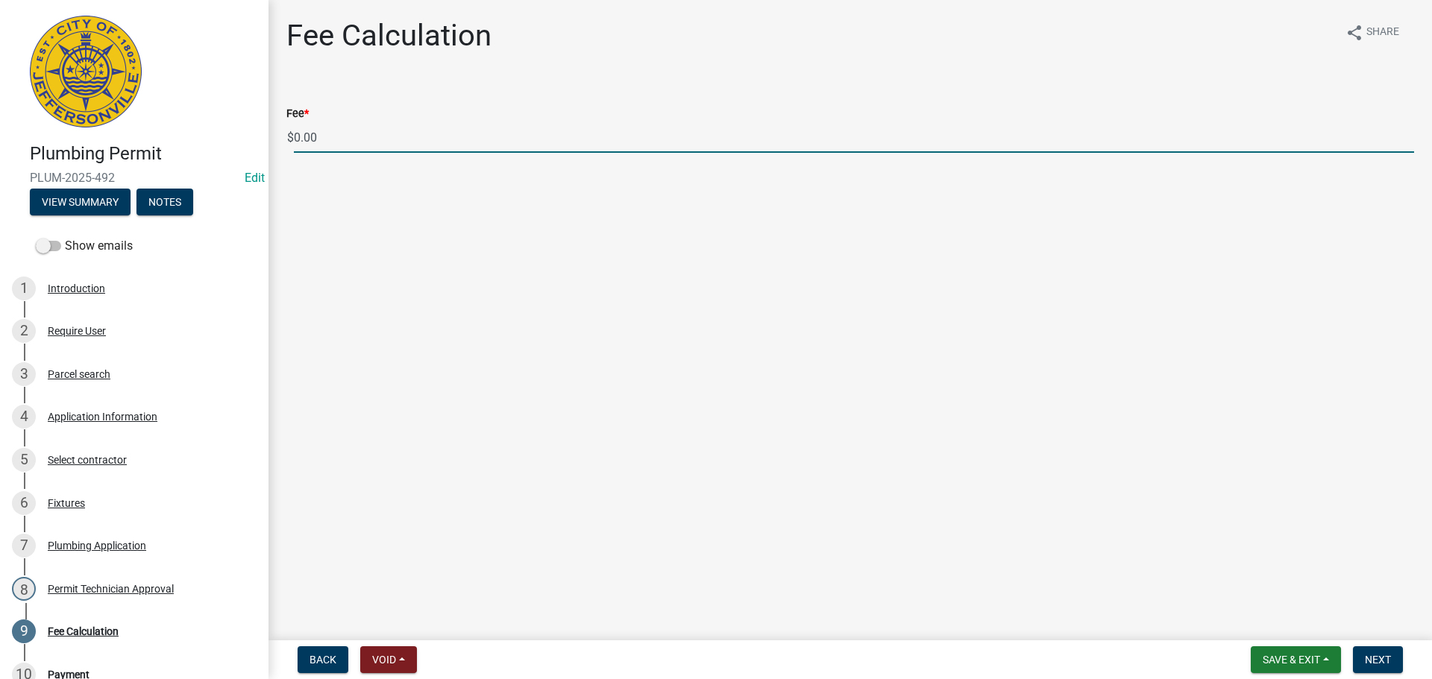
drag, startPoint x: 339, startPoint y: 142, endPoint x: 259, endPoint y: 136, distance: 79.3
click at [259, 136] on div "Plumbing Permit PLUM-2025-492 Edit View Summary Notes Show emails 1 Introductio…" at bounding box center [716, 339] width 1432 height 679
type input "35.00"
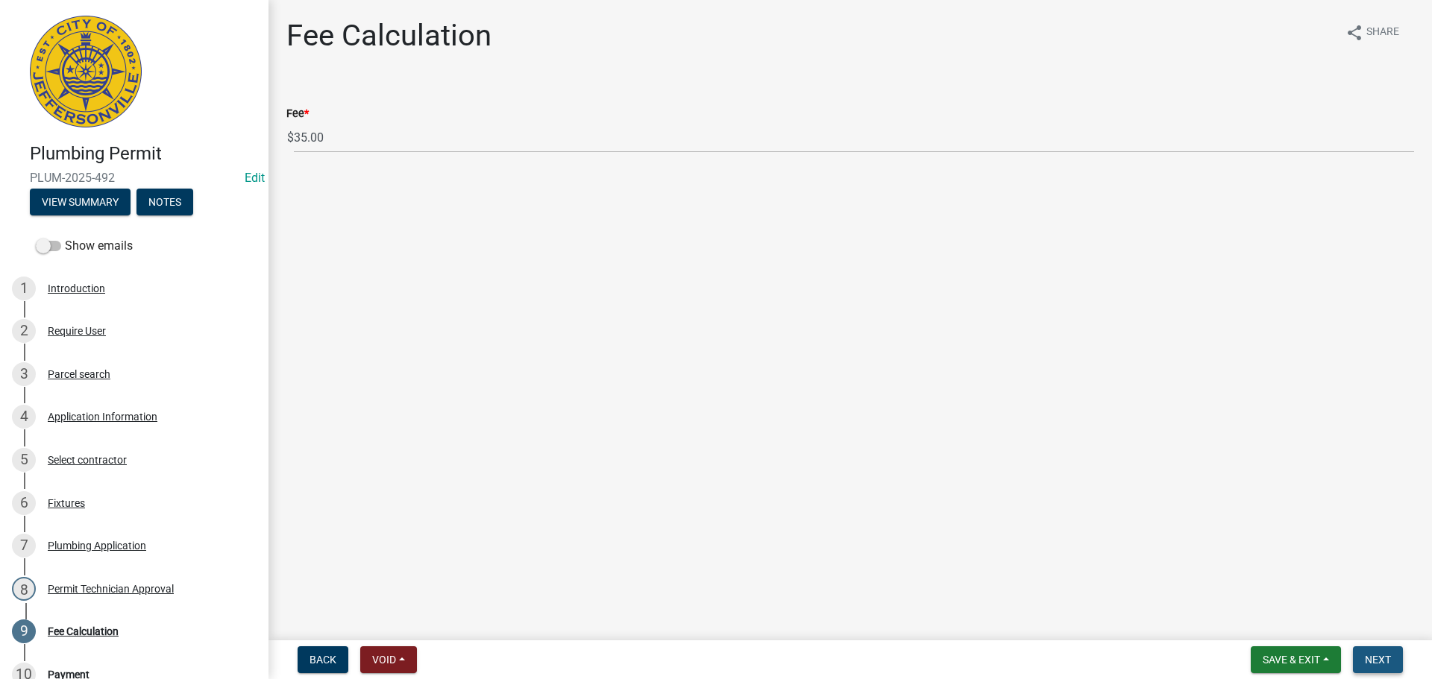
click at [1394, 664] on button "Next" at bounding box center [1378, 659] width 50 height 27
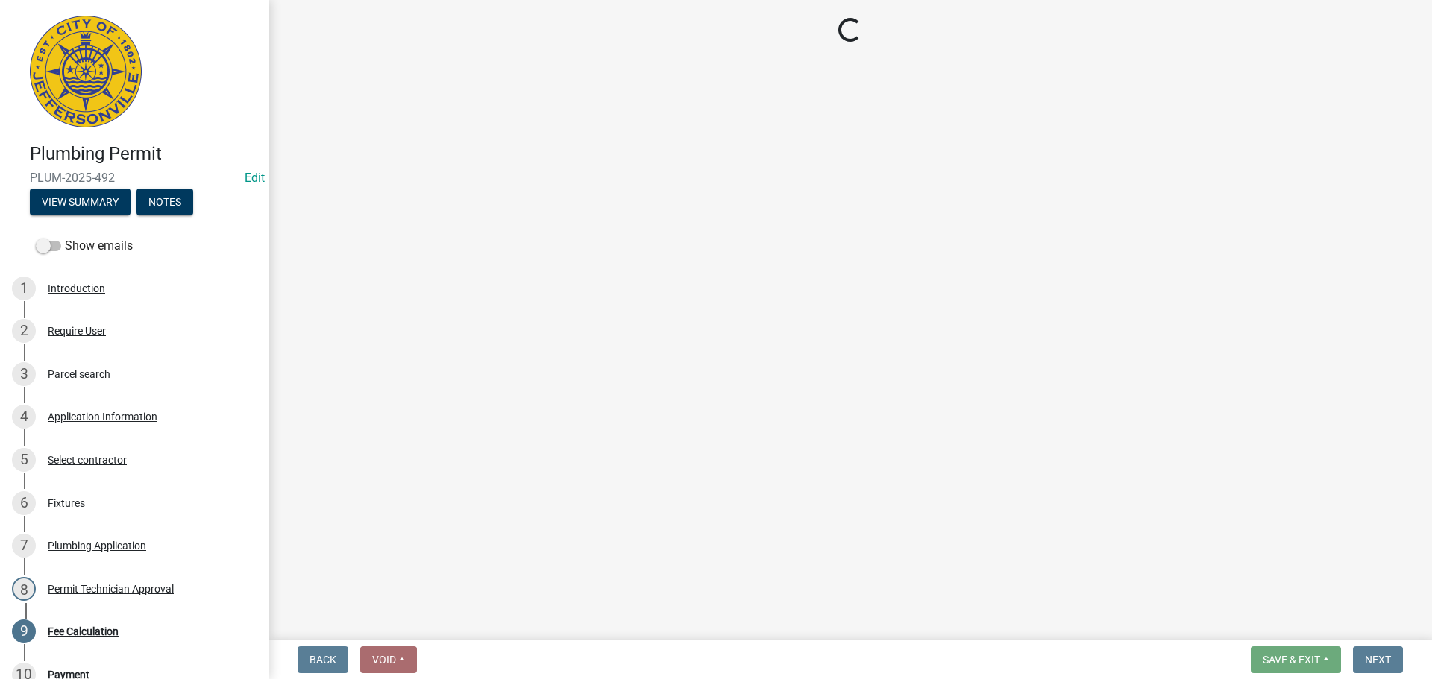
select select "3: 3"
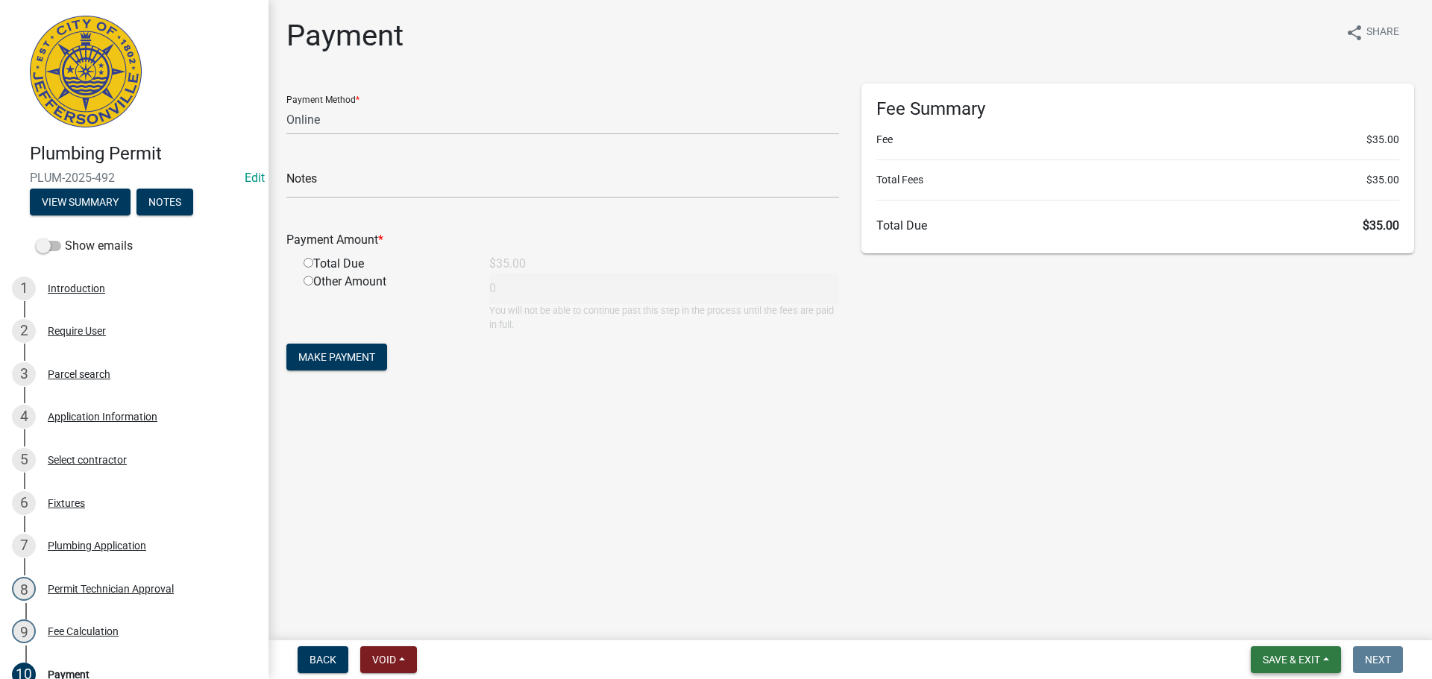
click at [1291, 659] on span "Save & Exit" at bounding box center [1290, 660] width 57 height 12
click at [1286, 628] on button "Save & Exit" at bounding box center [1280, 621] width 119 height 36
